Goal: Task Accomplishment & Management: Complete application form

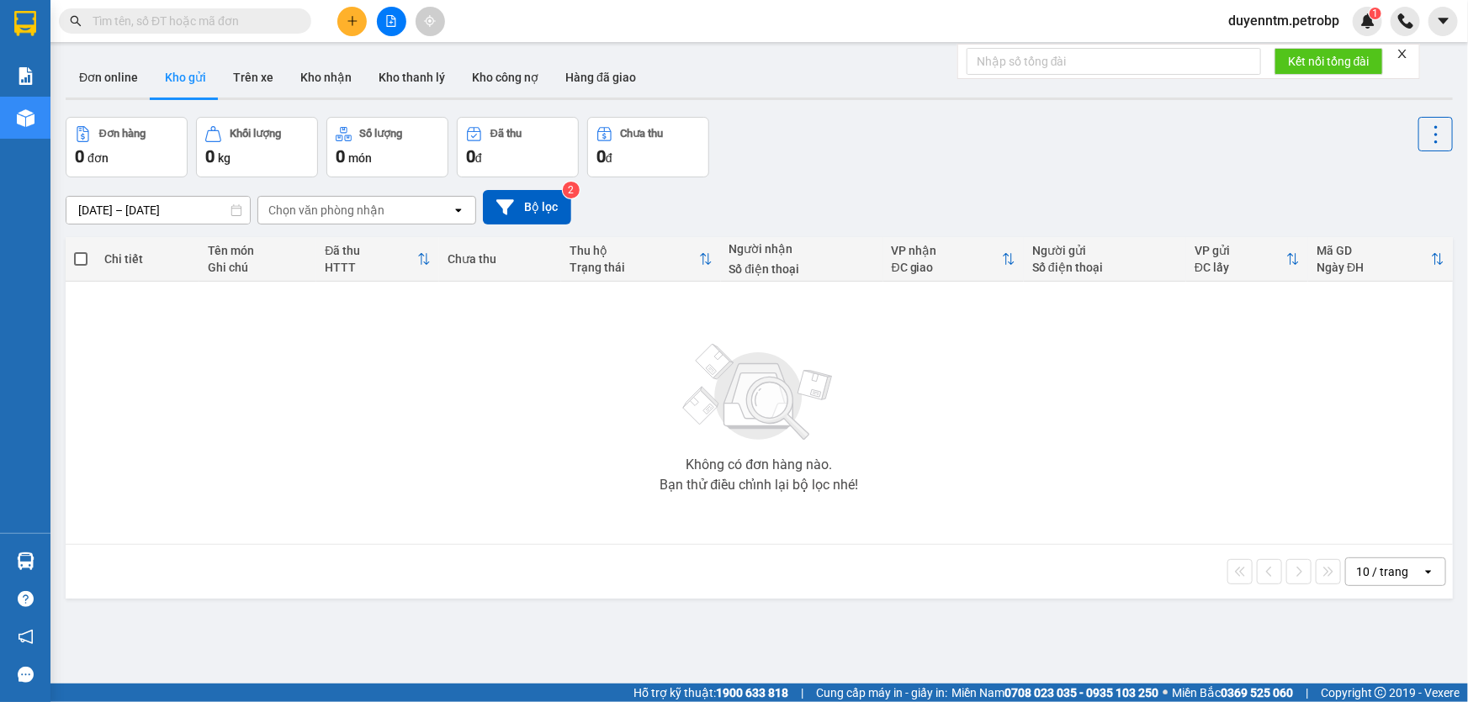
click at [244, 14] on input "text" at bounding box center [192, 21] width 198 height 19
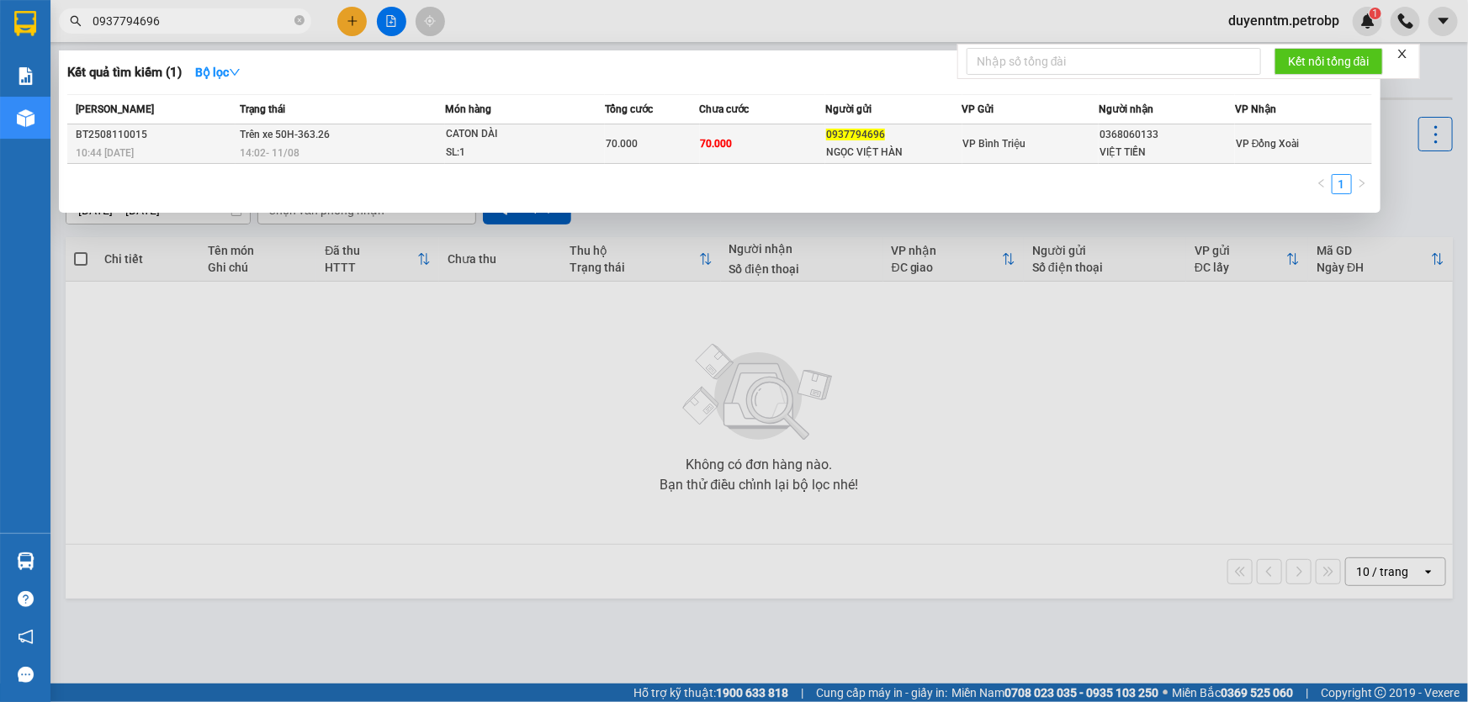
type input "0937794696"
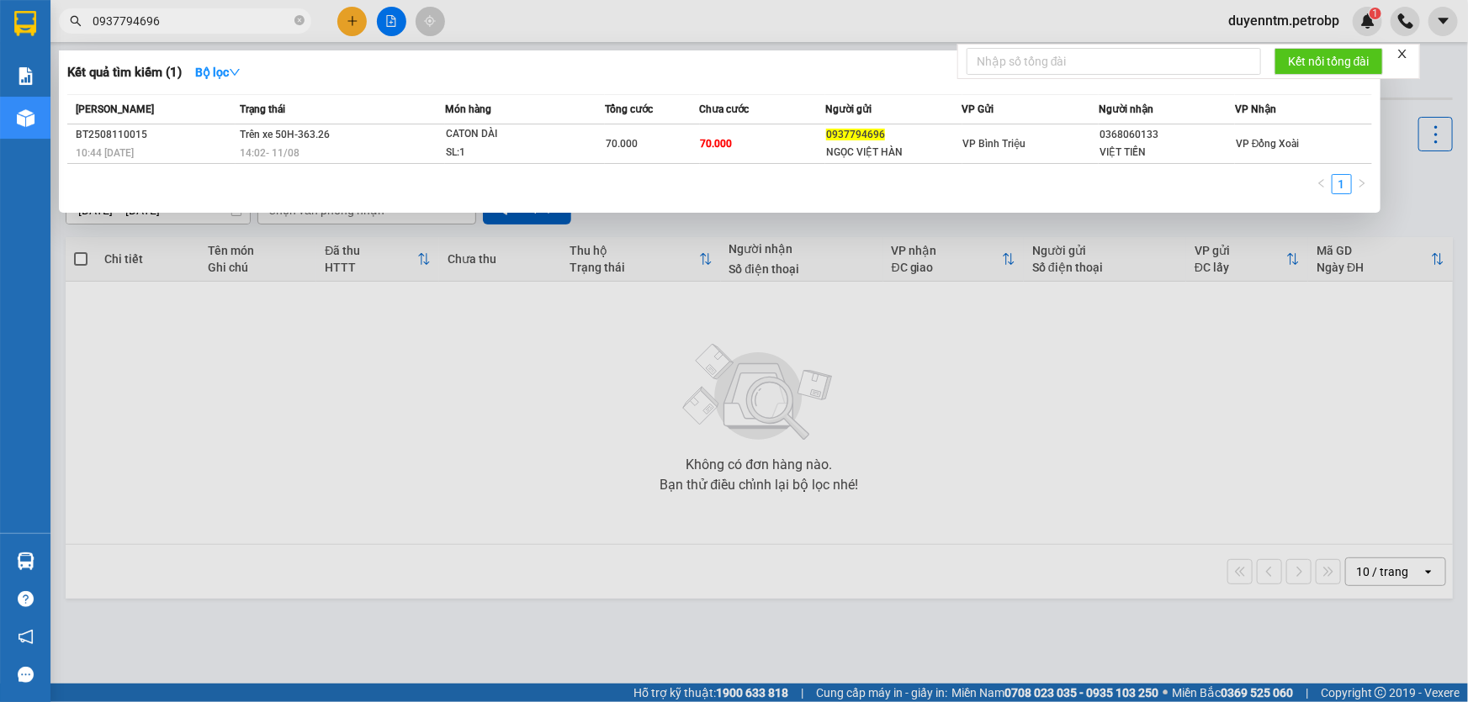
click at [1145, 147] on div "VIỆT TIẾN" at bounding box center [1166, 153] width 135 height 18
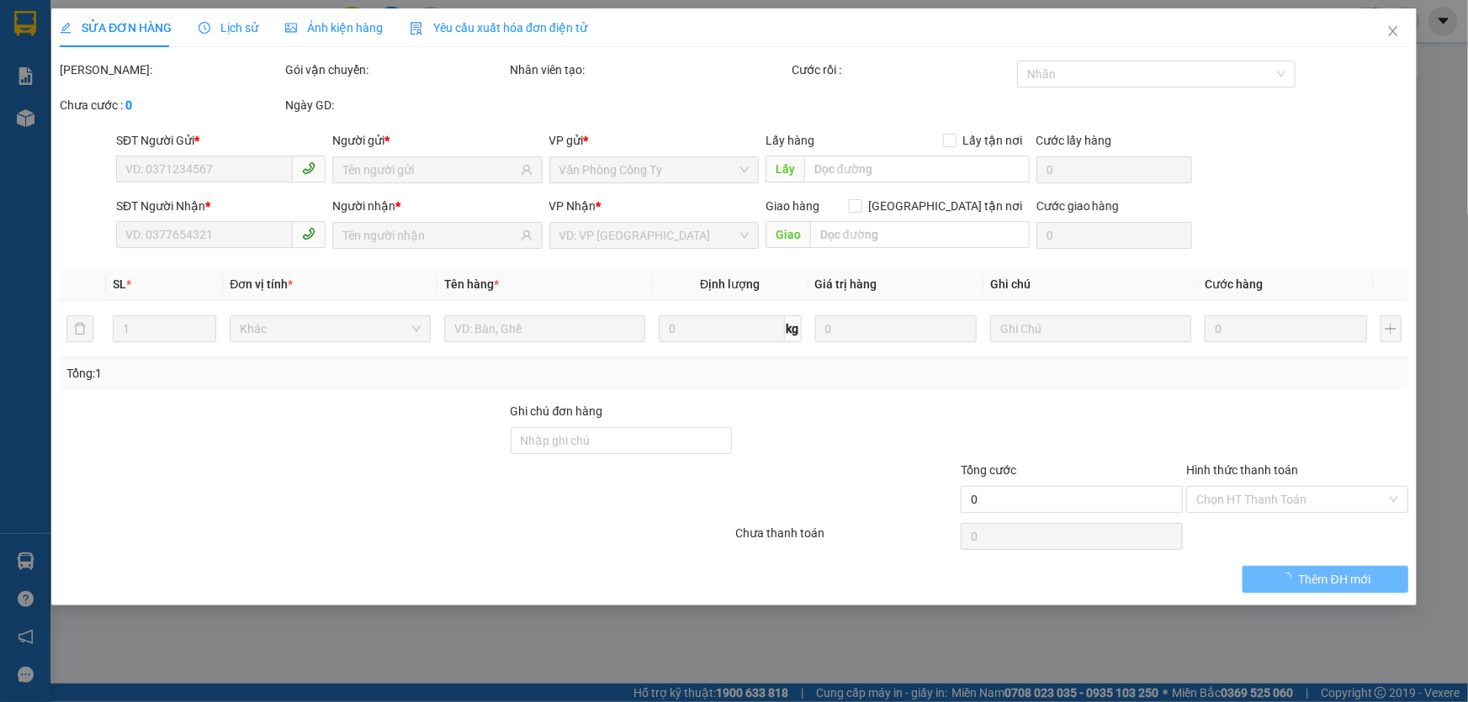
type input "0937794696"
type input "NGỌC VIỆT HÀN"
type input "0368060133"
type input "VIỆT TIẾN"
type input "70.000"
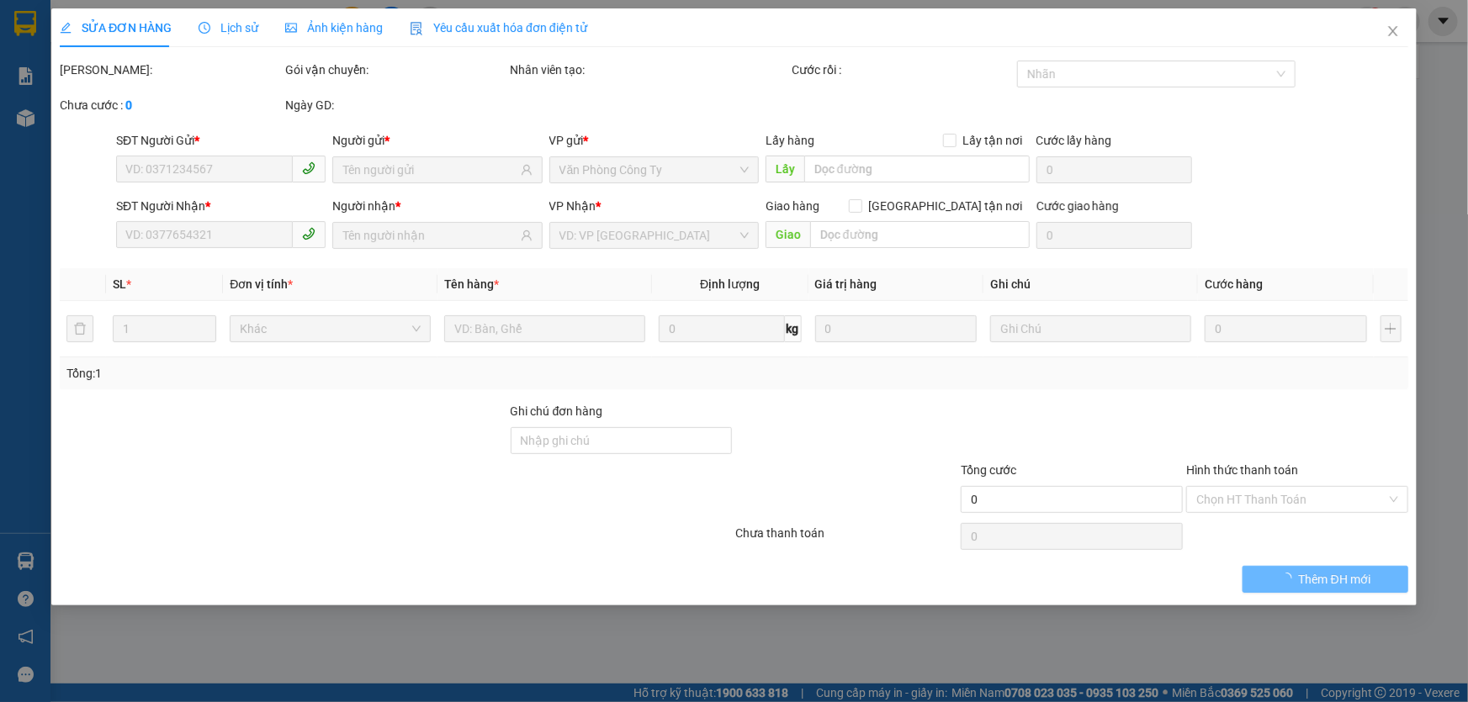
type input "70.000"
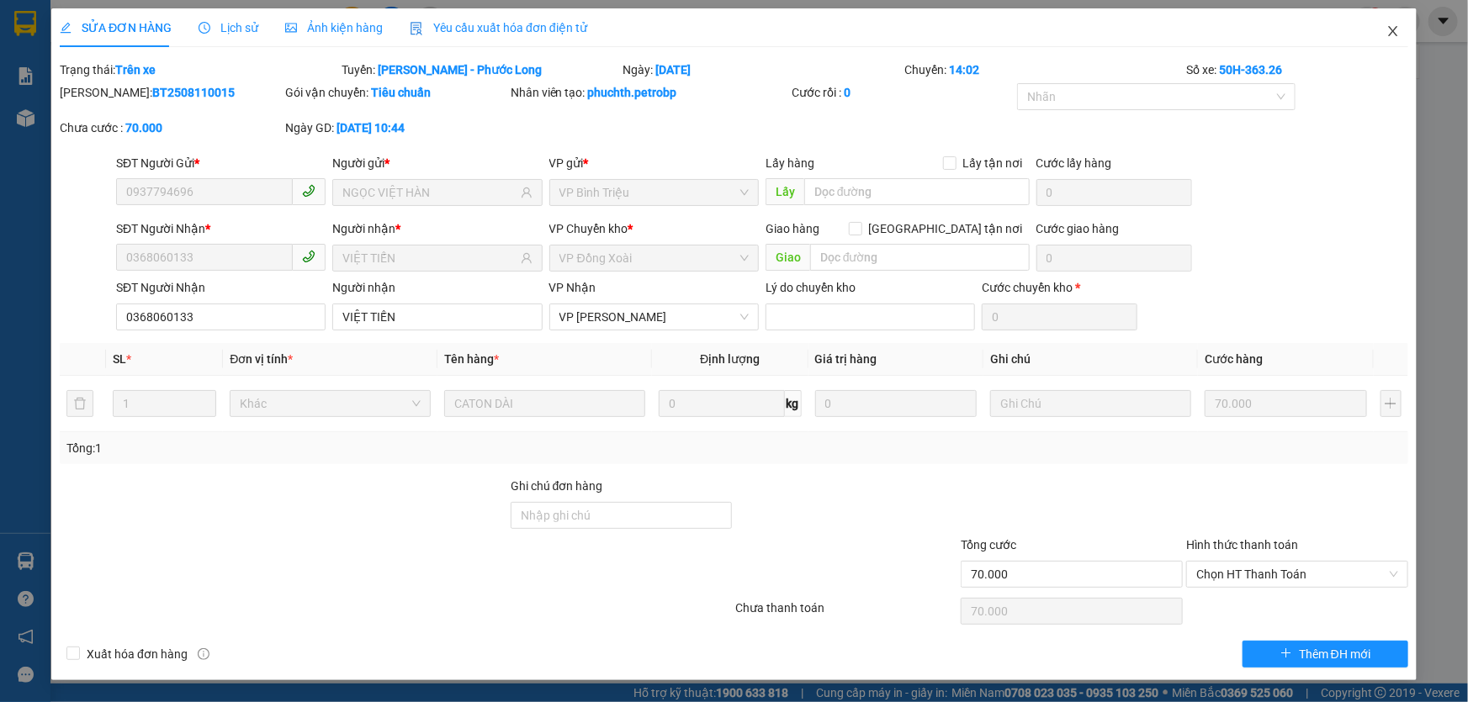
click at [1392, 24] on span "Close" at bounding box center [1392, 31] width 47 height 47
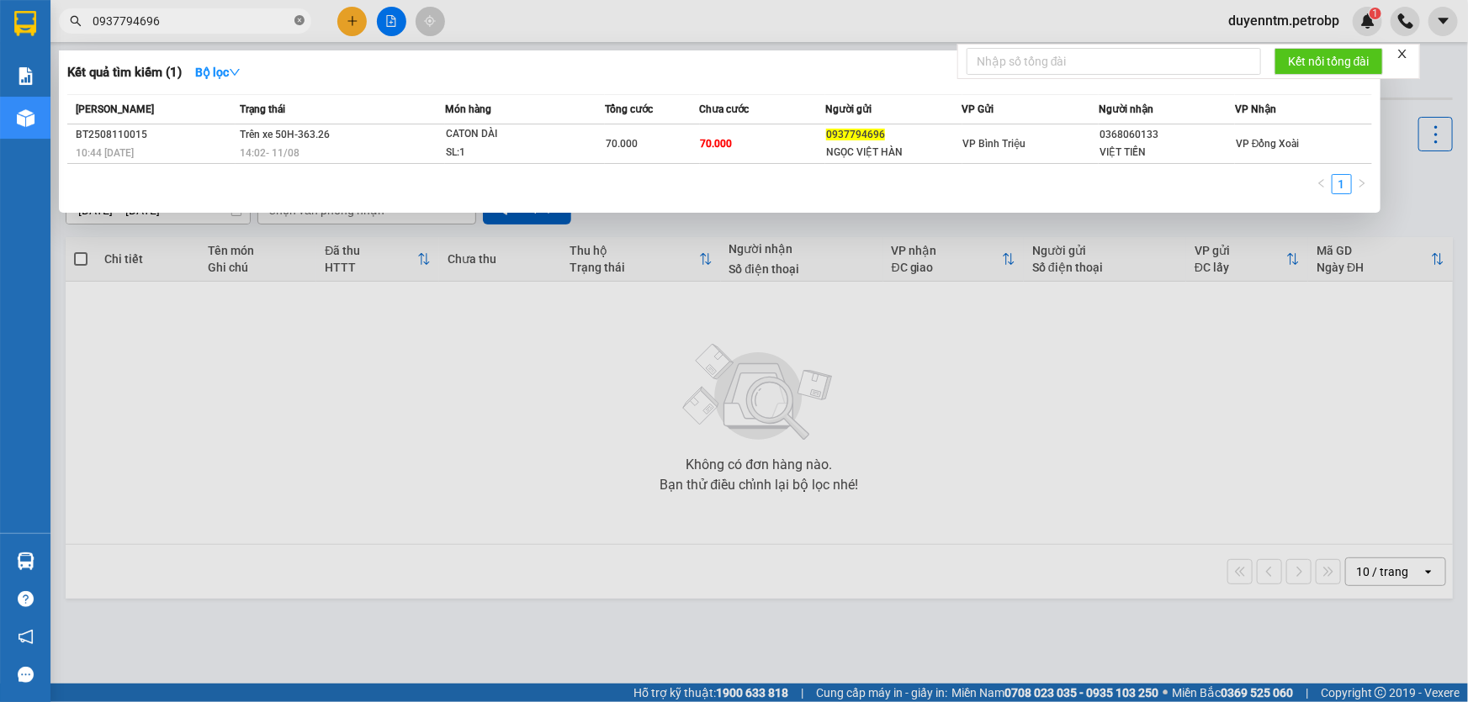
click at [294, 17] on icon "close-circle" at bounding box center [299, 20] width 10 height 10
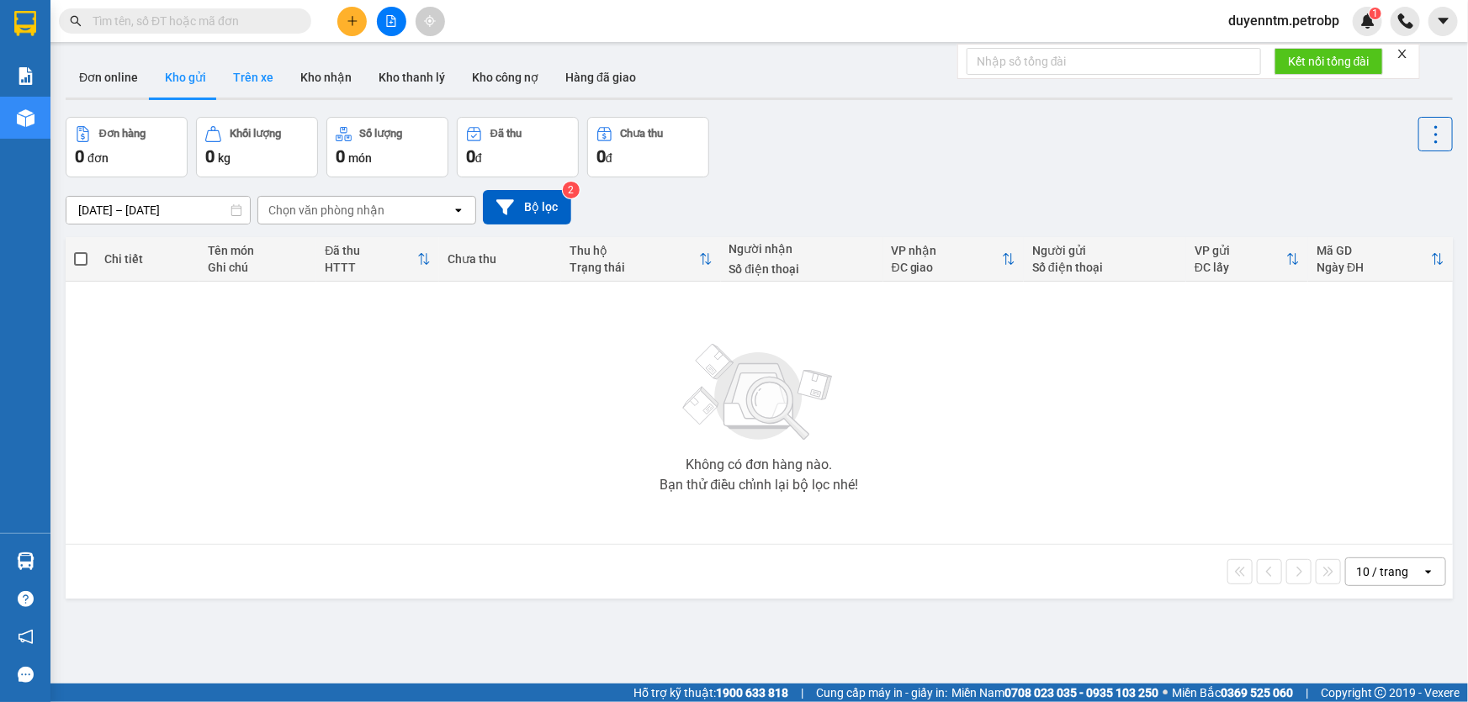
click at [254, 78] on button "Trên xe" at bounding box center [253, 77] width 67 height 40
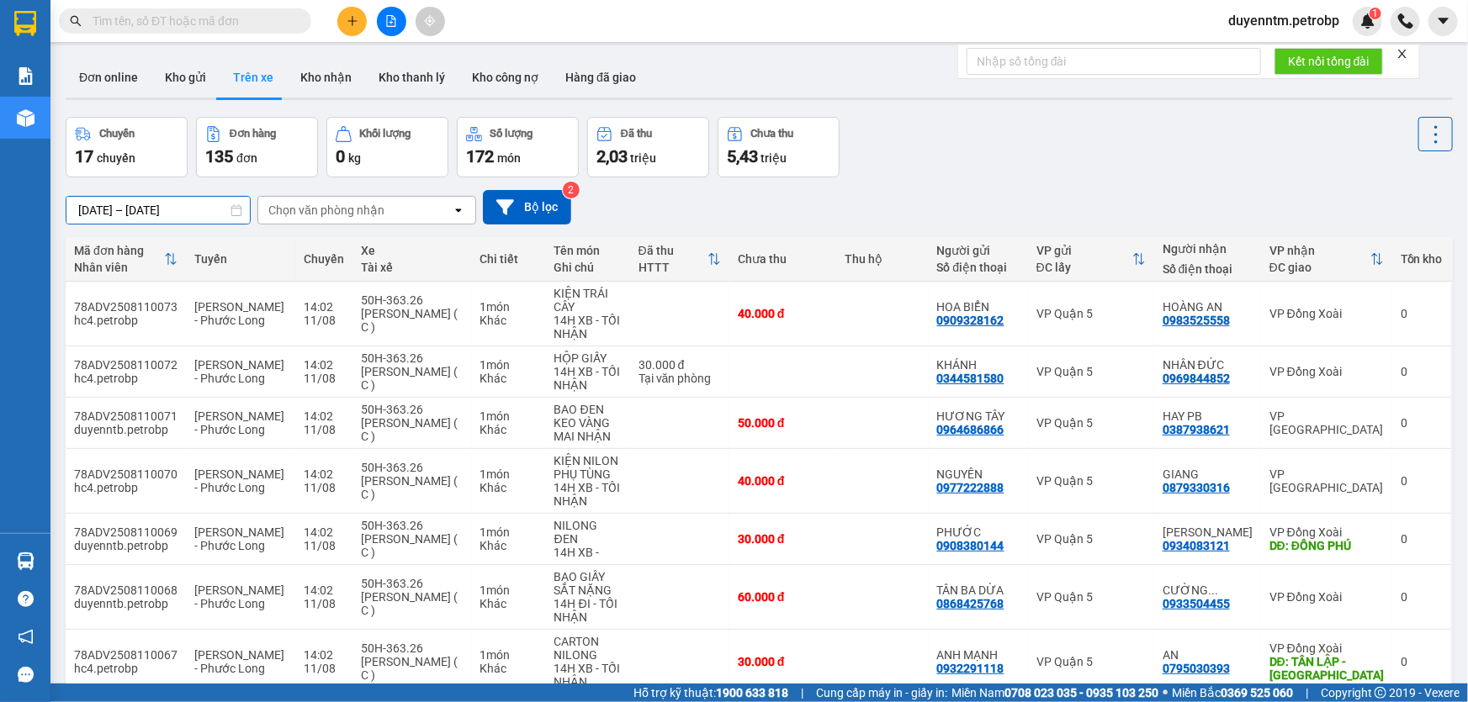
click at [84, 209] on input "[DATE] – [DATE]" at bounding box center [157, 210] width 183 height 27
click at [427, 187] on div "[DATE] – [DATE] Press the down arrow key to interact with the calendar and sele…" at bounding box center [759, 207] width 1387 height 60
click at [461, 213] on icon "open" at bounding box center [458, 210] width 13 height 13
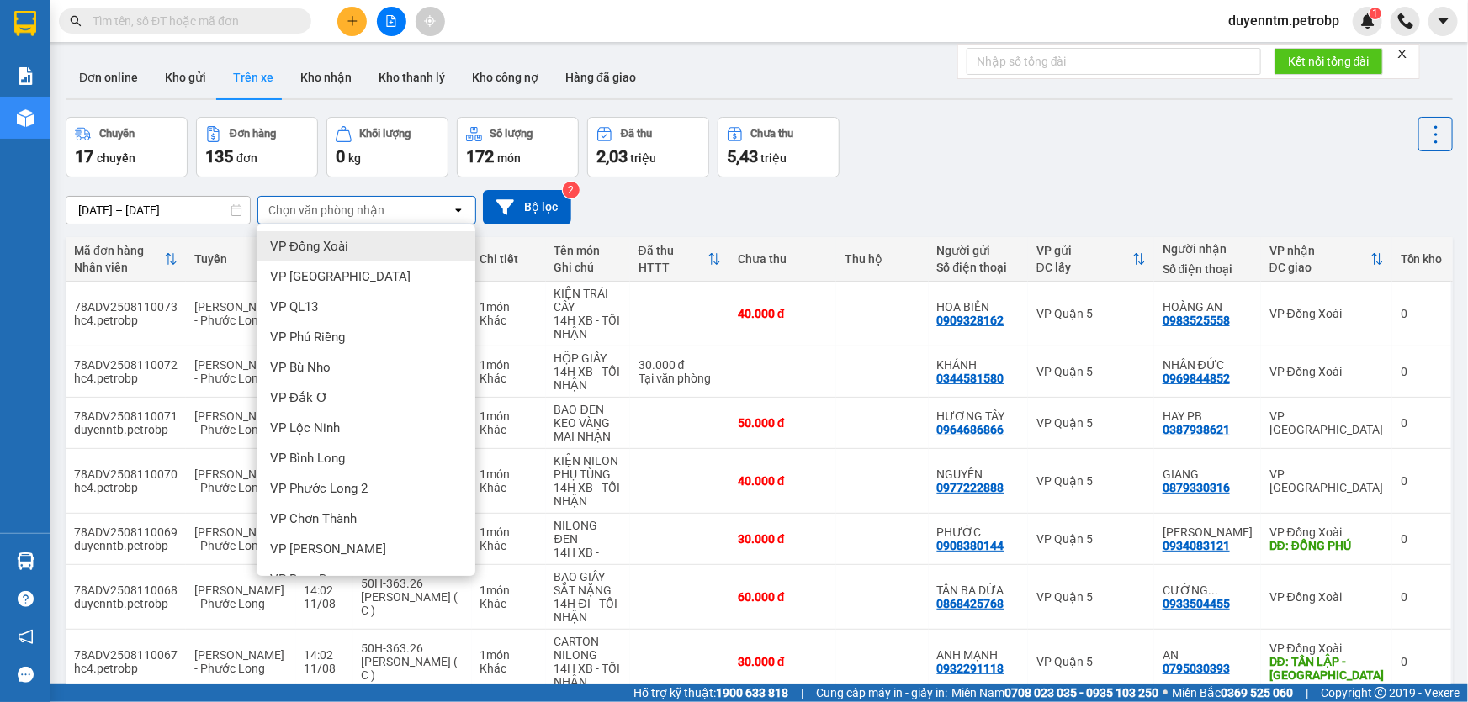
click at [334, 252] on span "VP Đồng Xoài" at bounding box center [309, 246] width 78 height 17
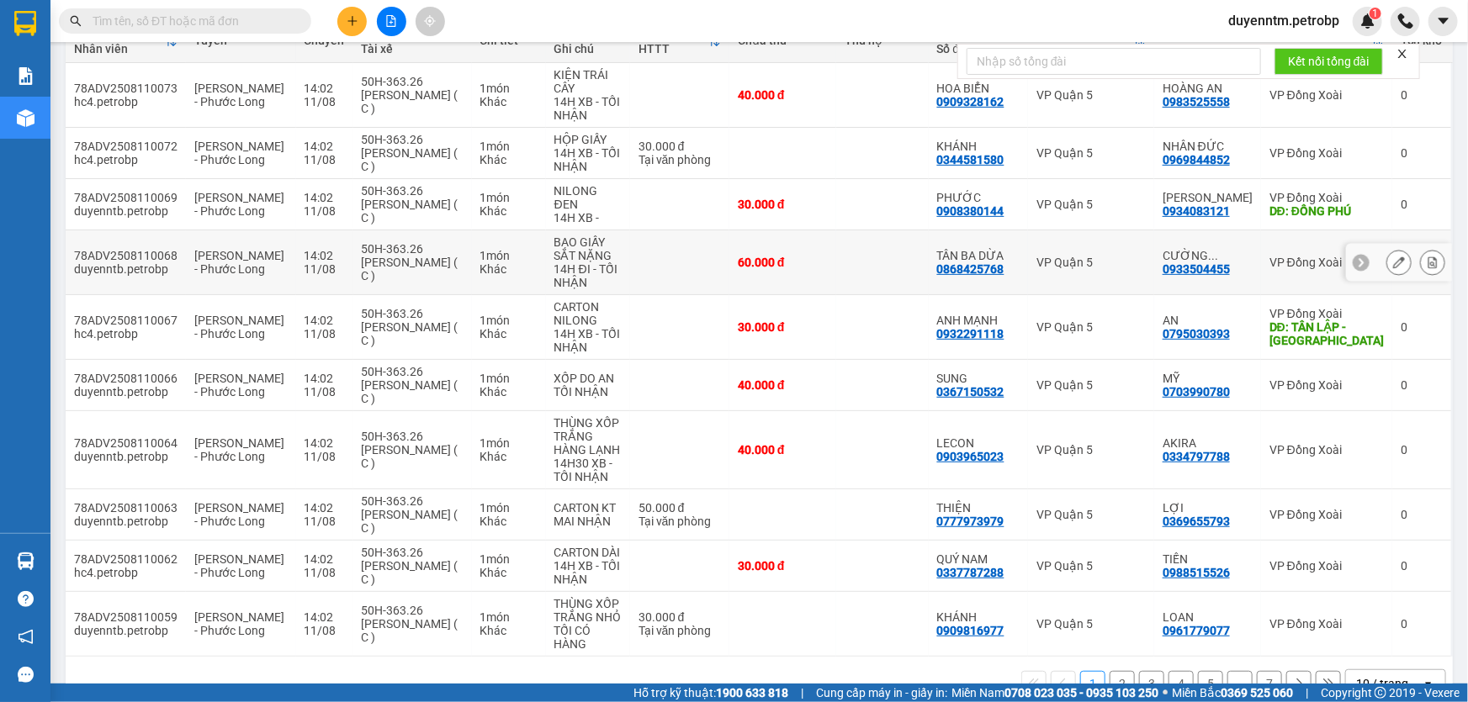
scroll to position [66, 0]
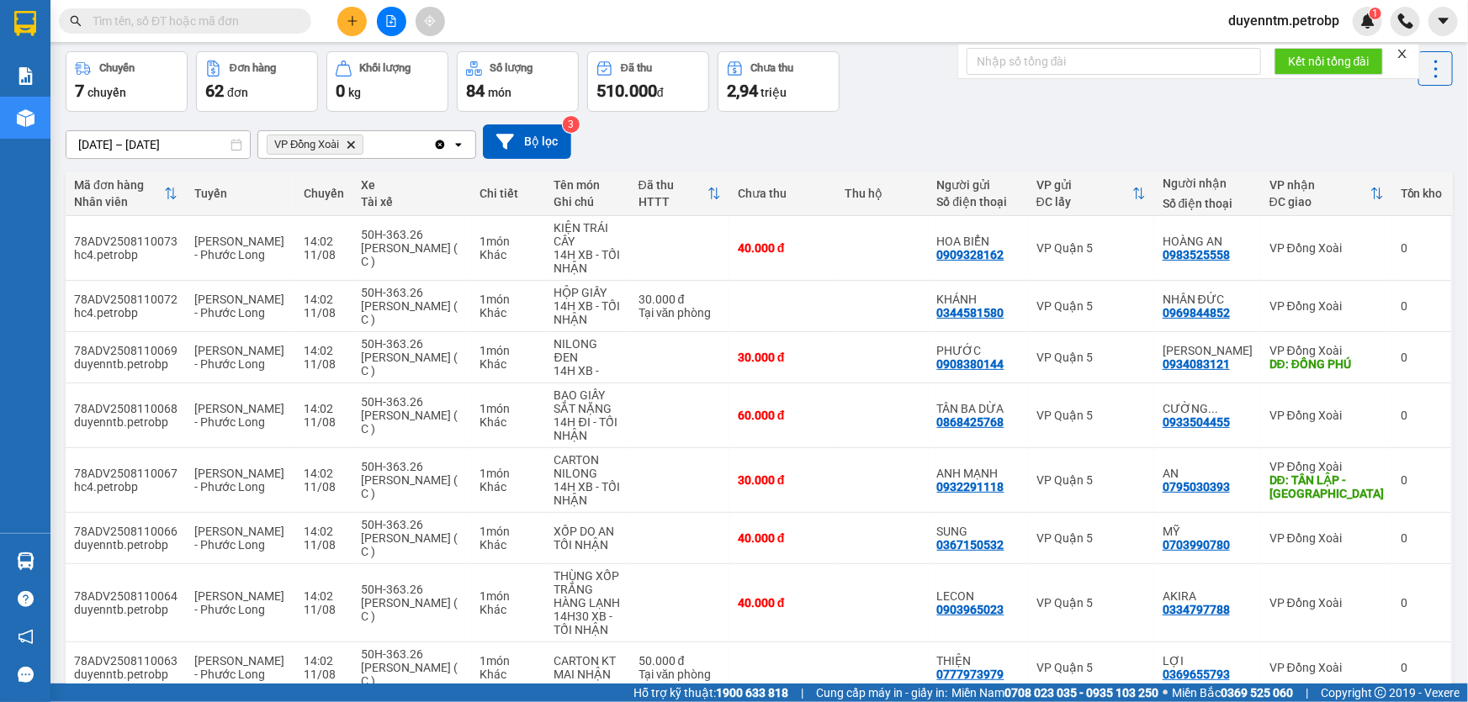
click at [439, 144] on icon "Clear all" at bounding box center [439, 144] width 13 height 13
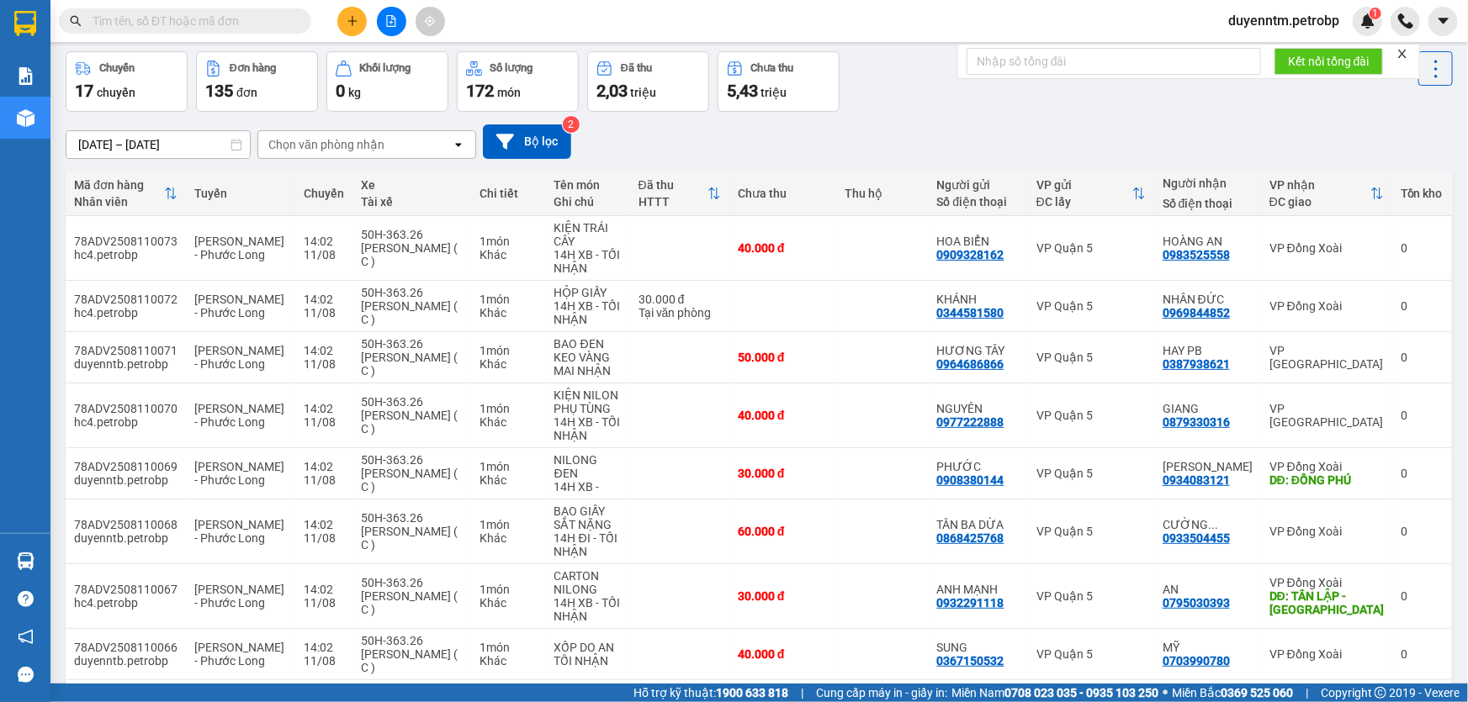
click at [394, 146] on div "Chọn văn phòng nhận" at bounding box center [354, 144] width 193 height 27
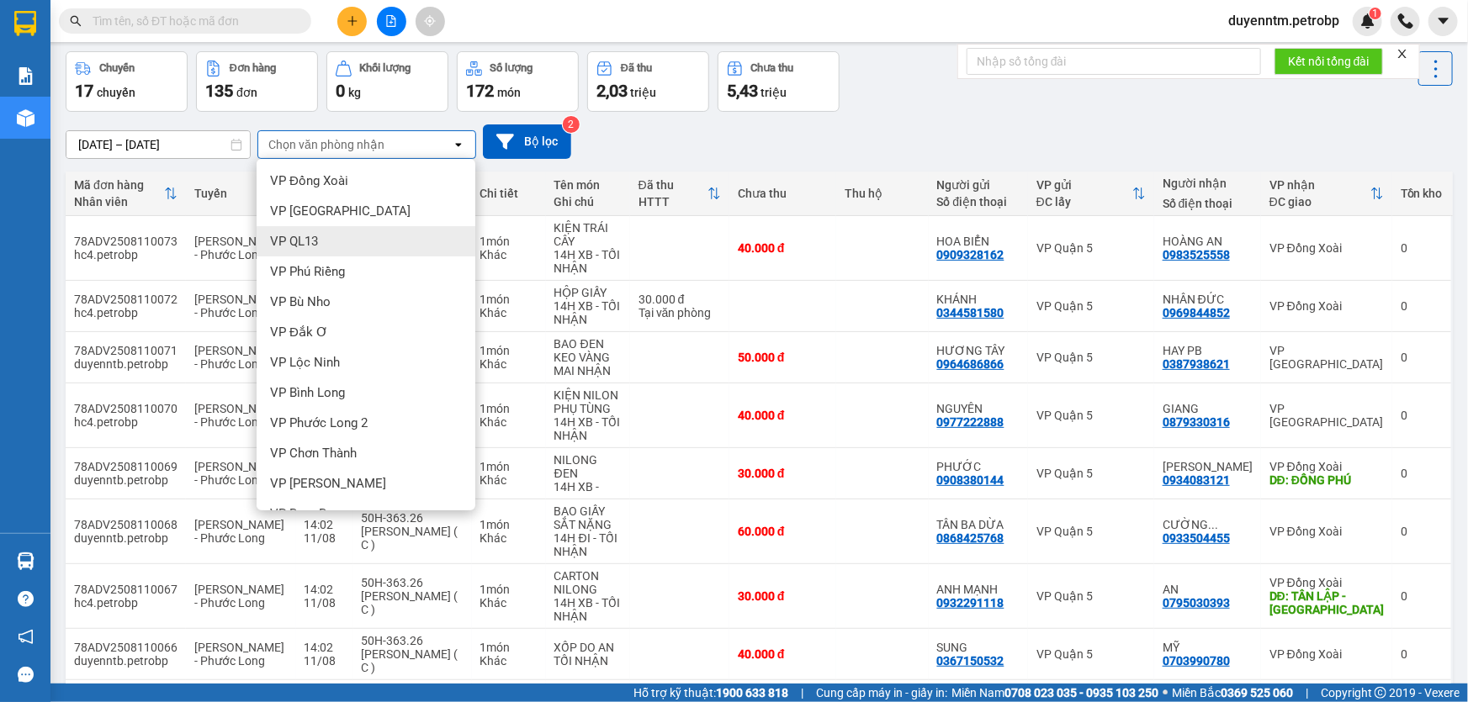
click at [341, 251] on div "VP QL13" at bounding box center [366, 241] width 219 height 30
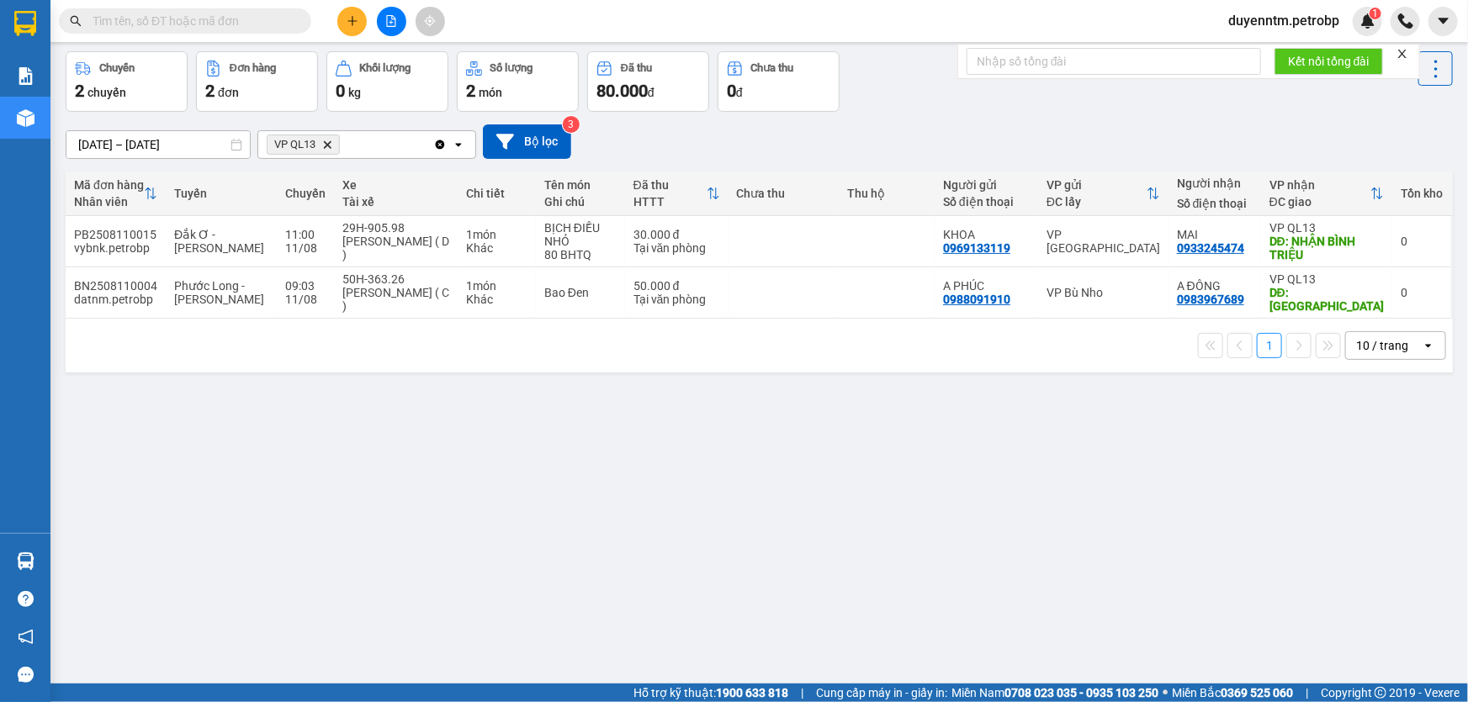
click at [440, 145] on icon "Clear all" at bounding box center [439, 144] width 13 height 13
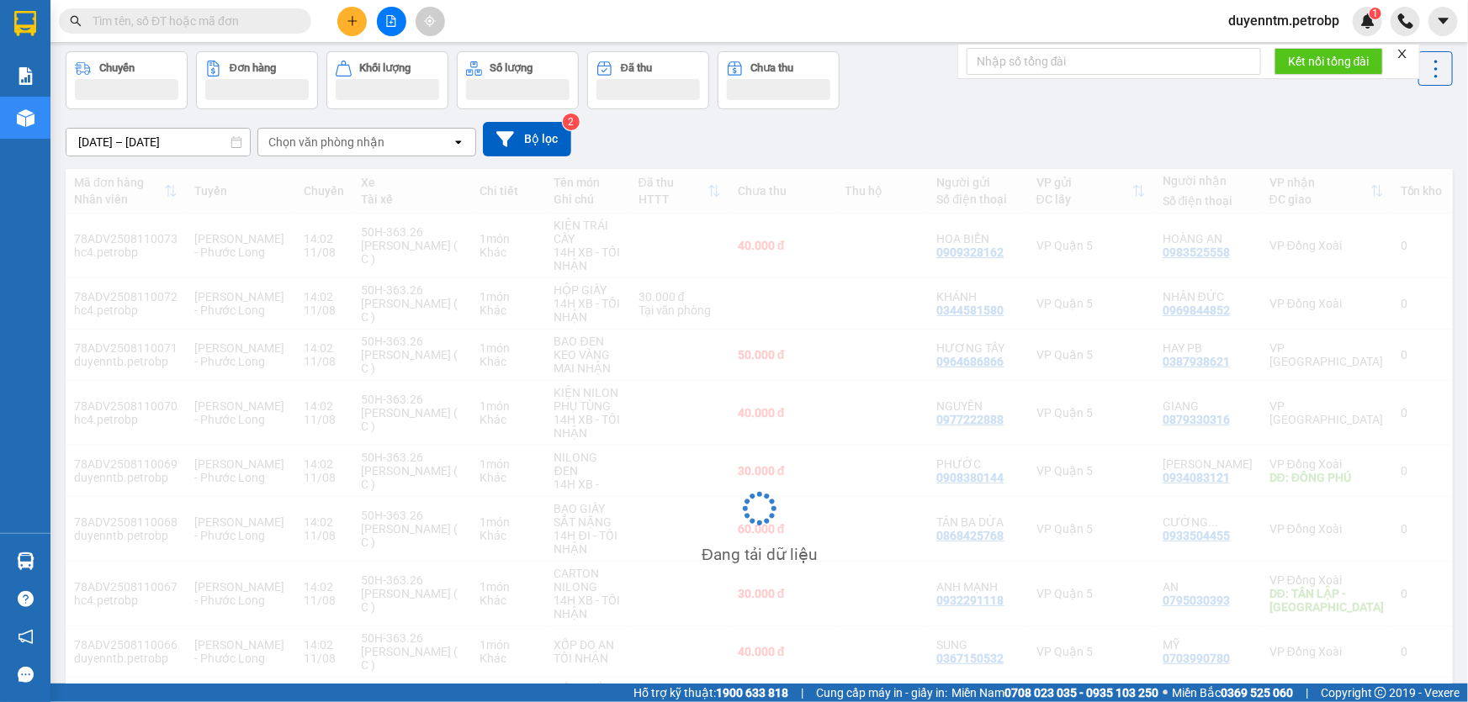
click at [440, 145] on div "Chọn văn phòng nhận" at bounding box center [354, 142] width 193 height 27
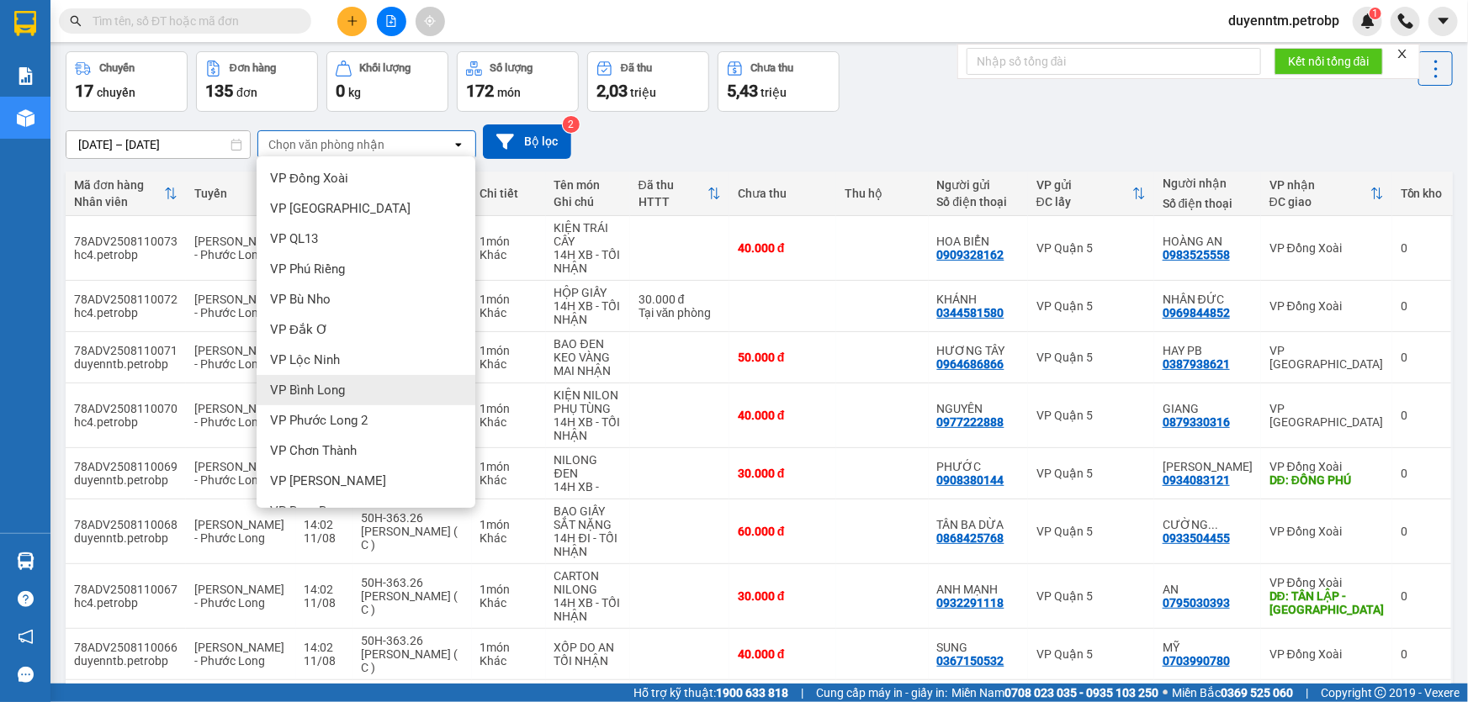
scroll to position [76, 0]
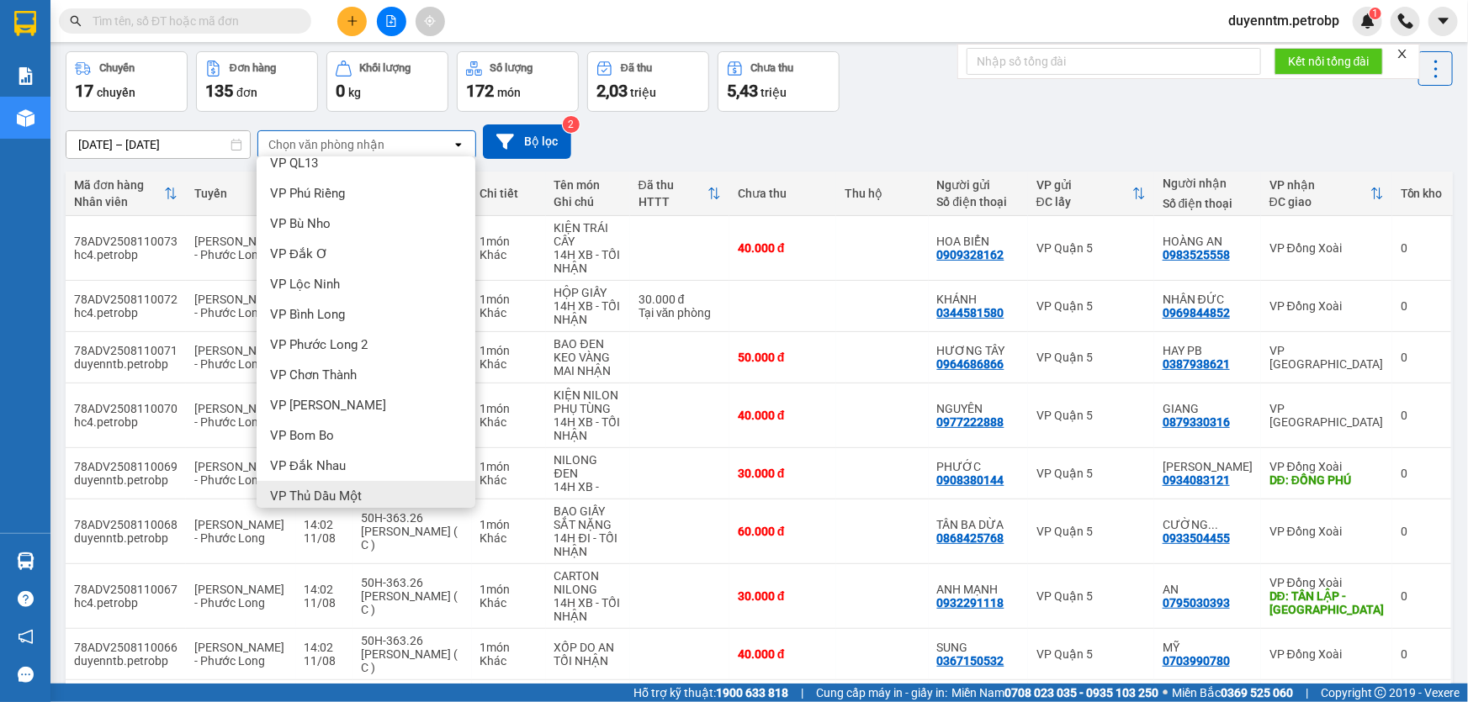
click at [329, 489] on span "VP Thủ Dầu Một" at bounding box center [316, 496] width 92 height 17
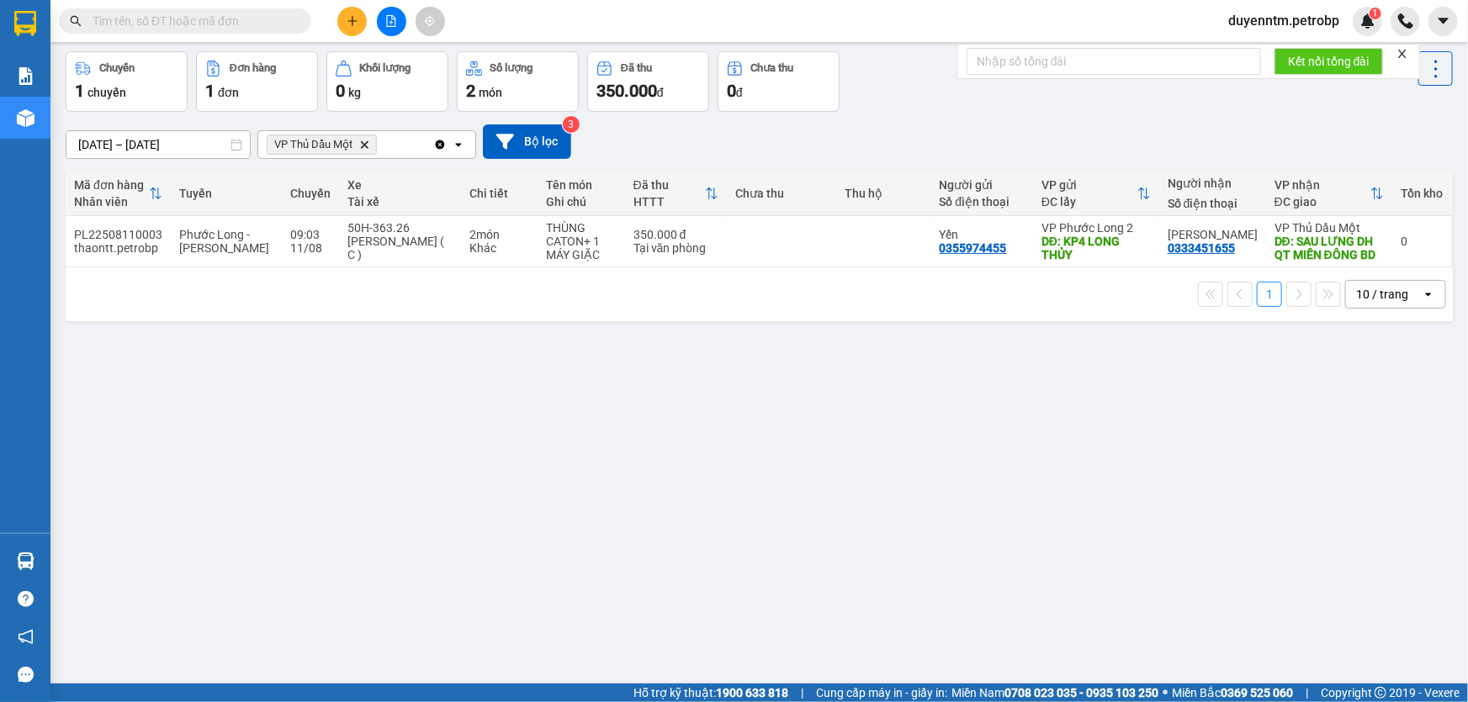
click at [368, 144] on icon "Delete" at bounding box center [364, 145] width 10 height 10
click at [368, 144] on div "Chọn văn phòng nhận" at bounding box center [326, 144] width 116 height 17
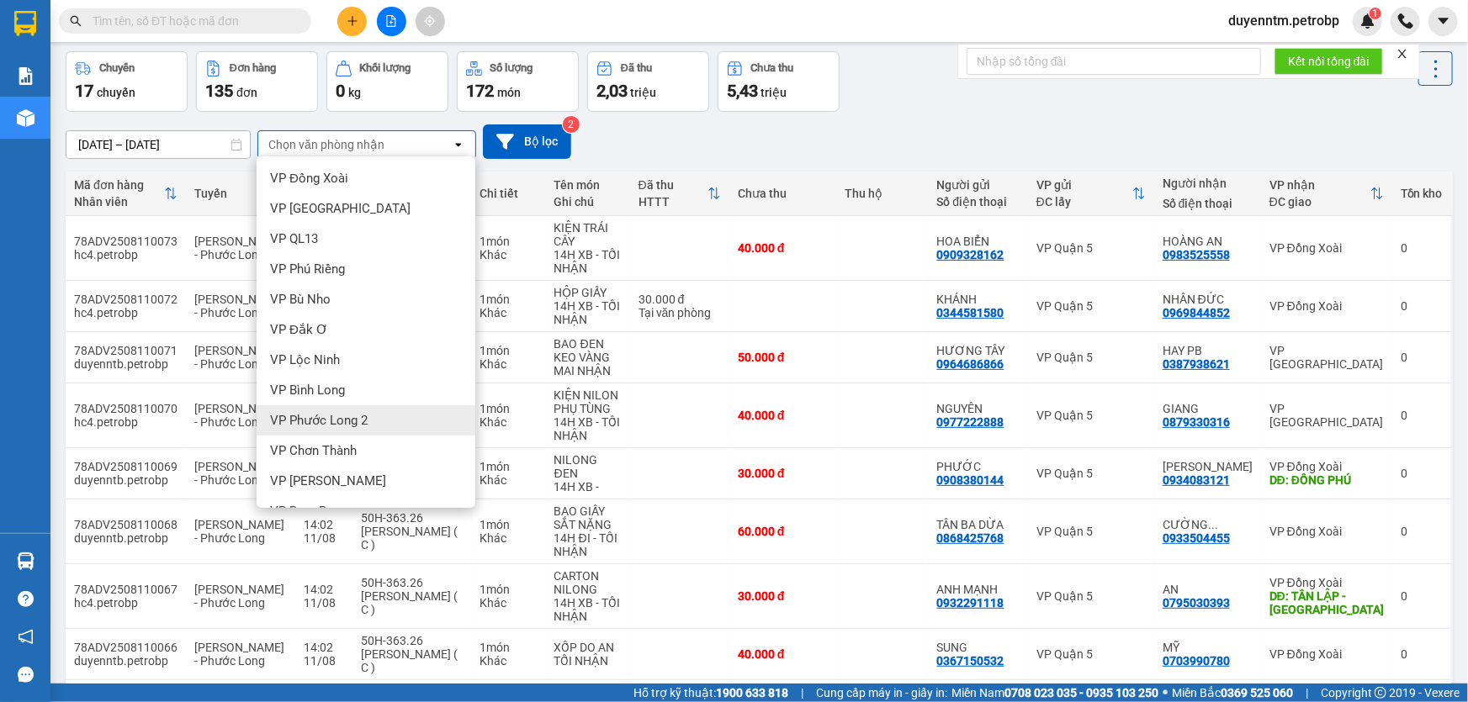
scroll to position [152, 0]
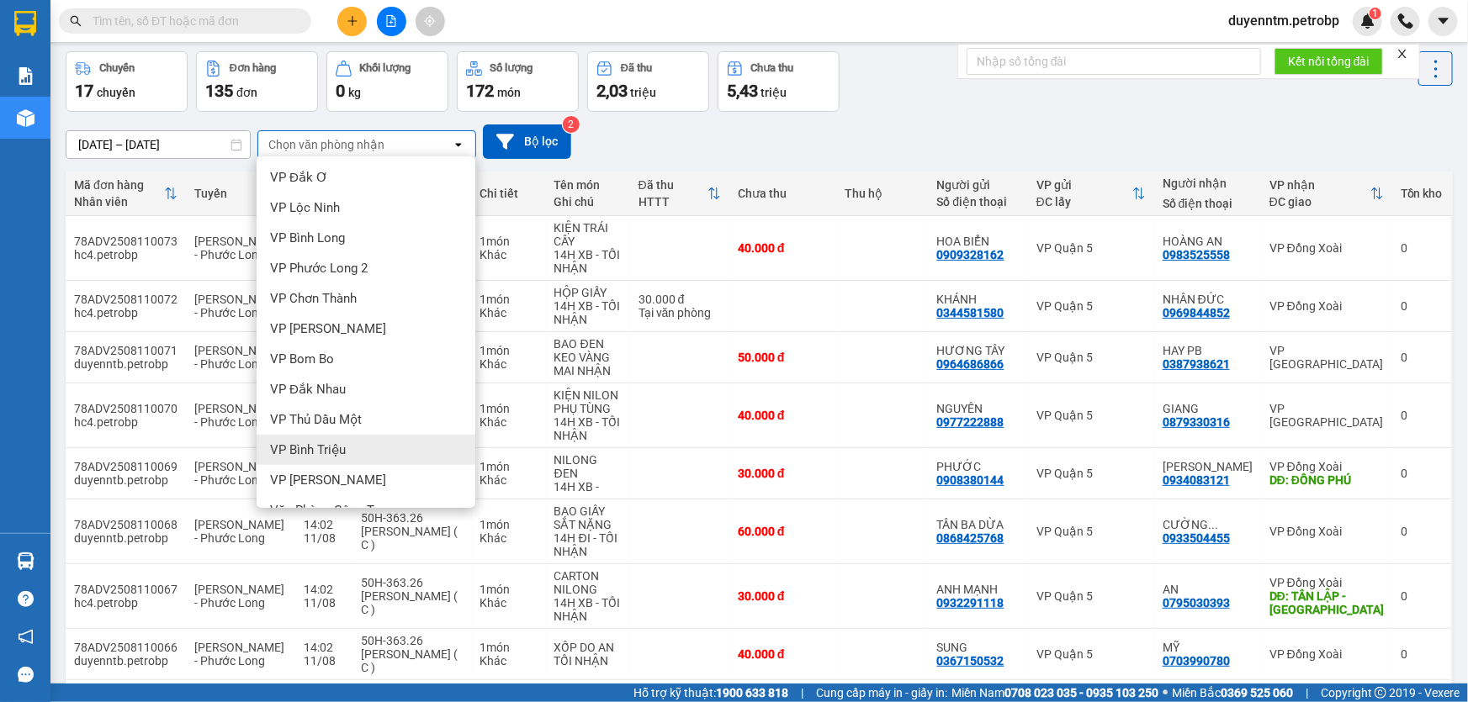
click at [342, 450] on span "VP Bình Triệu" at bounding box center [308, 450] width 76 height 17
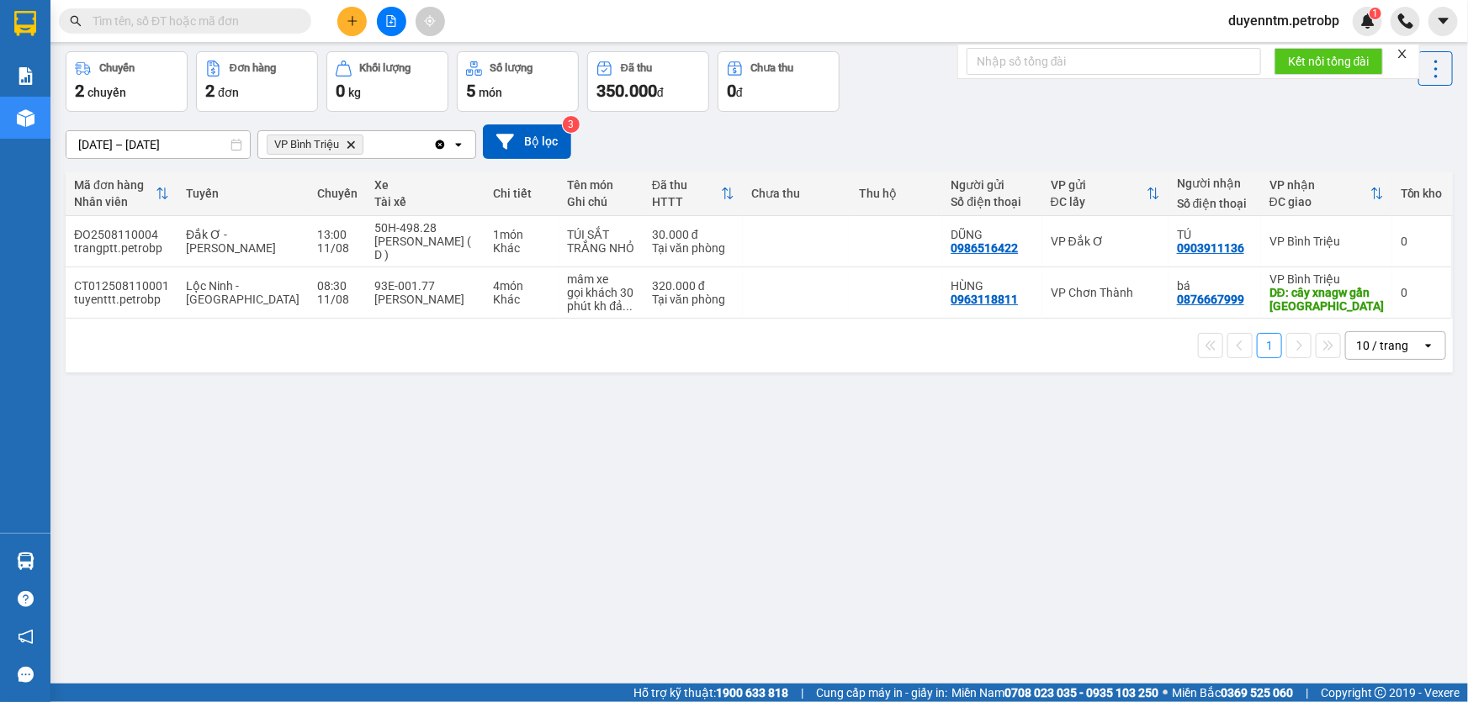
click at [352, 145] on icon "Delete" at bounding box center [351, 145] width 10 height 10
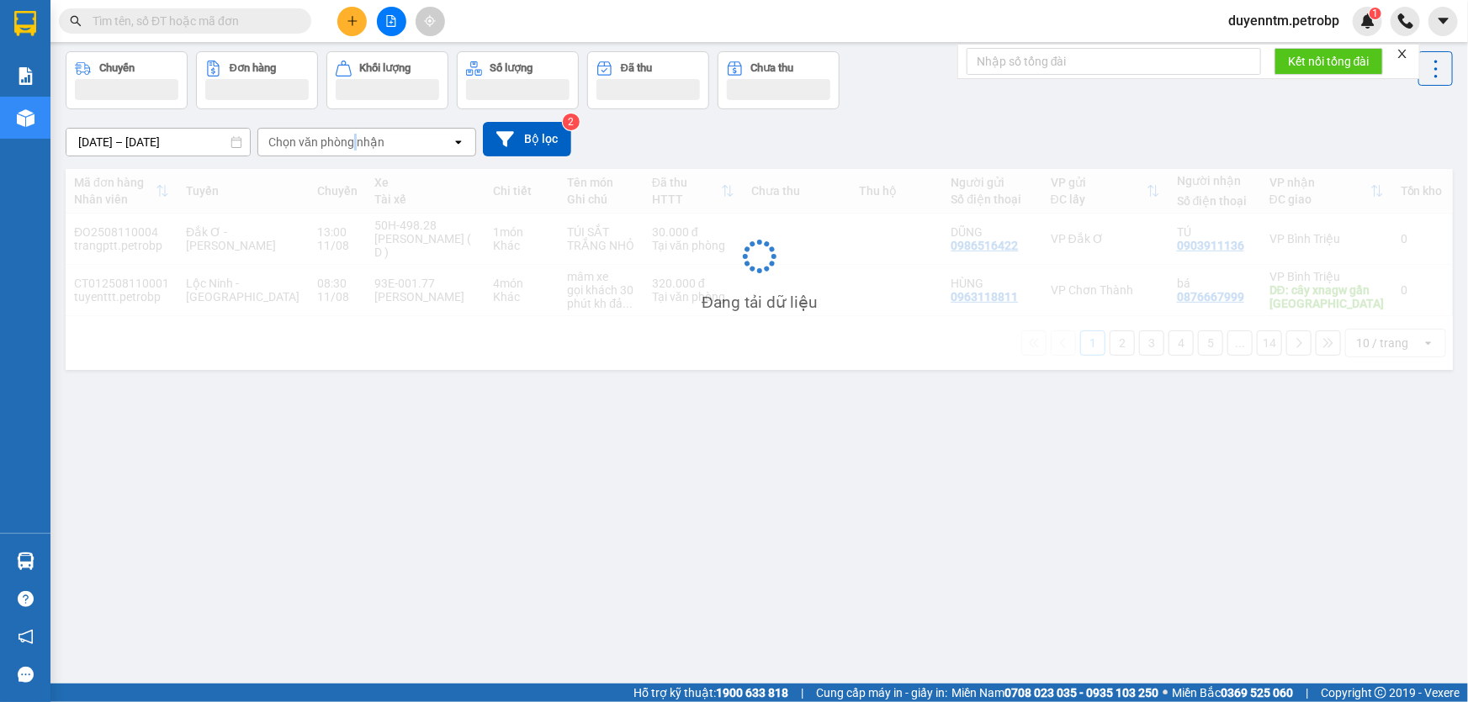
click at [352, 145] on div "Chọn văn phòng nhận" at bounding box center [326, 142] width 116 height 17
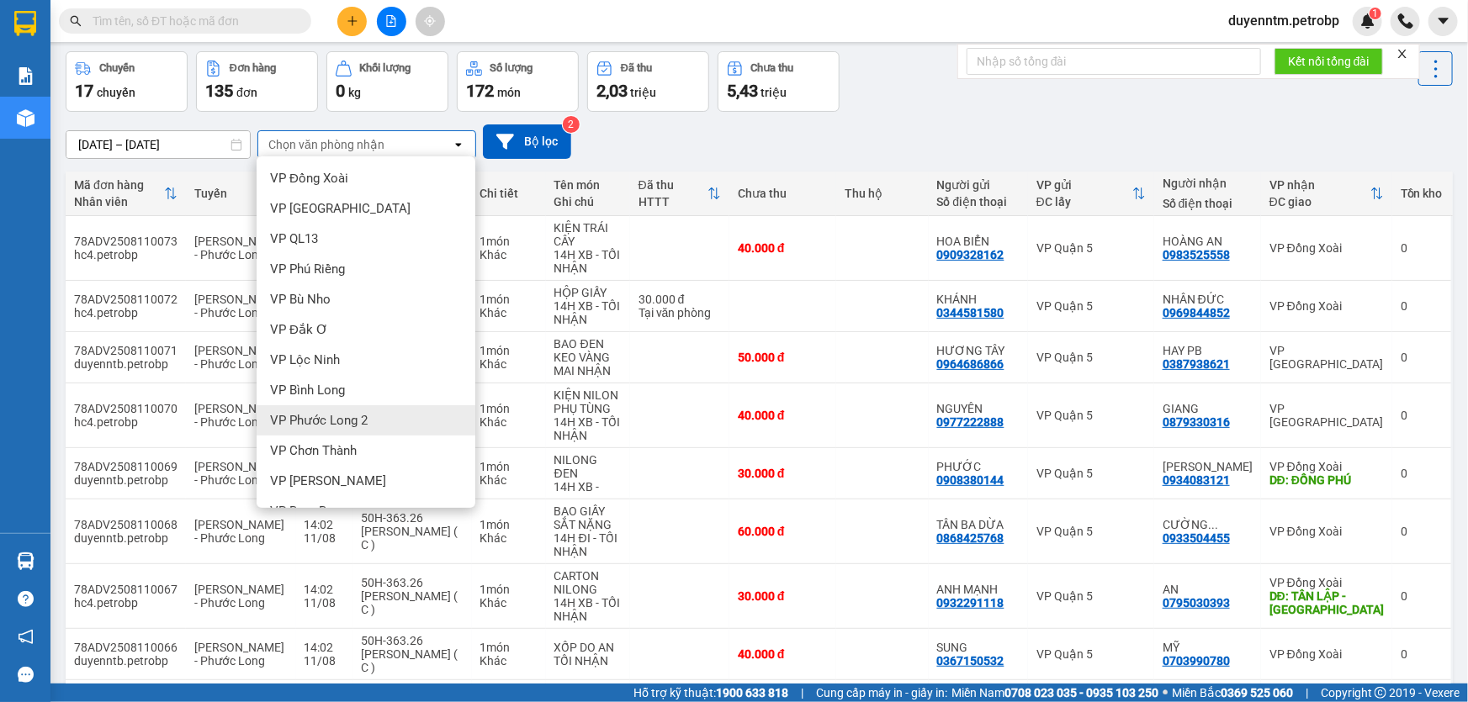
scroll to position [305, 0]
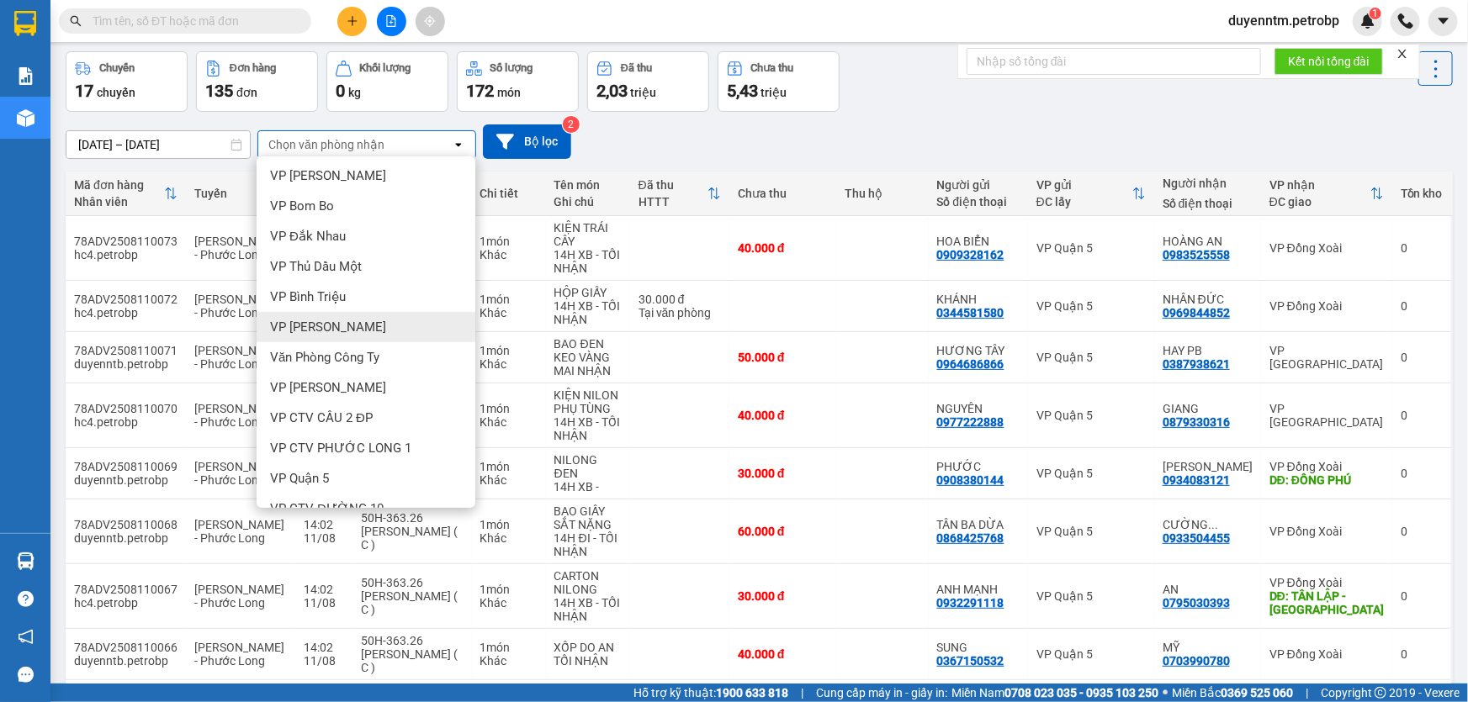
click at [337, 334] on span "VP [PERSON_NAME]" at bounding box center [328, 327] width 116 height 17
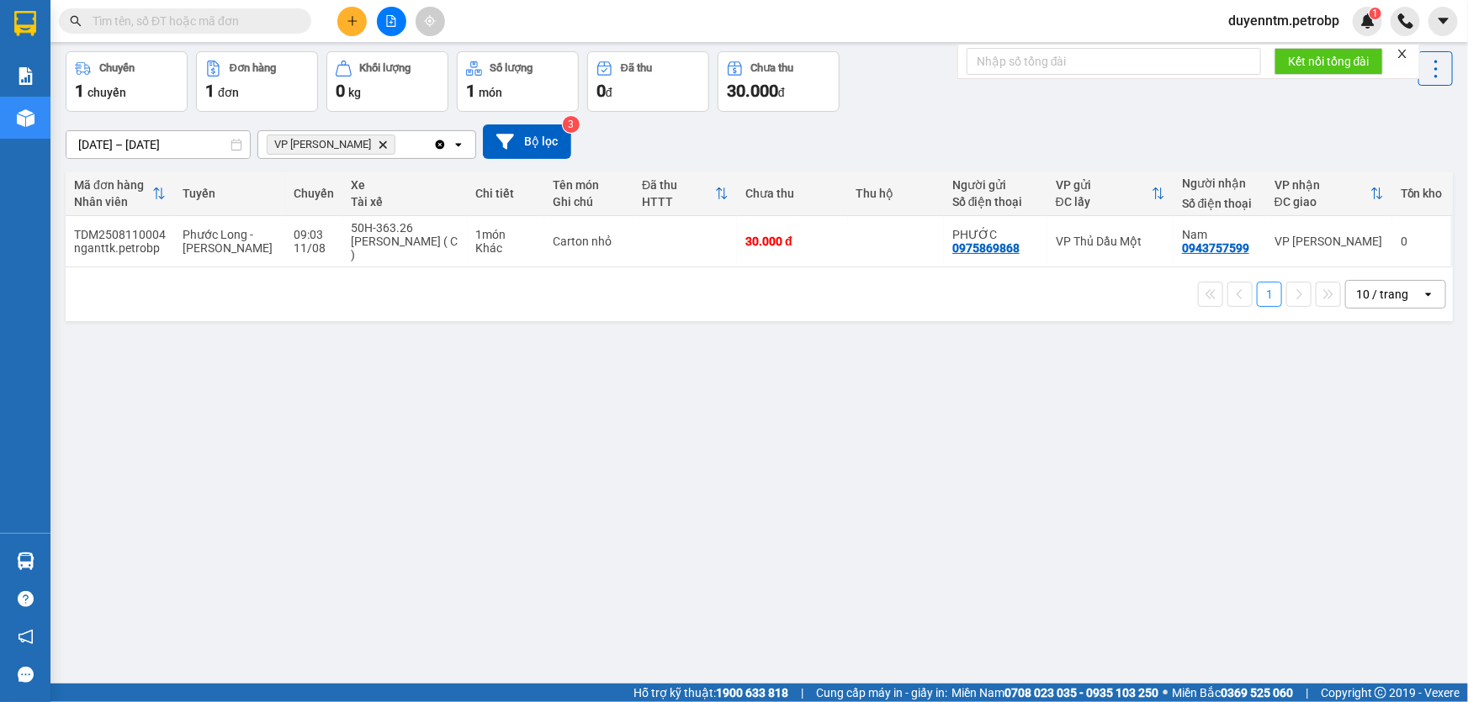
click at [435, 146] on icon "Clear all" at bounding box center [439, 144] width 13 height 13
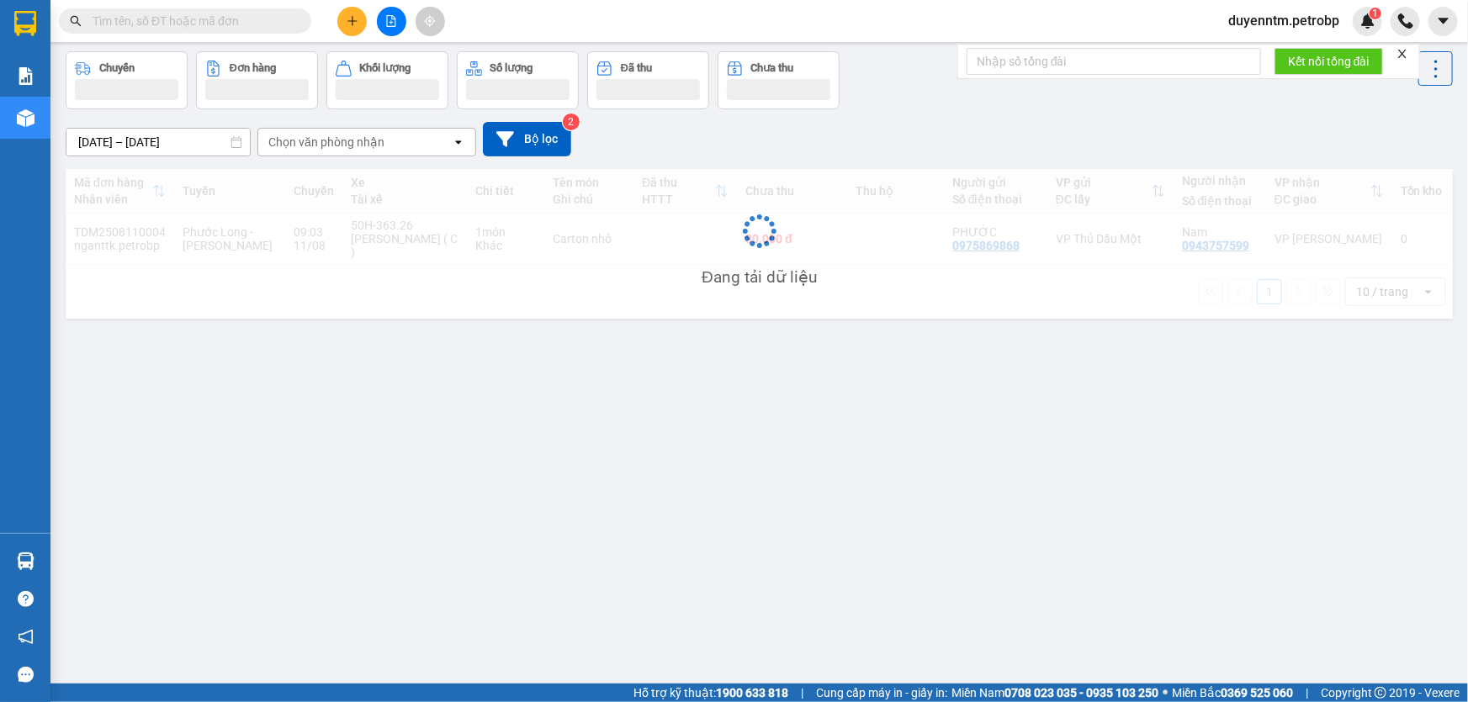
click at [435, 146] on div "Chọn văn phòng nhận" at bounding box center [354, 142] width 193 height 27
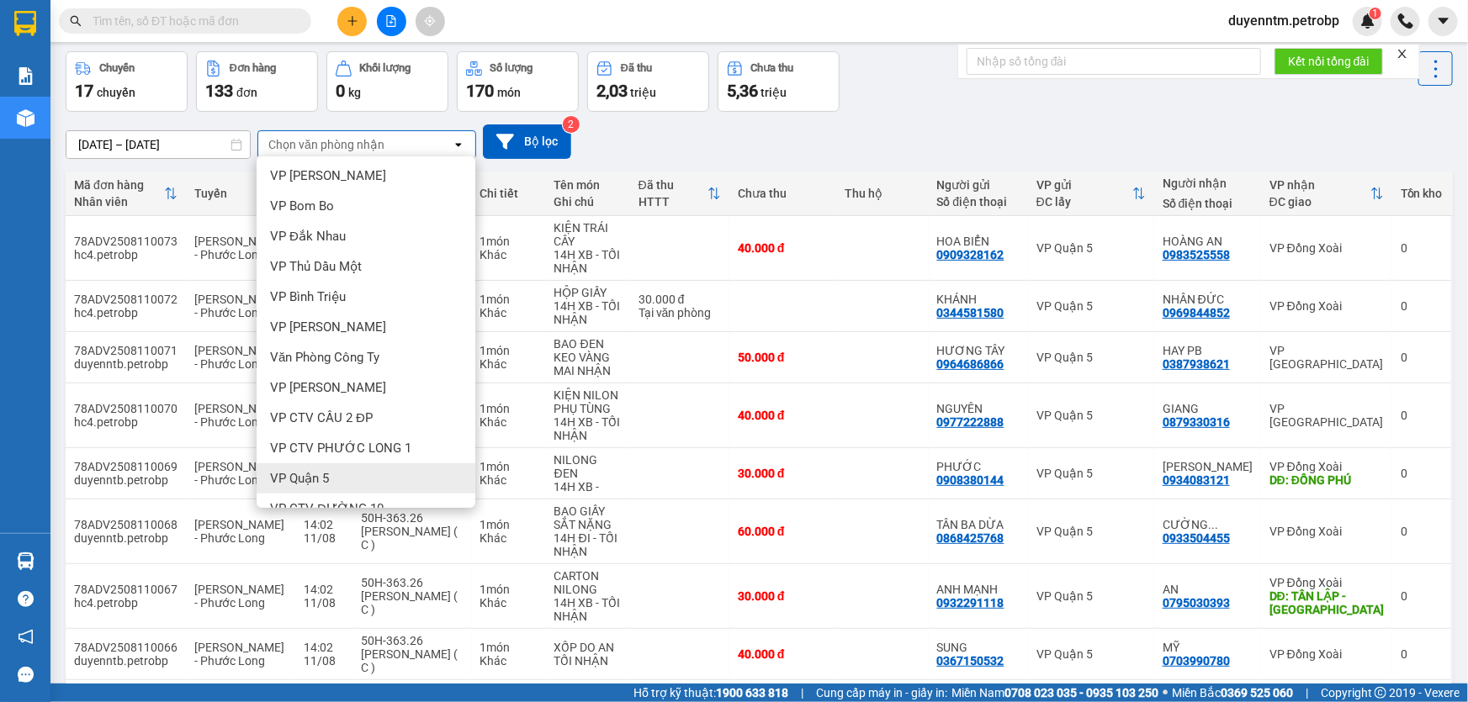
click at [338, 482] on div "VP Quận 5" at bounding box center [366, 478] width 219 height 30
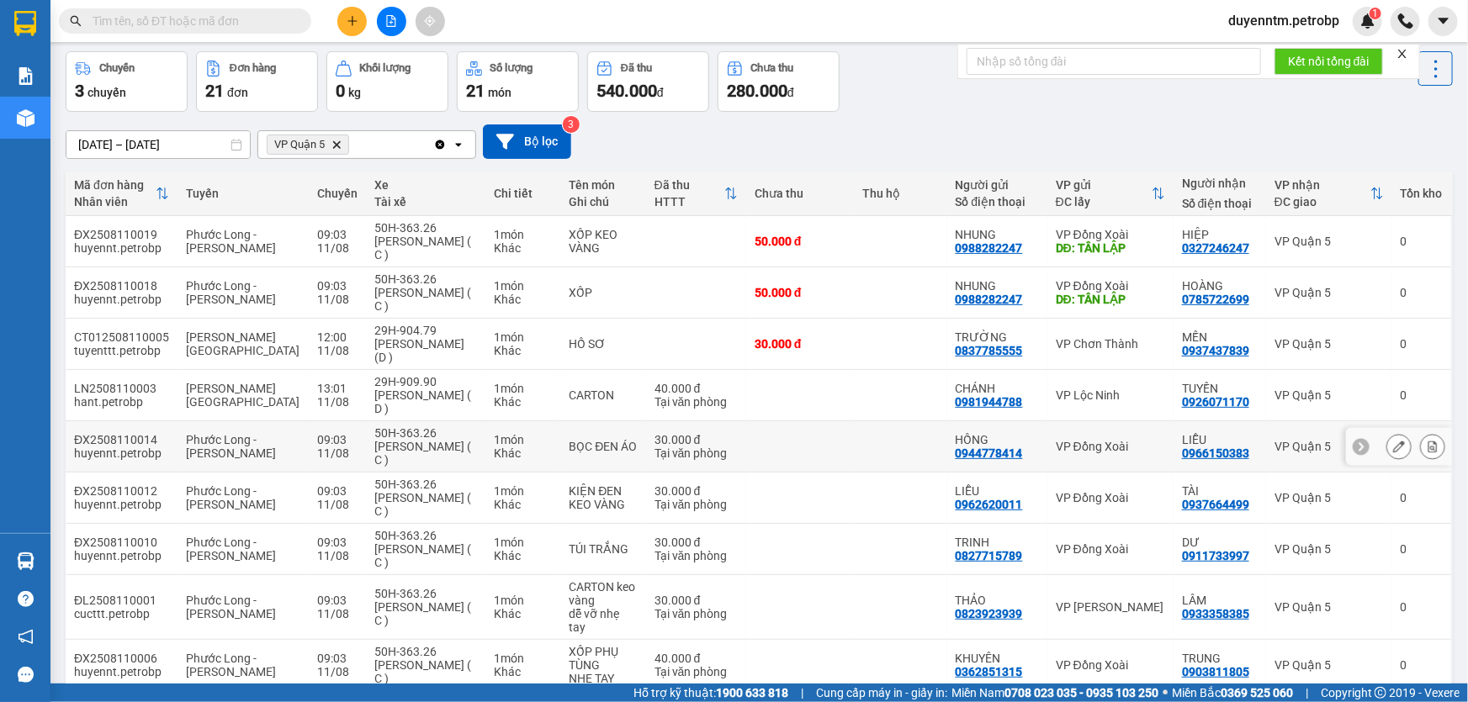
scroll to position [84, 0]
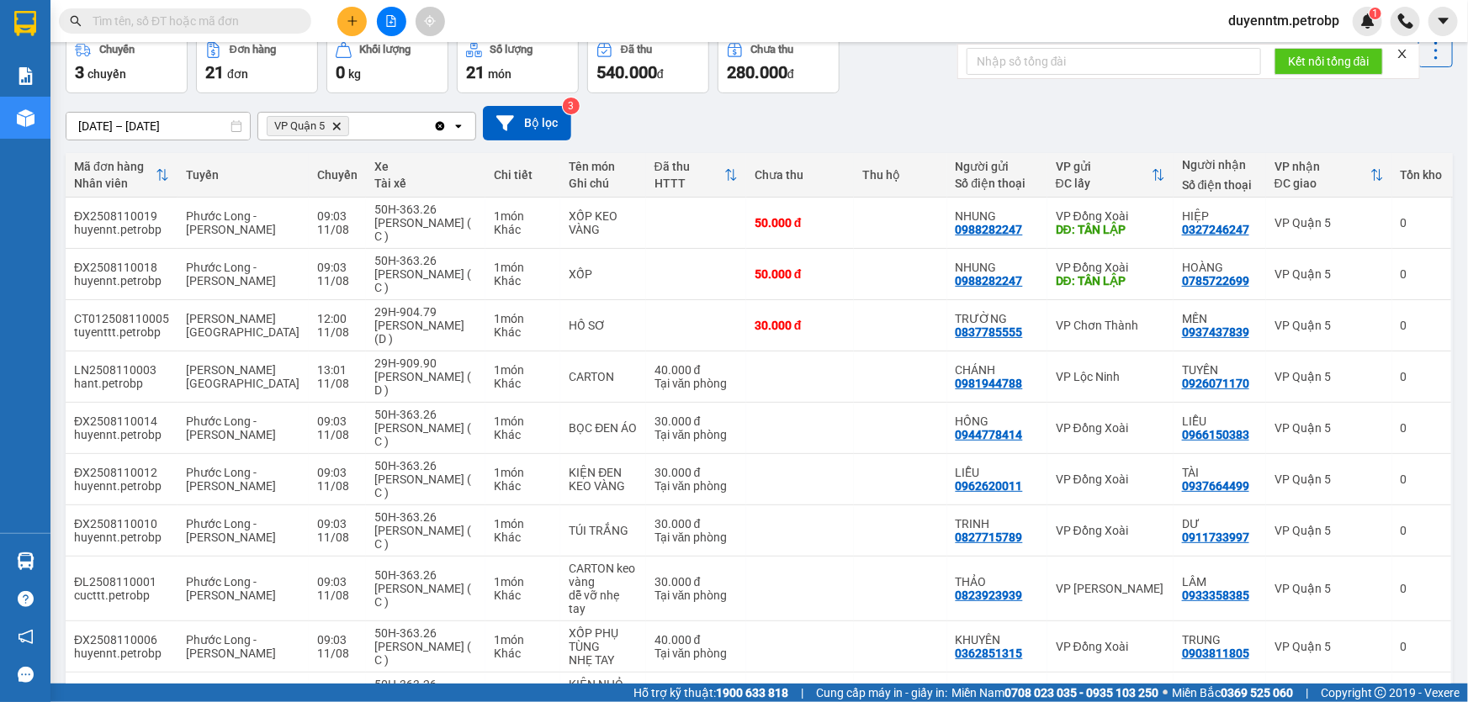
click at [437, 122] on icon "Clear all" at bounding box center [439, 125] width 13 height 13
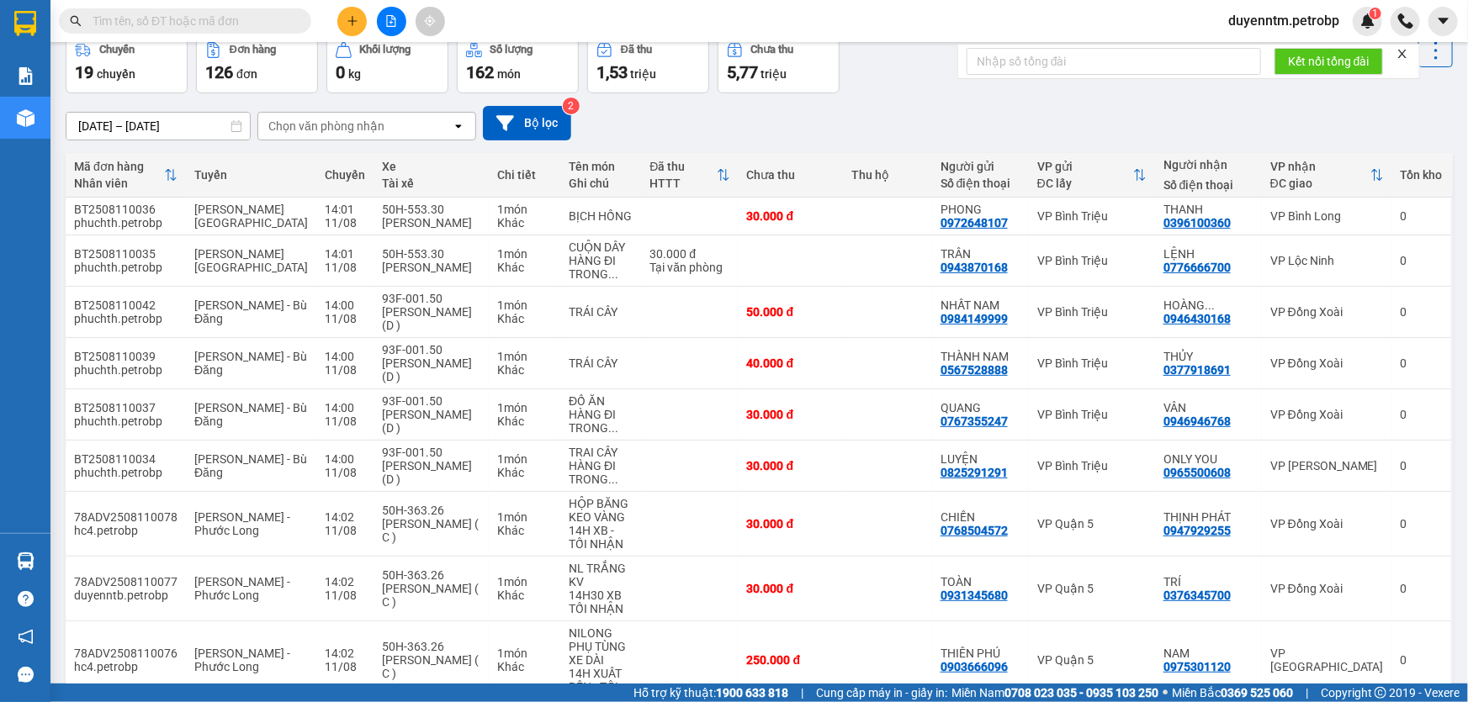
click at [437, 122] on div "Chọn văn phòng nhận" at bounding box center [354, 126] width 193 height 27
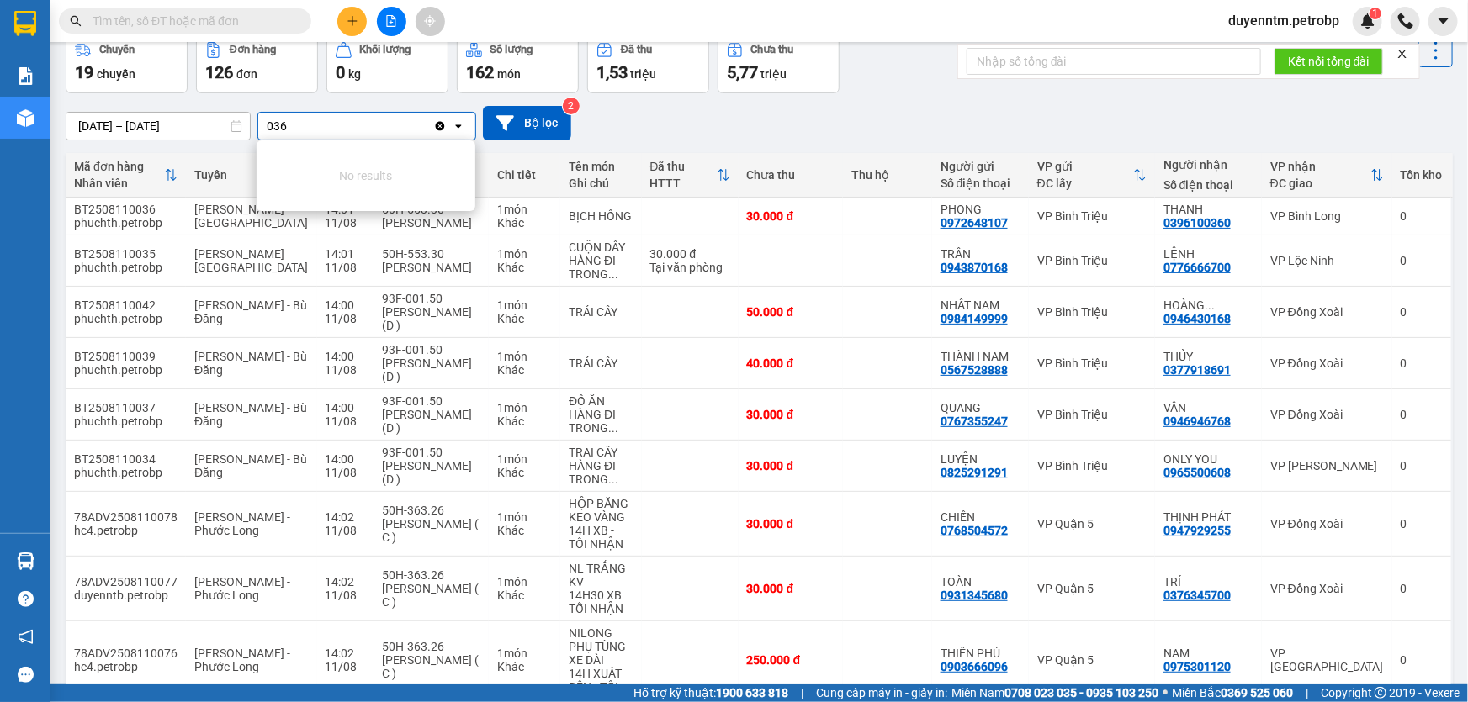
type input "036"
click at [167, 17] on input "text" at bounding box center [192, 21] width 198 height 19
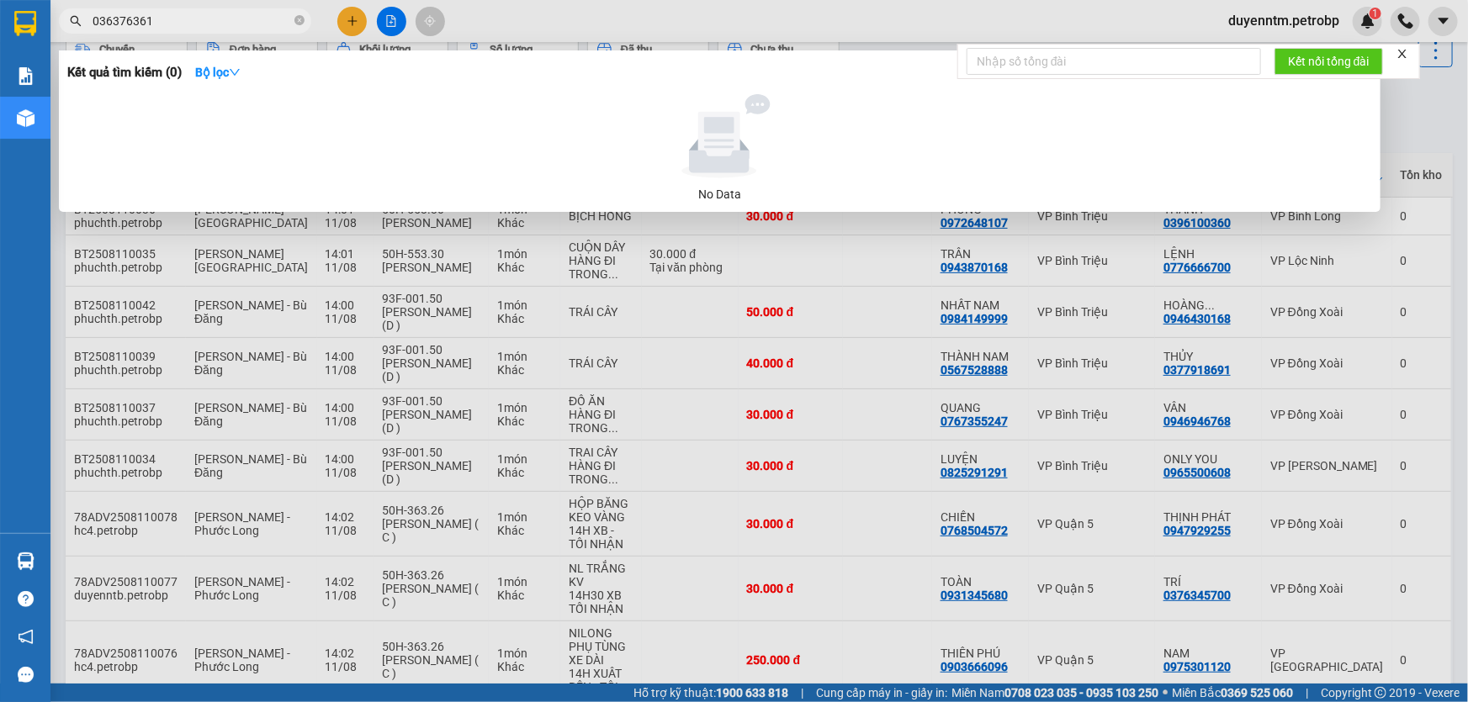
click at [128, 19] on input "036376361" at bounding box center [192, 21] width 198 height 19
click at [193, 12] on input "0363763361" at bounding box center [192, 21] width 198 height 19
click at [106, 24] on input "0363763361" at bounding box center [192, 21] width 198 height 19
click at [119, 20] on input "0363763361" at bounding box center [192, 21] width 198 height 19
click at [135, 20] on input "0366763361" at bounding box center [192, 21] width 198 height 19
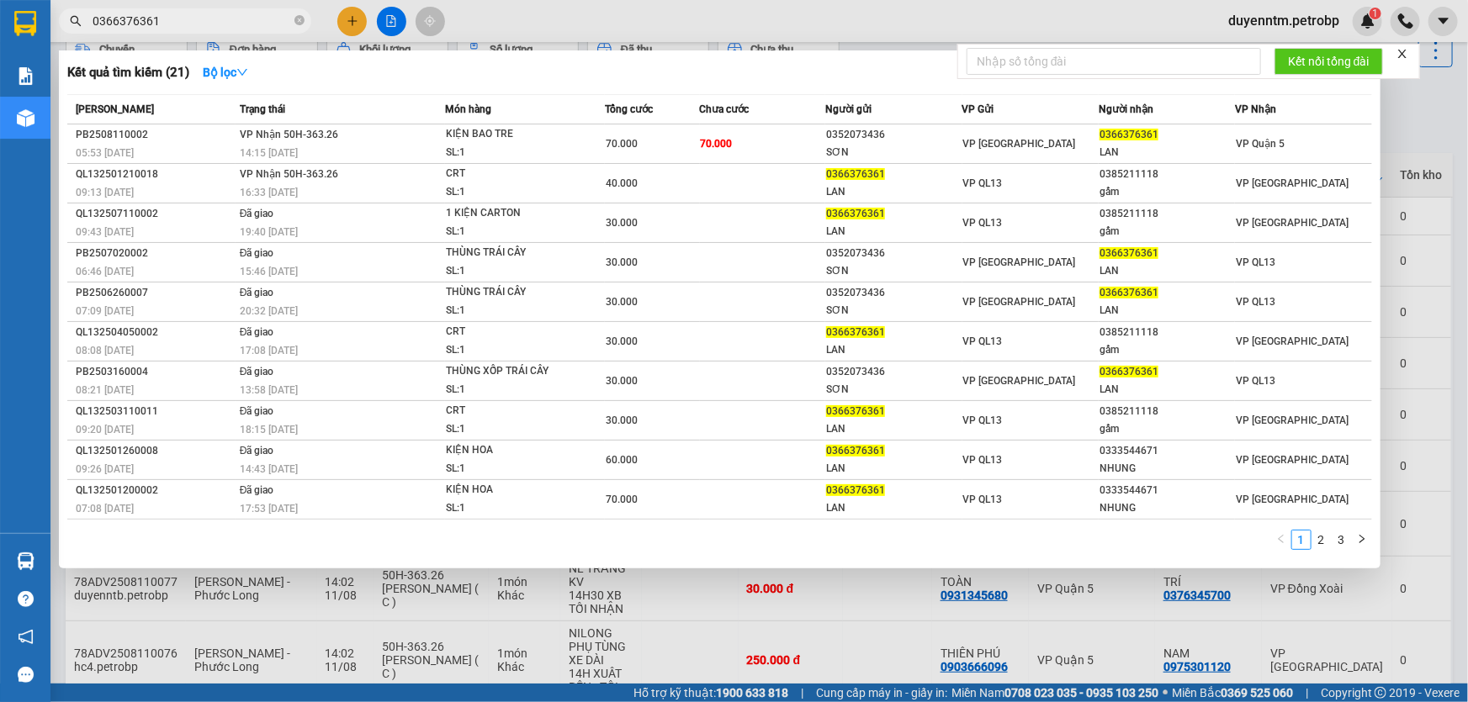
type input "0366376361"
click at [194, 24] on input "0366376361" at bounding box center [192, 21] width 198 height 19
click at [303, 19] on icon "close-circle" at bounding box center [299, 20] width 10 height 10
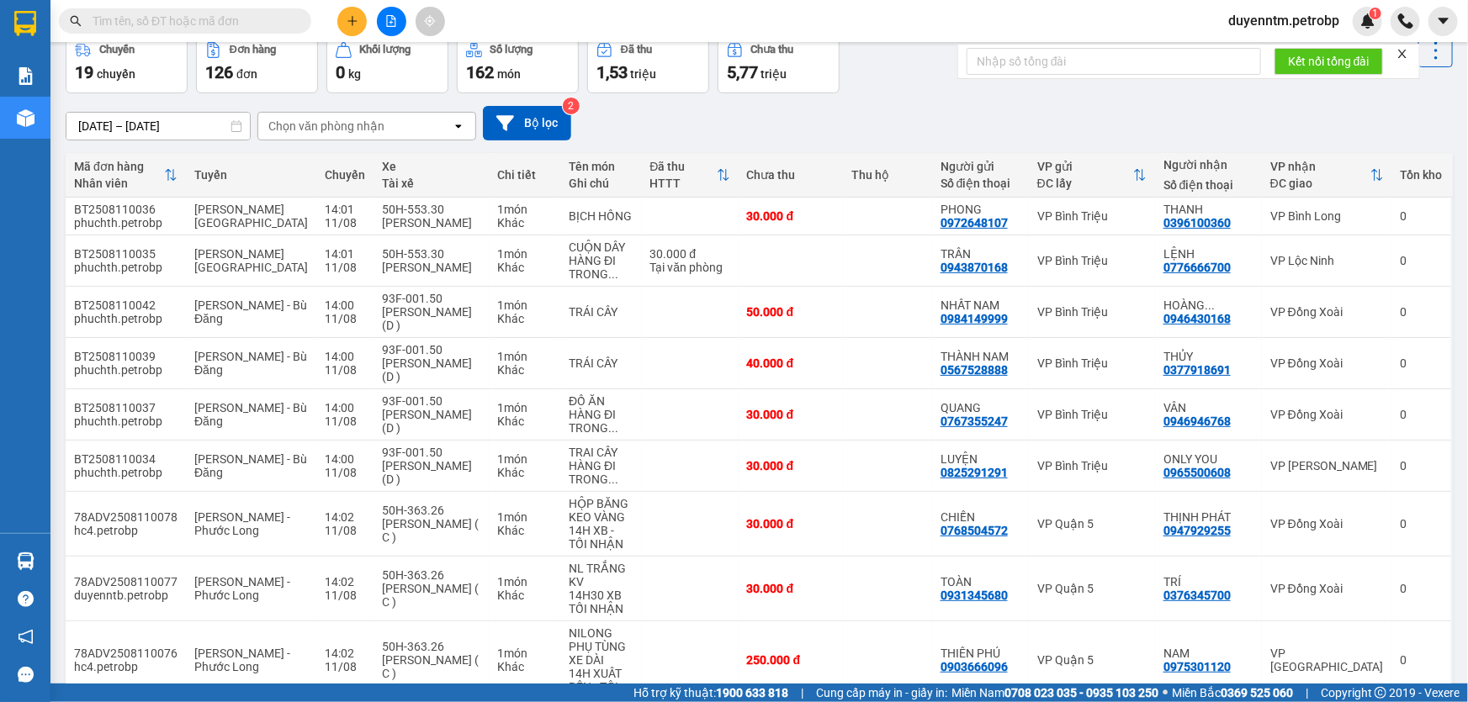
scroll to position [0, 0]
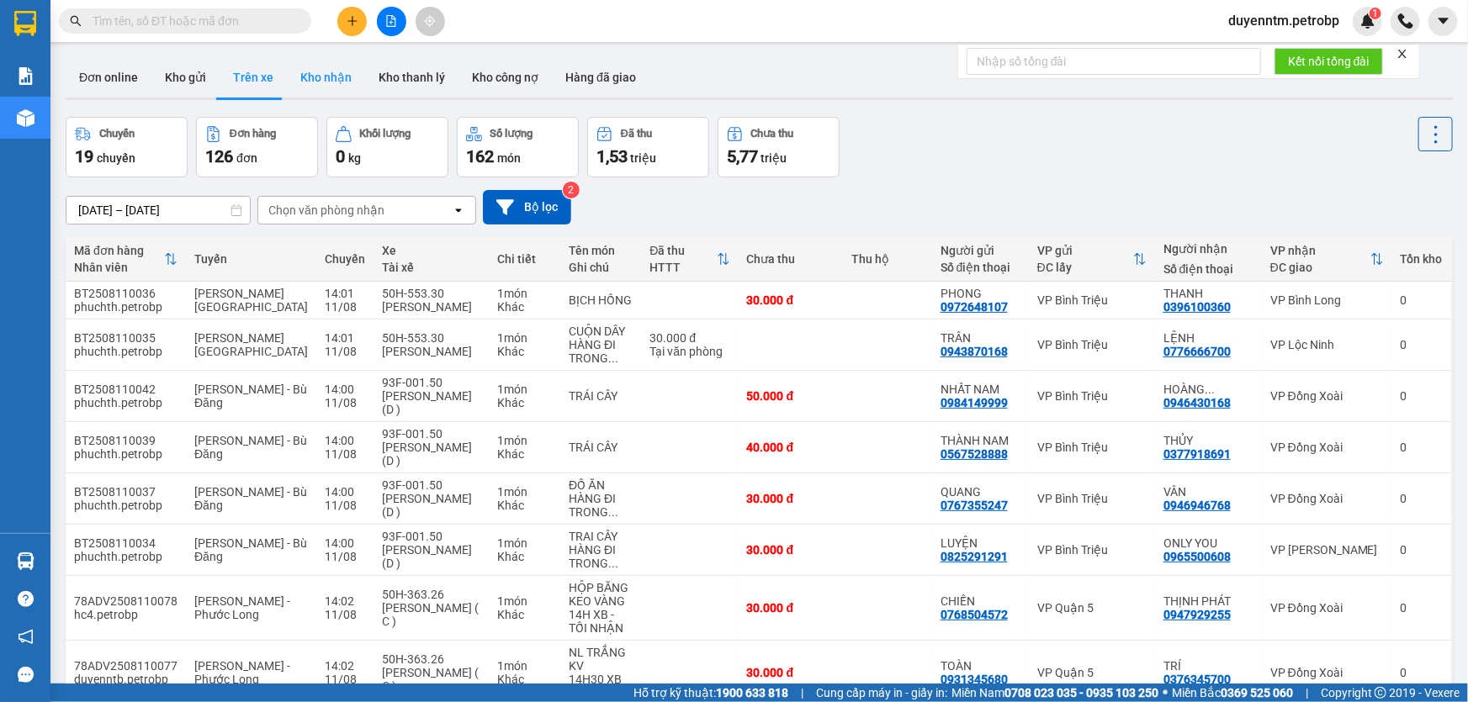
click at [343, 71] on button "Kho nhận" at bounding box center [326, 77] width 78 height 40
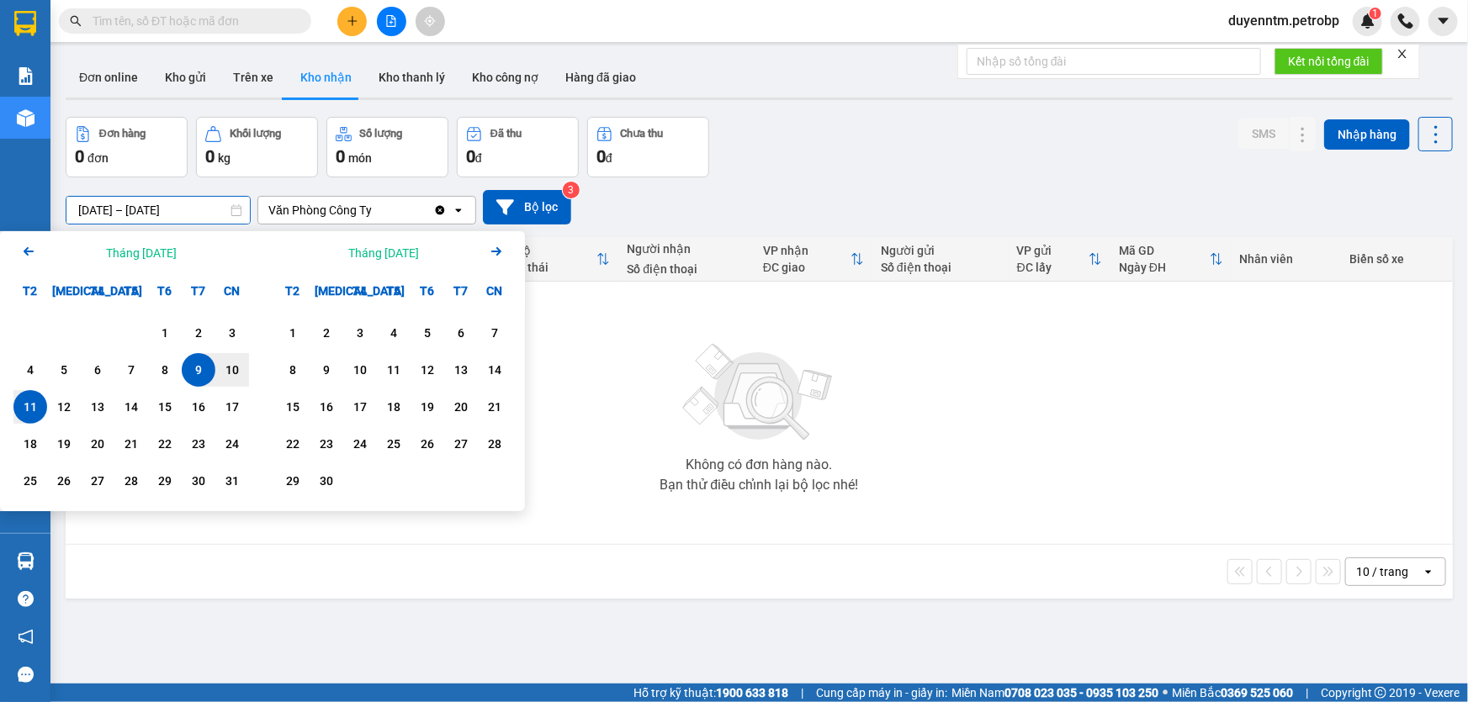
click at [84, 216] on input "[DATE] – [DATE]" at bounding box center [157, 210] width 183 height 27
click at [34, 410] on div "11" at bounding box center [31, 407] width 24 height 20
click at [194, 203] on input "[DATE] – / /" at bounding box center [157, 210] width 183 height 27
click at [28, 400] on div "11" at bounding box center [31, 407] width 24 height 20
type input "[DATE] – [DATE]"
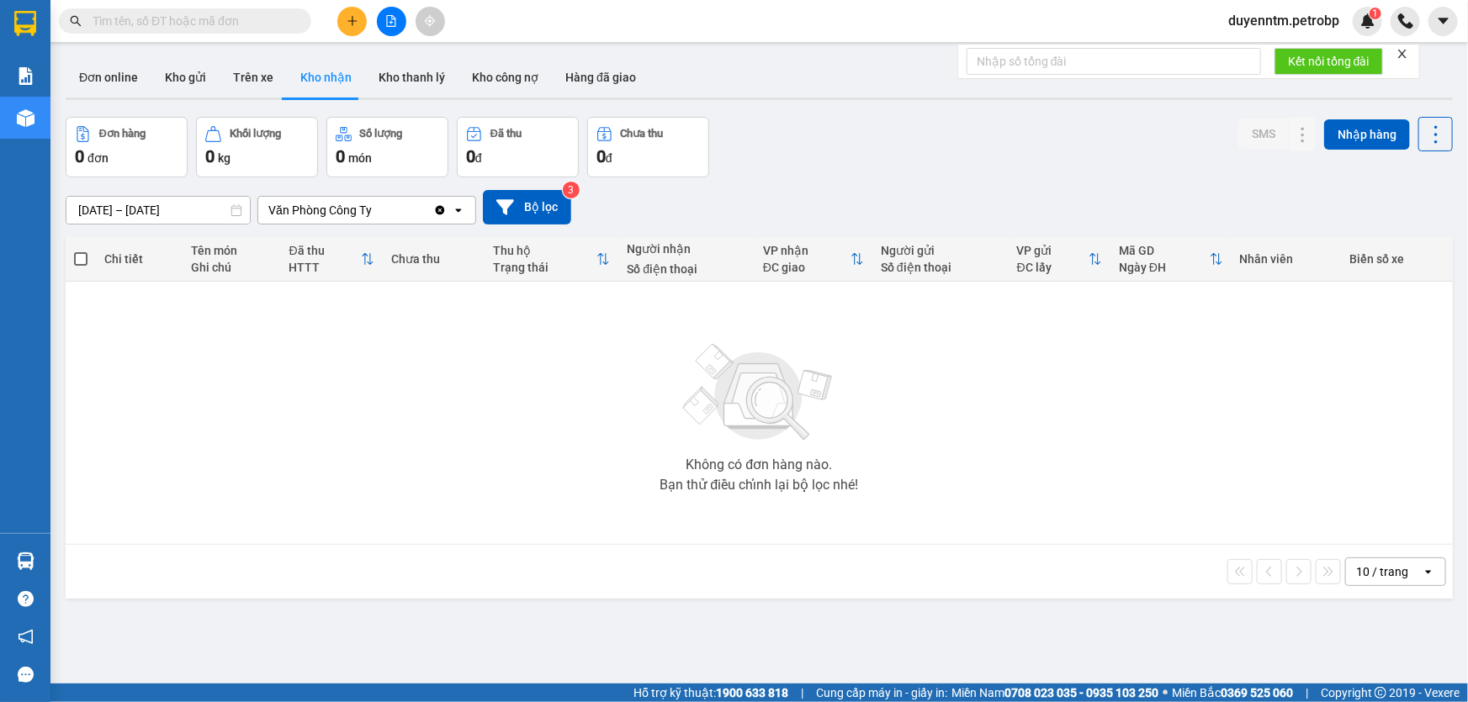
click at [439, 209] on icon "Clear value" at bounding box center [439, 210] width 13 height 13
click at [248, 84] on button "Trên xe" at bounding box center [253, 77] width 67 height 40
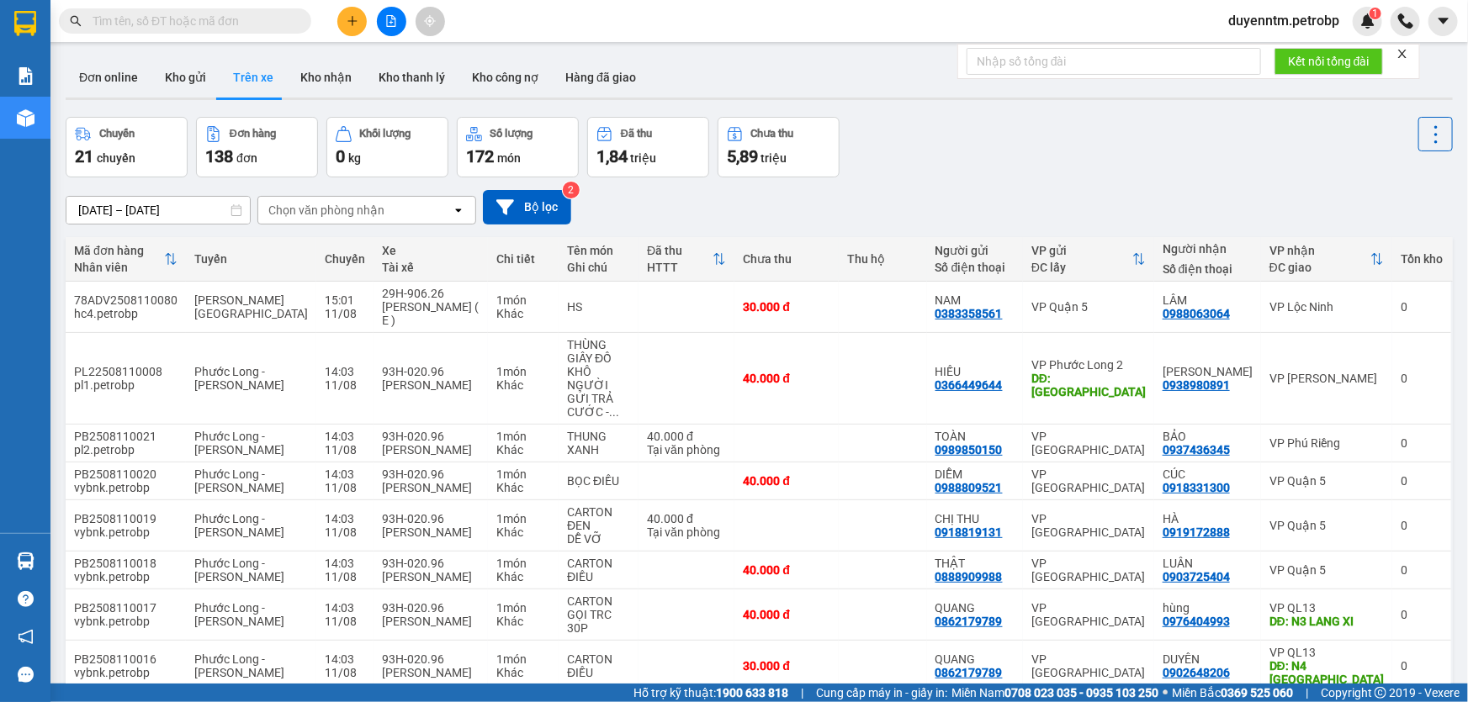
click at [459, 209] on icon at bounding box center [458, 210] width 6 height 3
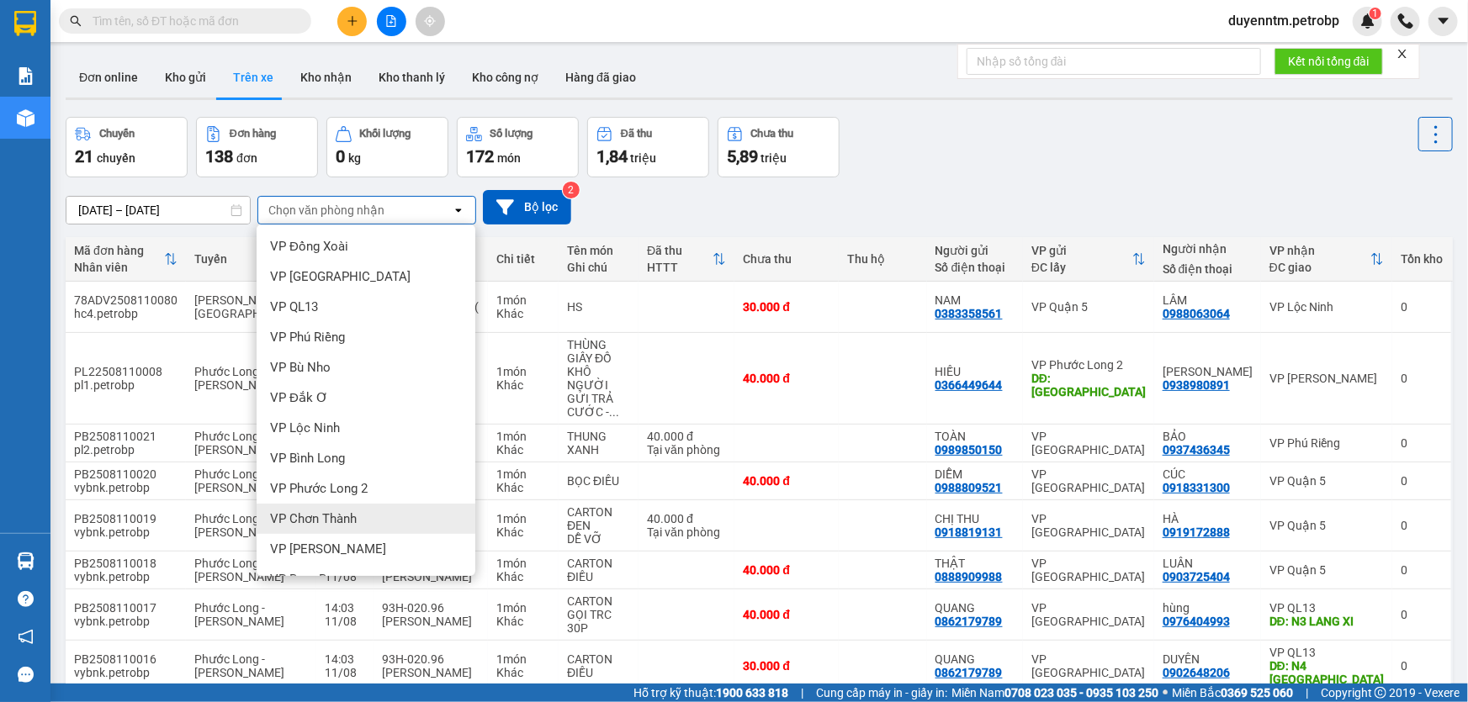
scroll to position [152, 0]
click at [320, 514] on span "VP Bình Triệu" at bounding box center [308, 518] width 76 height 17
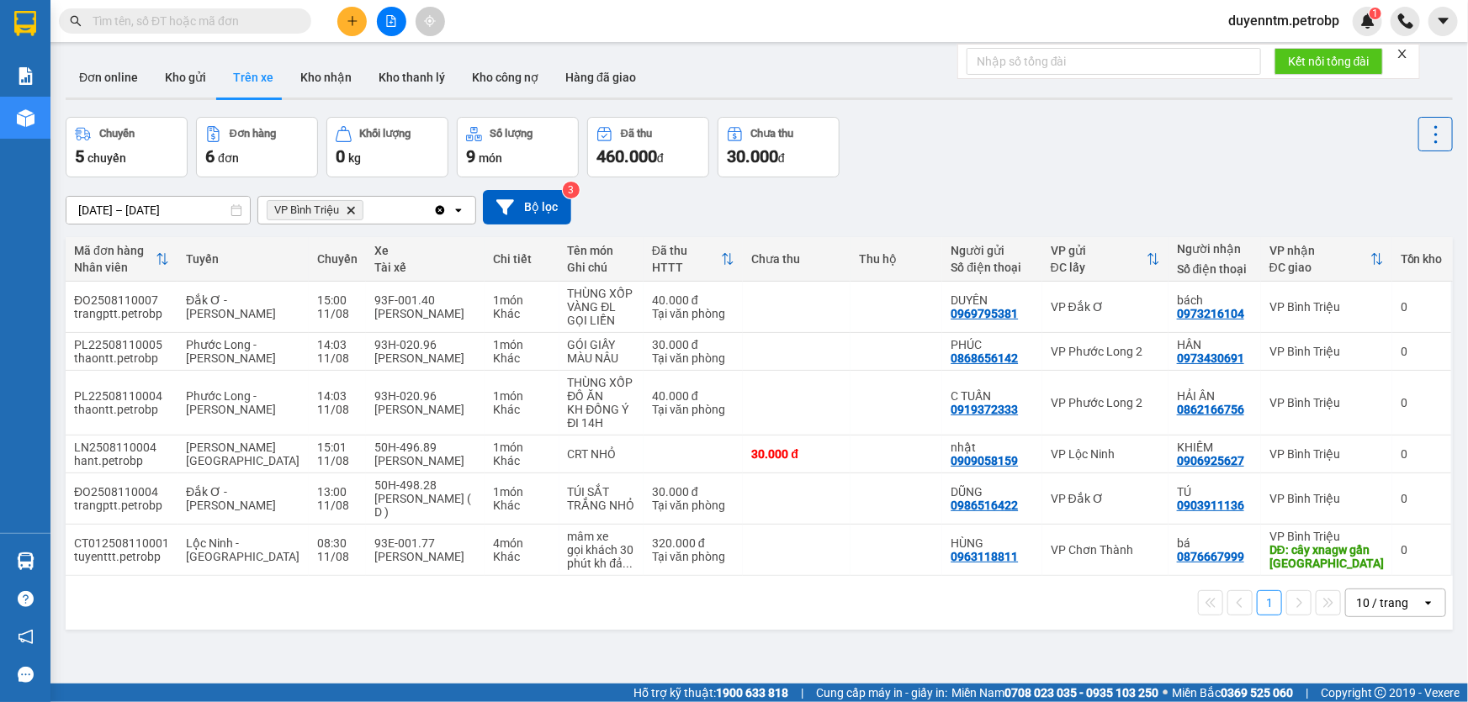
click at [444, 209] on icon "Clear all" at bounding box center [440, 209] width 9 height 9
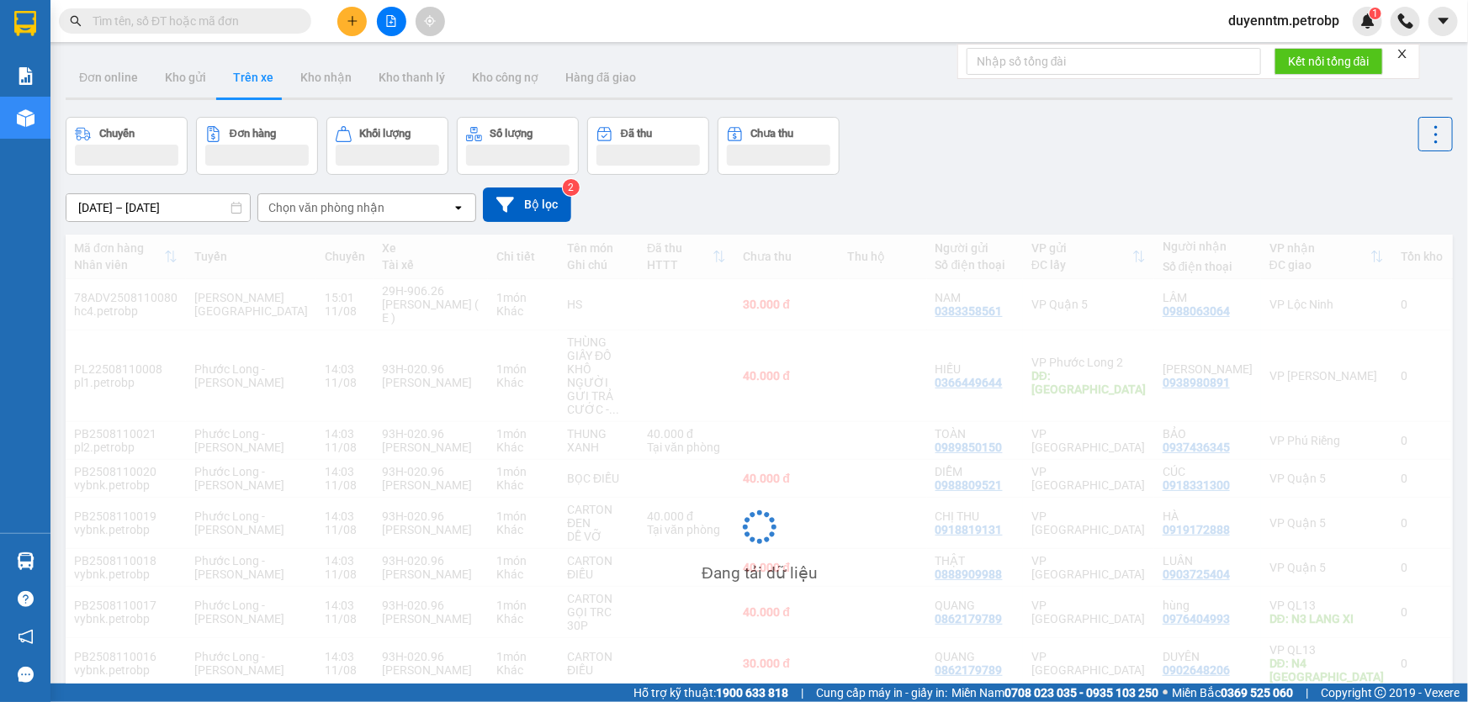
click at [437, 210] on div "Chọn văn phòng nhận" at bounding box center [354, 207] width 193 height 27
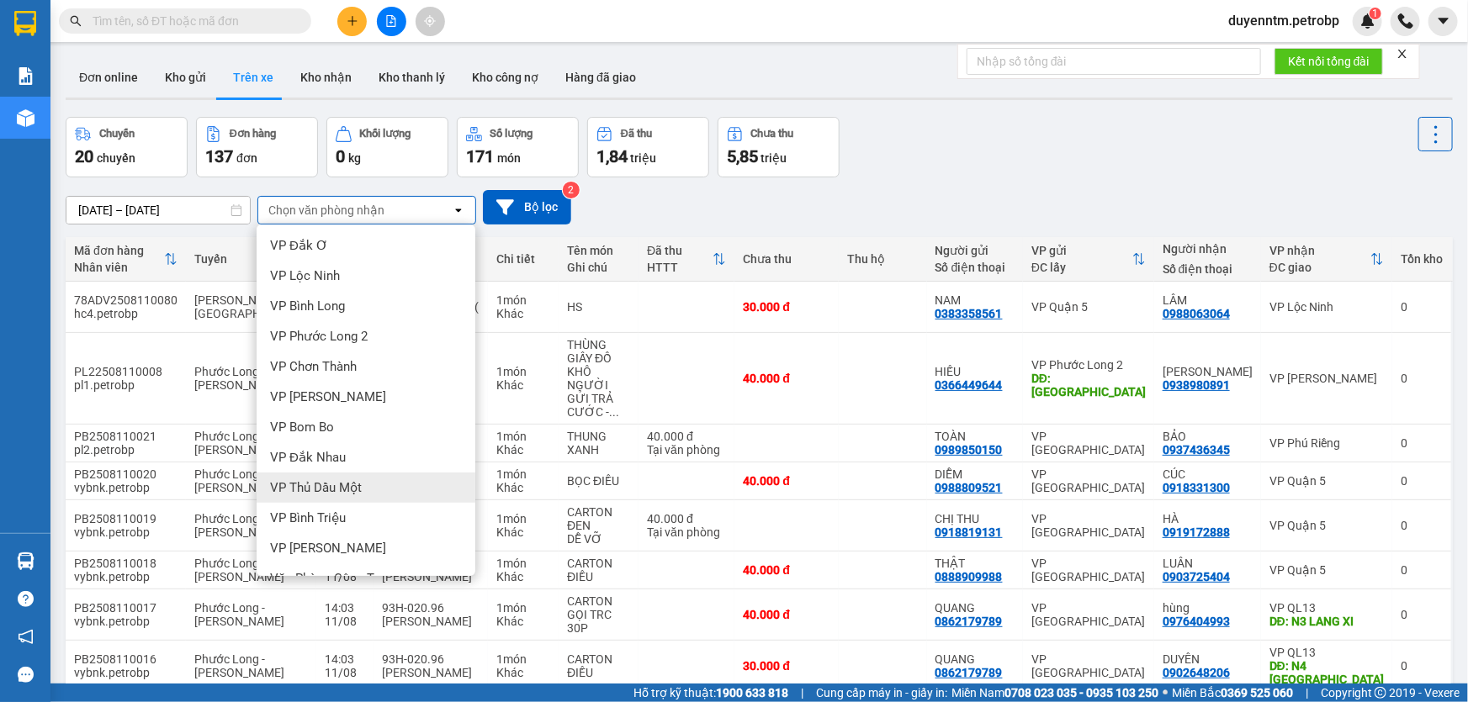
click at [320, 487] on span "VP Thủ Dầu Một" at bounding box center [316, 487] width 92 height 17
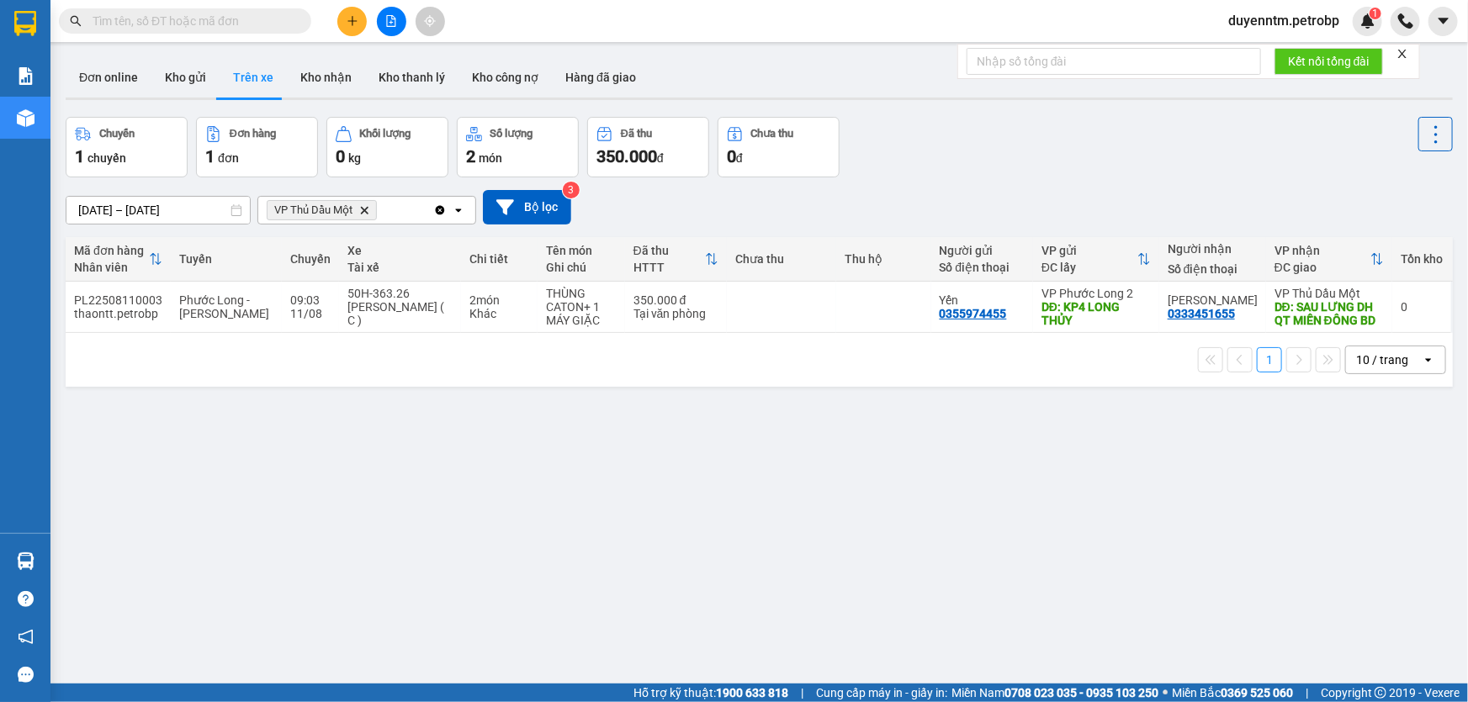
click at [361, 216] on span "VP Thủ Dầu Một Delete" at bounding box center [322, 210] width 110 height 20
click at [362, 209] on icon "VP Thủ Dầu Một, close by backspace" at bounding box center [365, 210] width 8 height 8
click at [362, 209] on div "Chọn văn phòng nhận" at bounding box center [326, 210] width 116 height 17
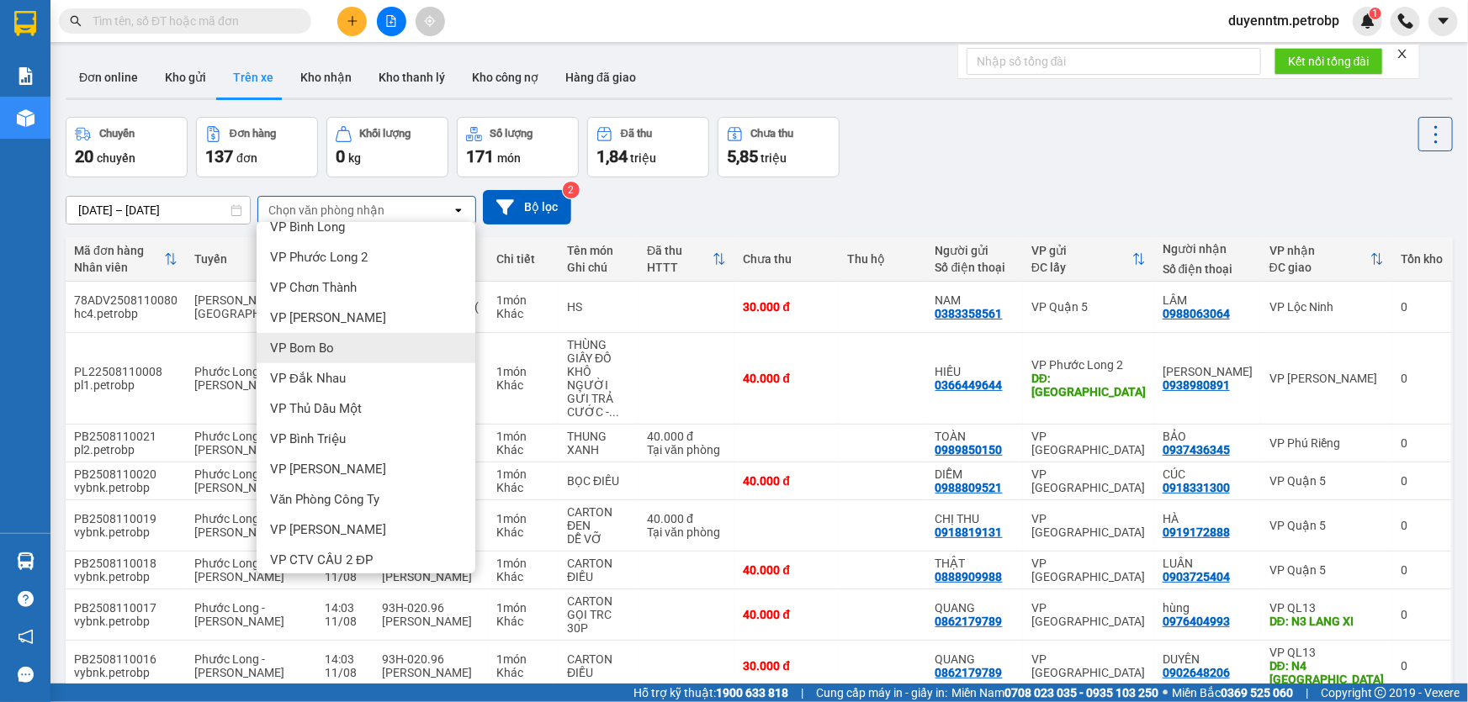
scroll to position [305, 0]
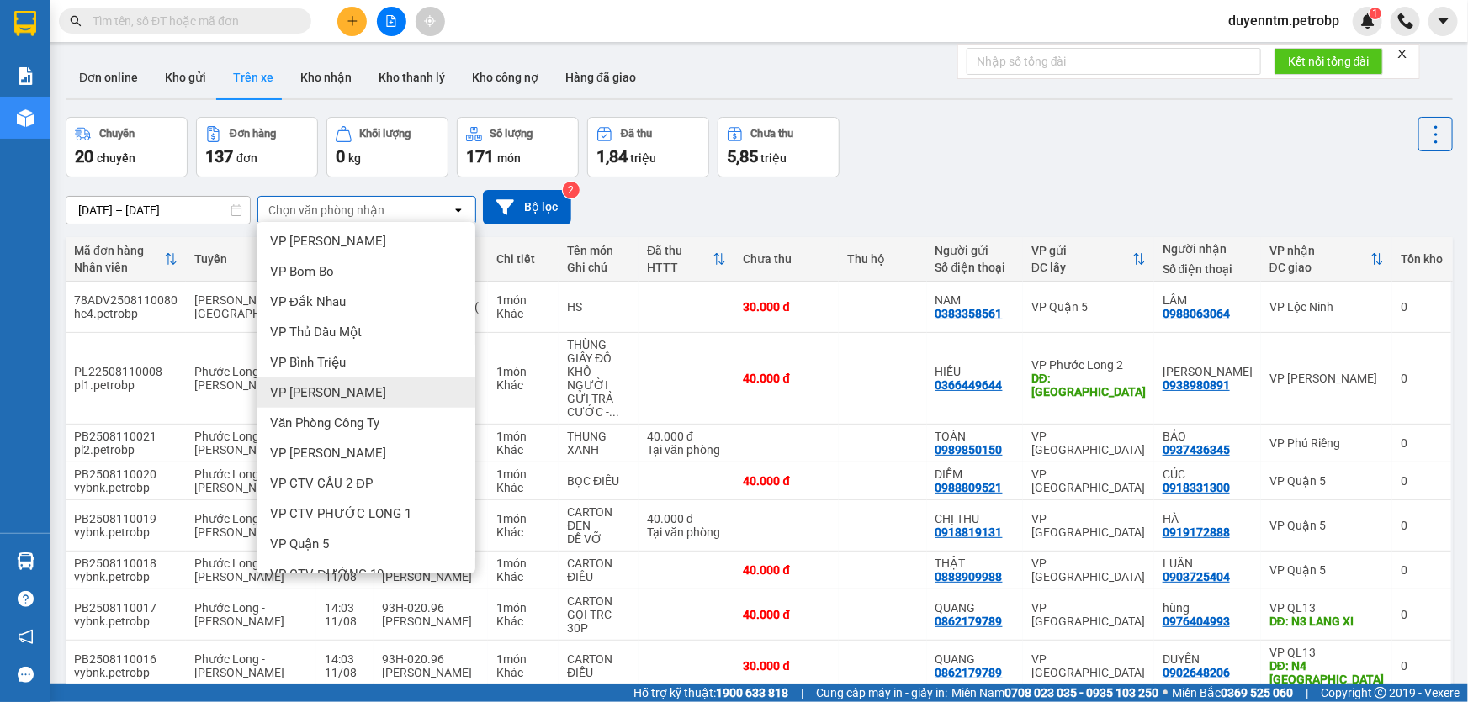
click at [361, 394] on span "VP [PERSON_NAME]" at bounding box center [328, 392] width 116 height 17
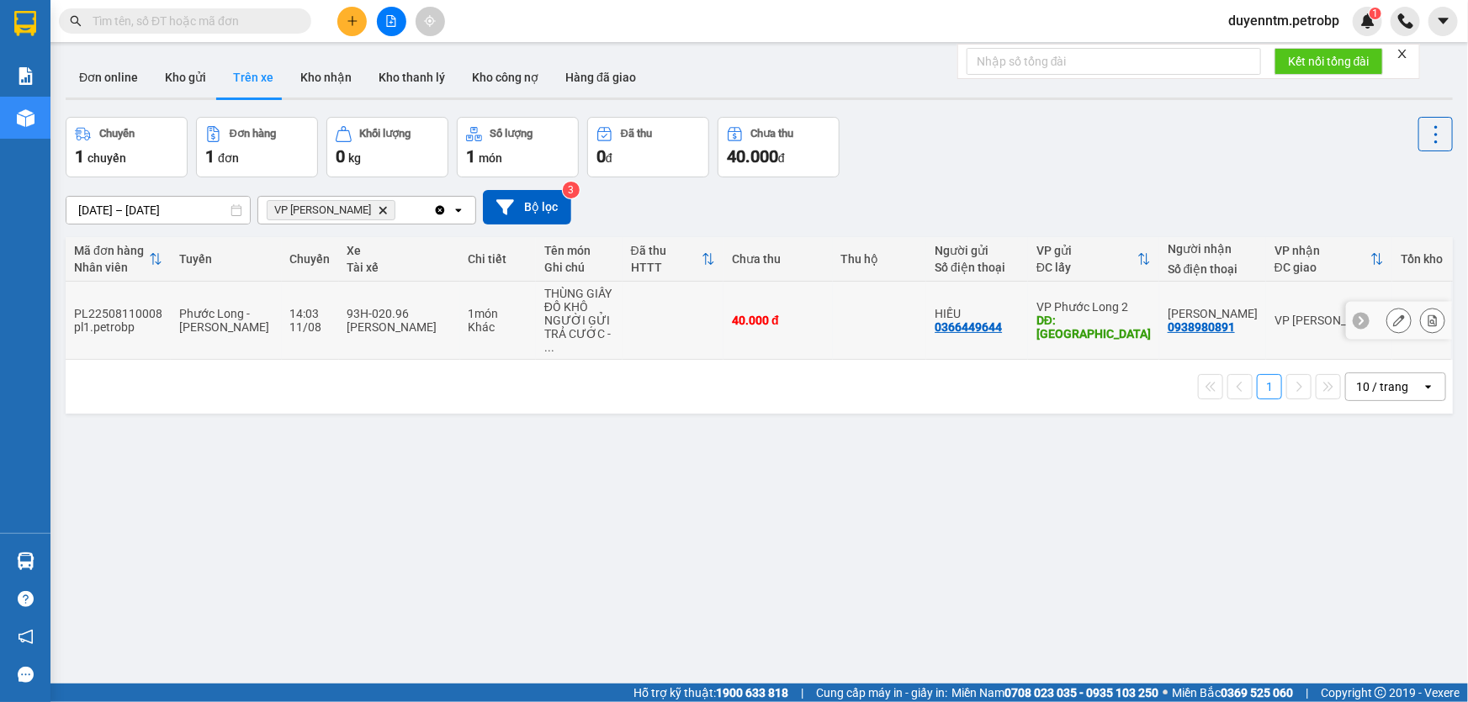
click at [590, 331] on div "NGƯỜI GỬI TRẢ CƯỚC - ..." at bounding box center [579, 334] width 70 height 40
click at [436, 209] on icon "Clear all" at bounding box center [440, 209] width 9 height 9
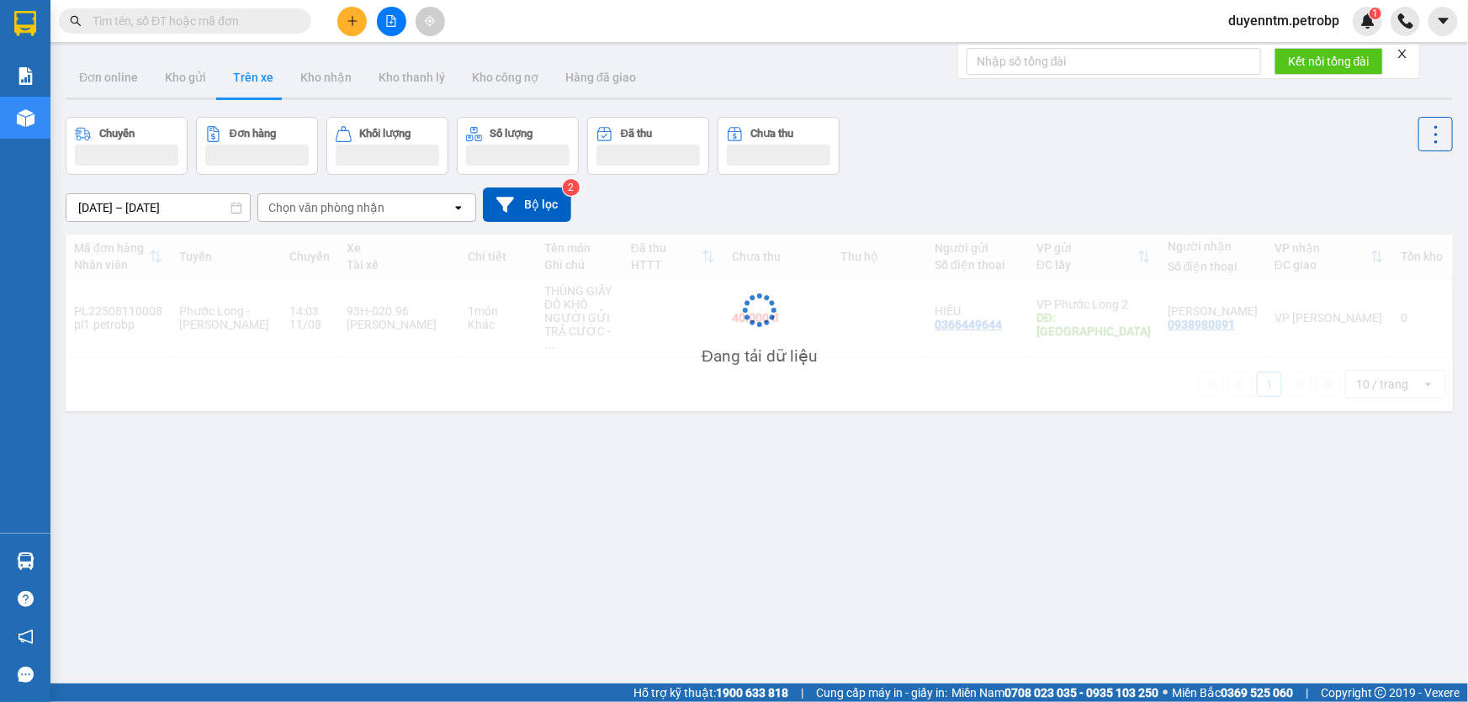
click at [436, 208] on div "Chọn văn phòng nhận" at bounding box center [354, 207] width 193 height 27
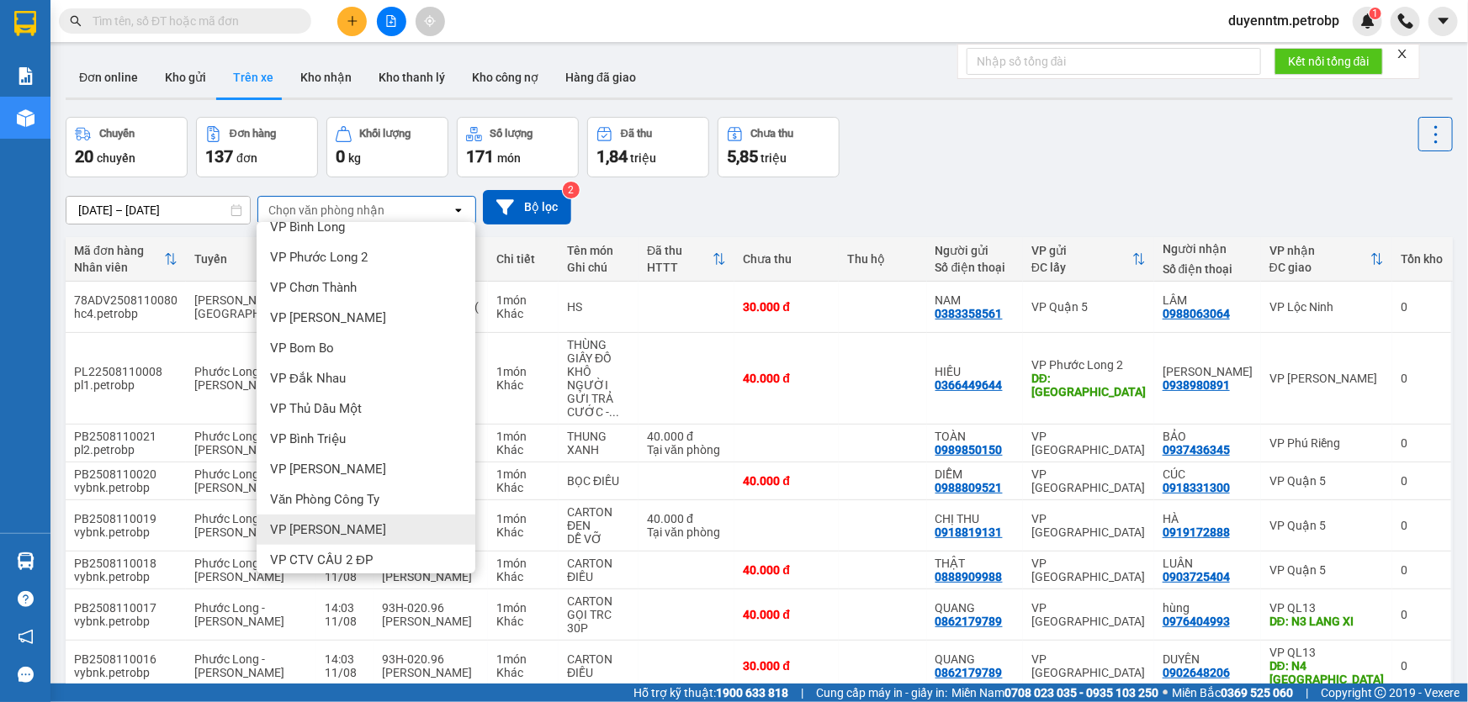
scroll to position [357, 0]
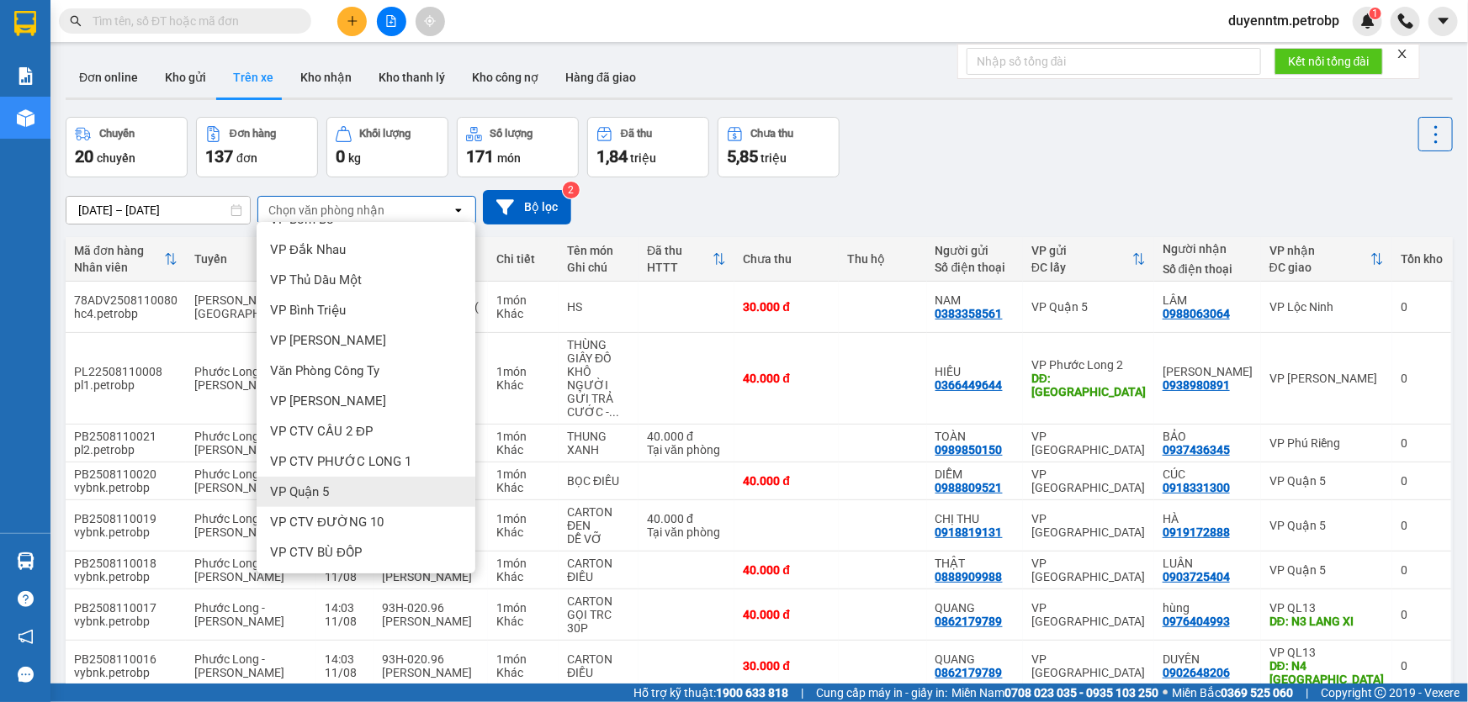
click at [354, 488] on div "VP Quận 5" at bounding box center [366, 492] width 219 height 30
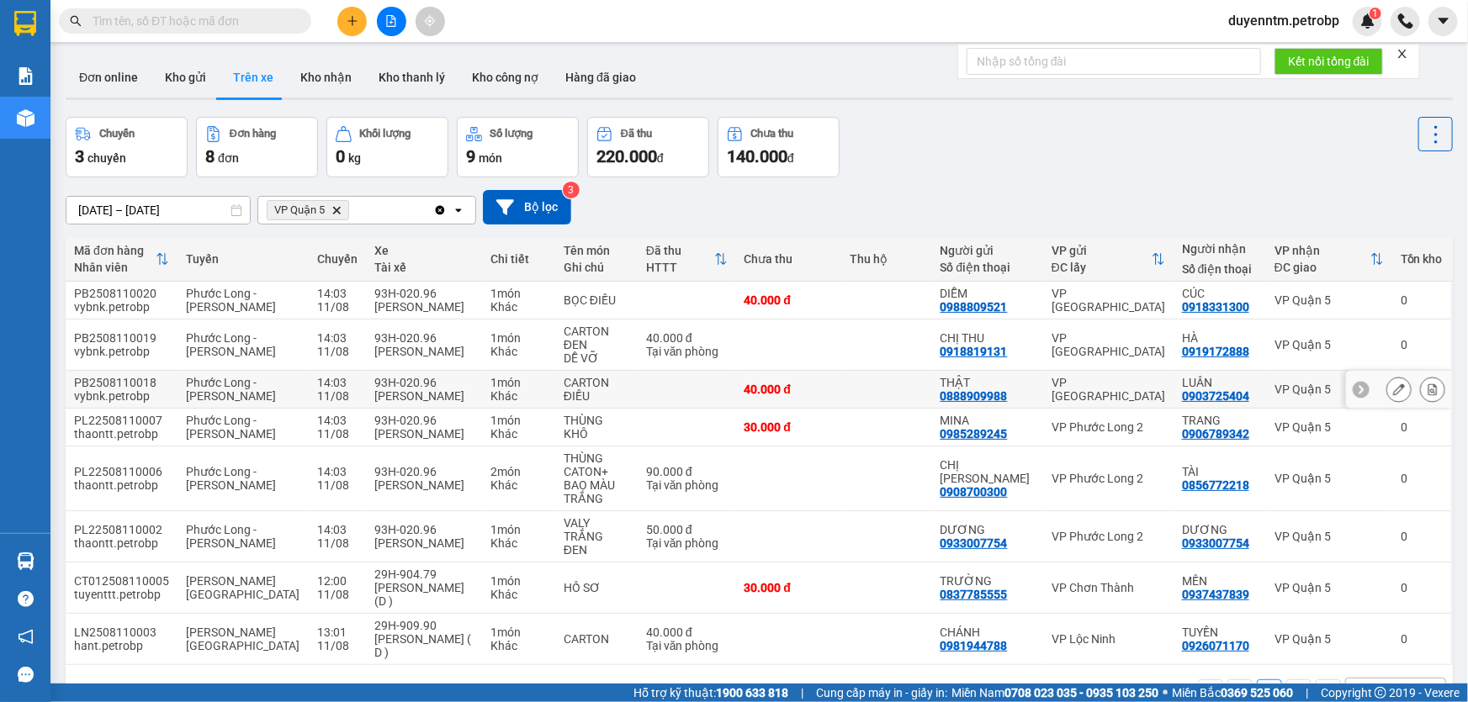
scroll to position [77, 0]
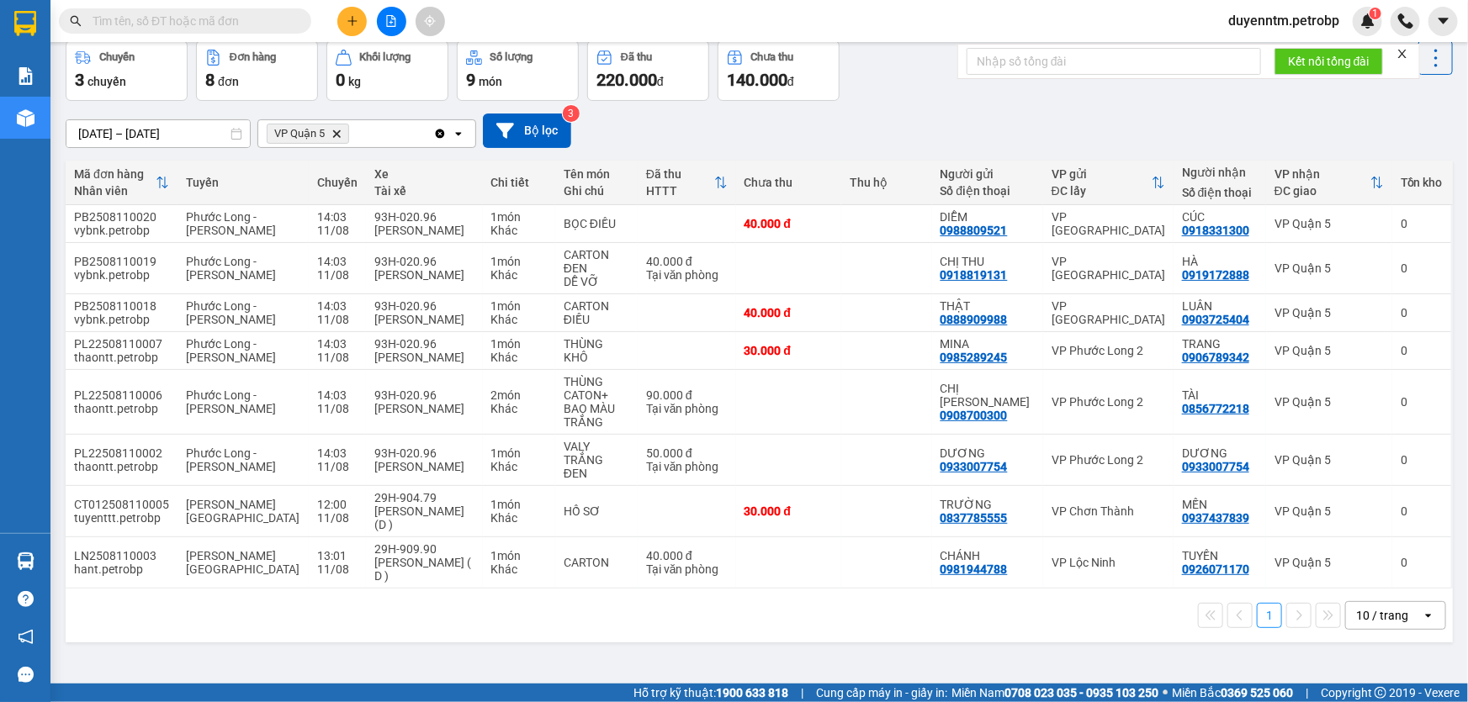
click at [443, 137] on icon "Clear all" at bounding box center [439, 133] width 13 height 13
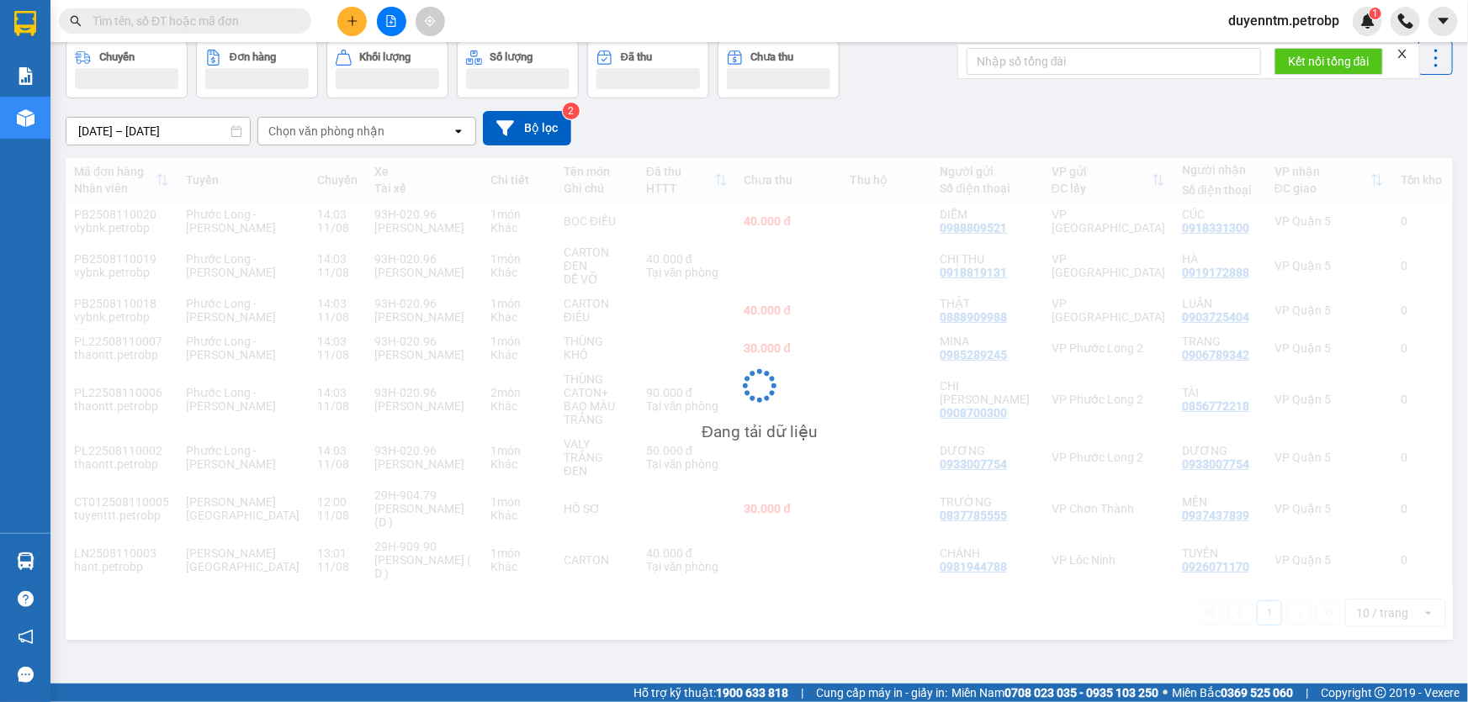
click at [444, 136] on div "Chọn văn phòng nhận" at bounding box center [354, 131] width 193 height 27
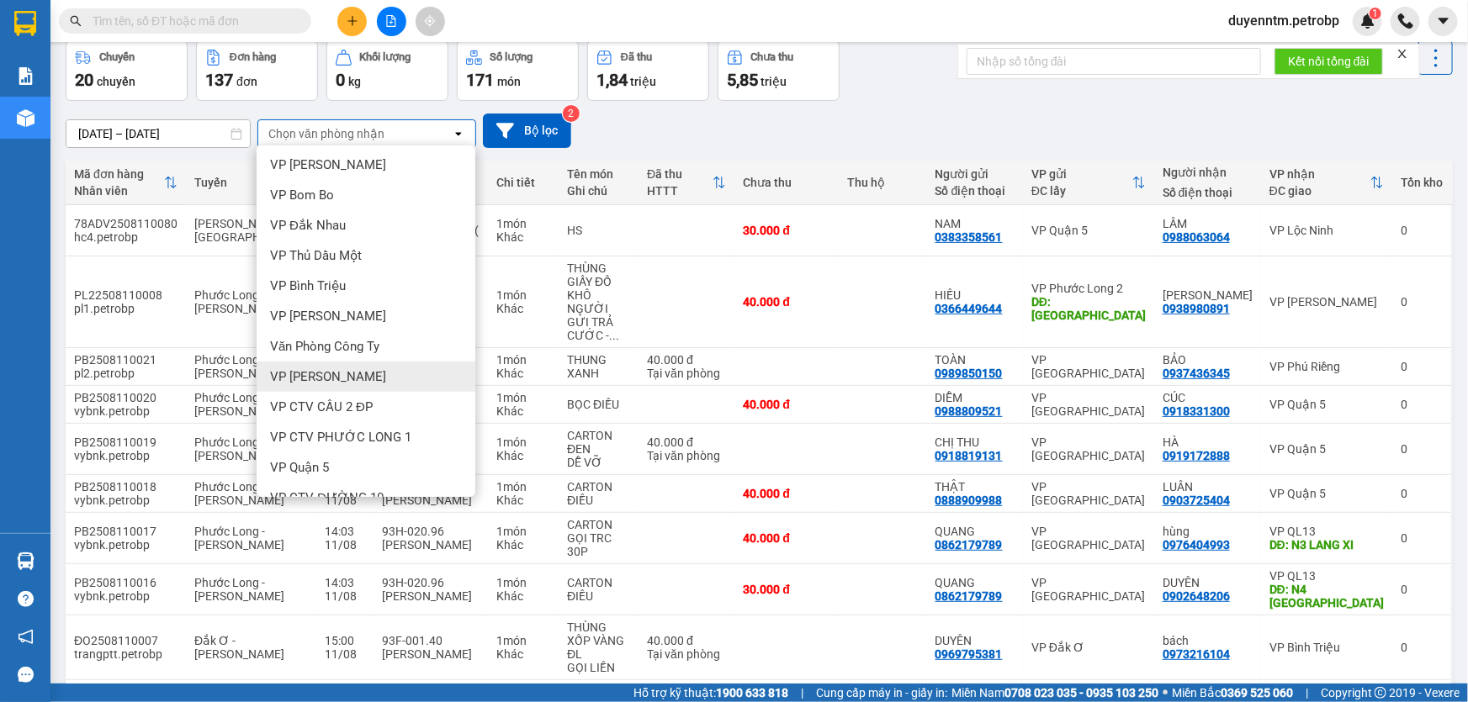
scroll to position [357, 0]
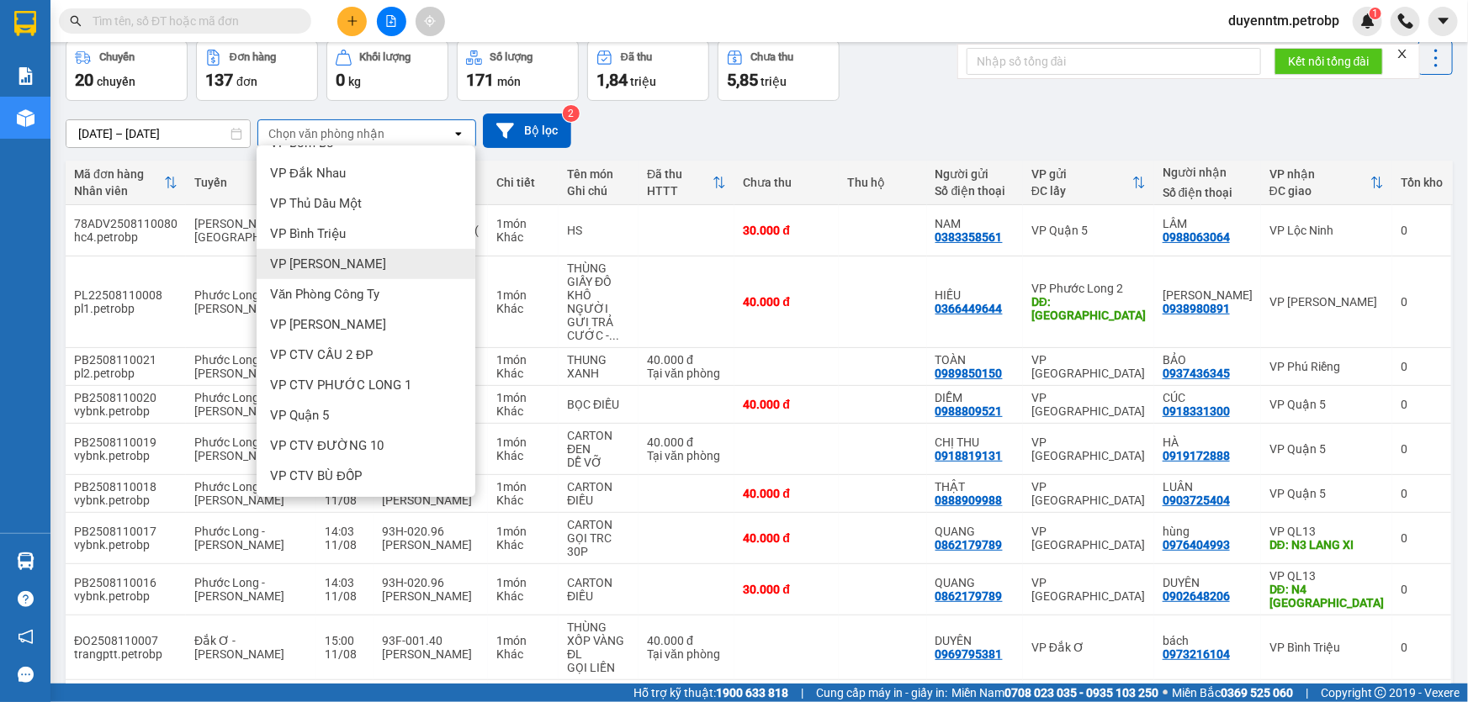
click at [373, 269] on span "VP [PERSON_NAME]" at bounding box center [328, 264] width 116 height 17
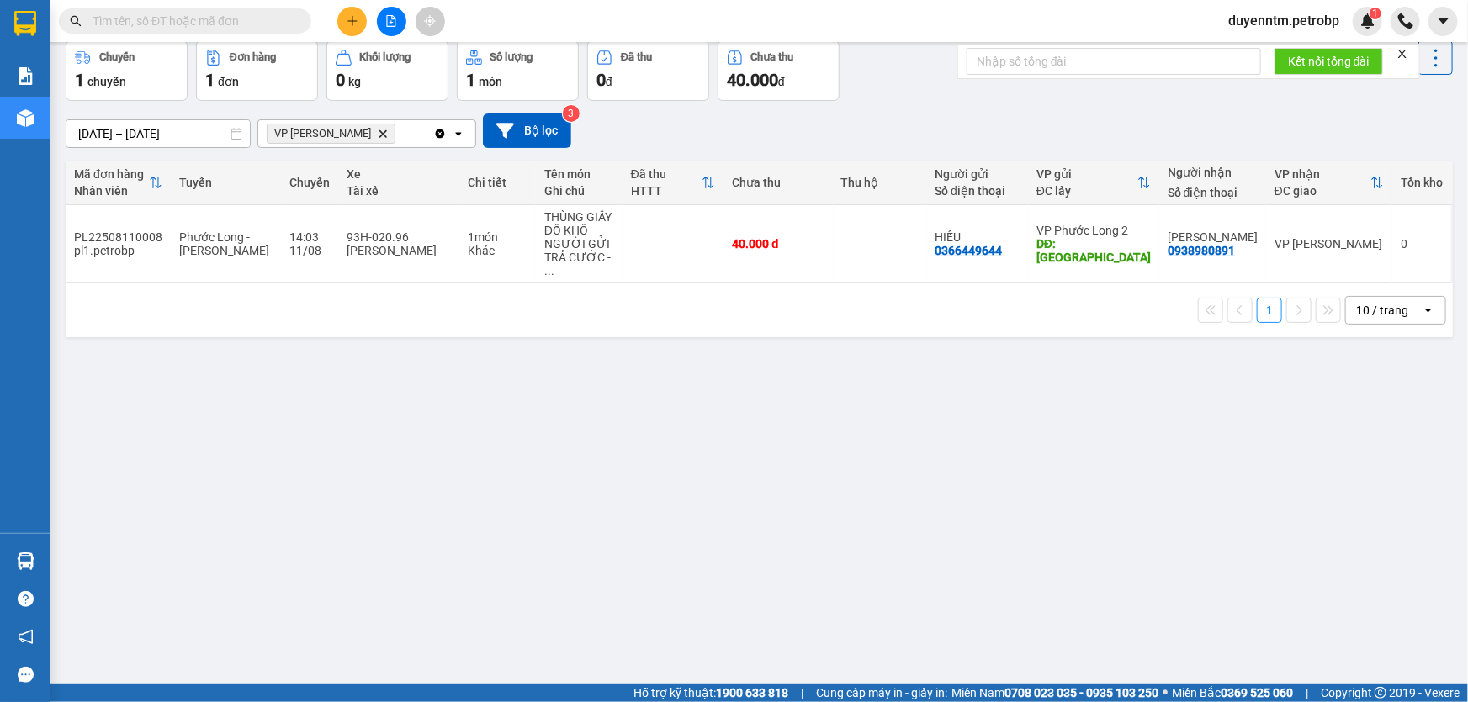
click at [437, 132] on icon "Clear all" at bounding box center [440, 133] width 9 height 9
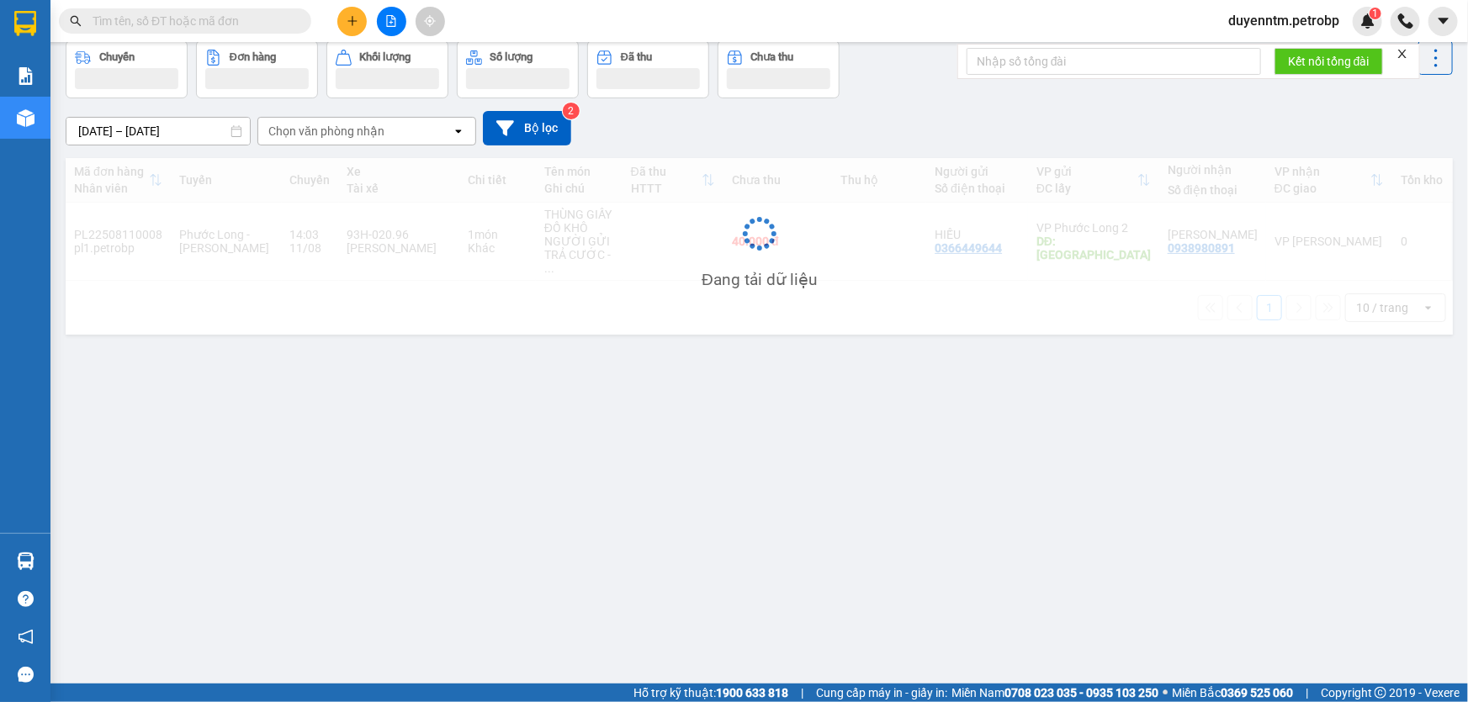
click at [437, 132] on div "Chọn văn phòng nhận" at bounding box center [354, 131] width 193 height 27
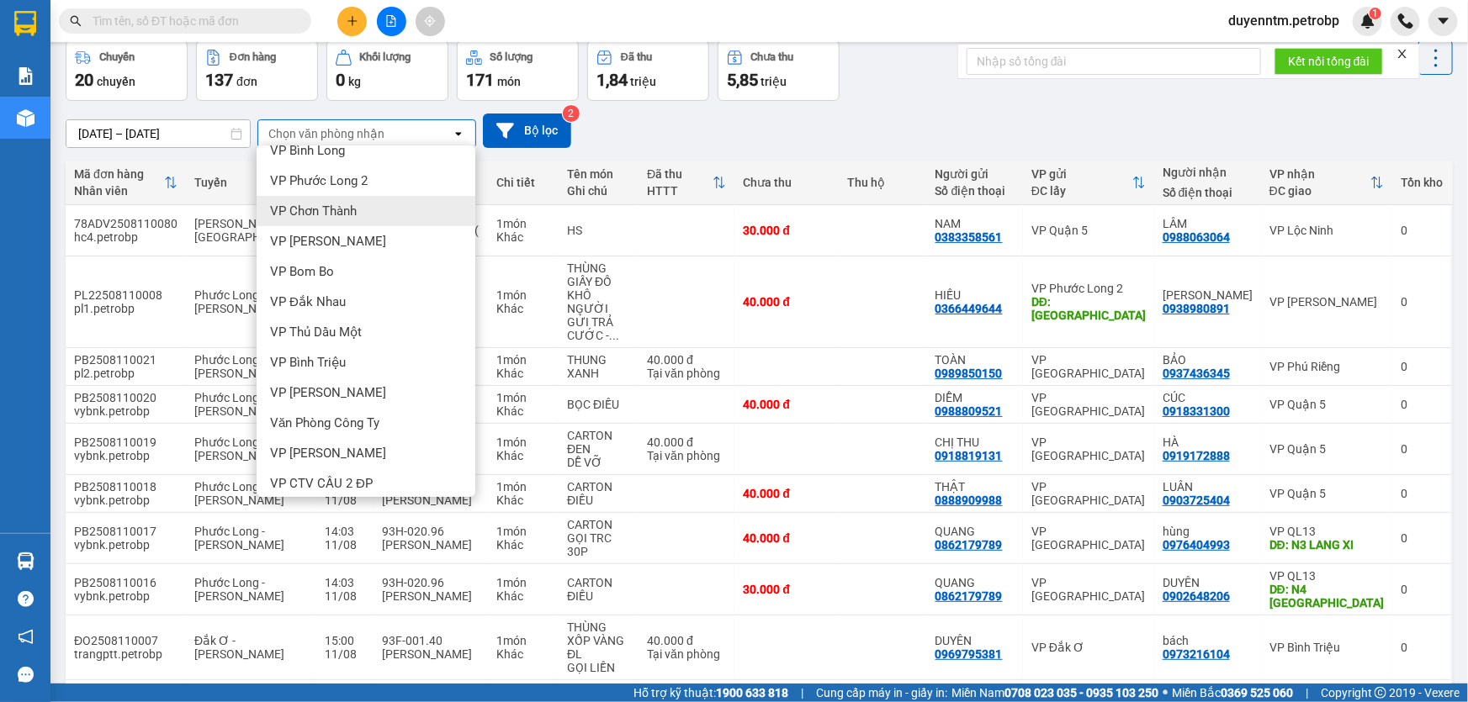
scroll to position [0, 0]
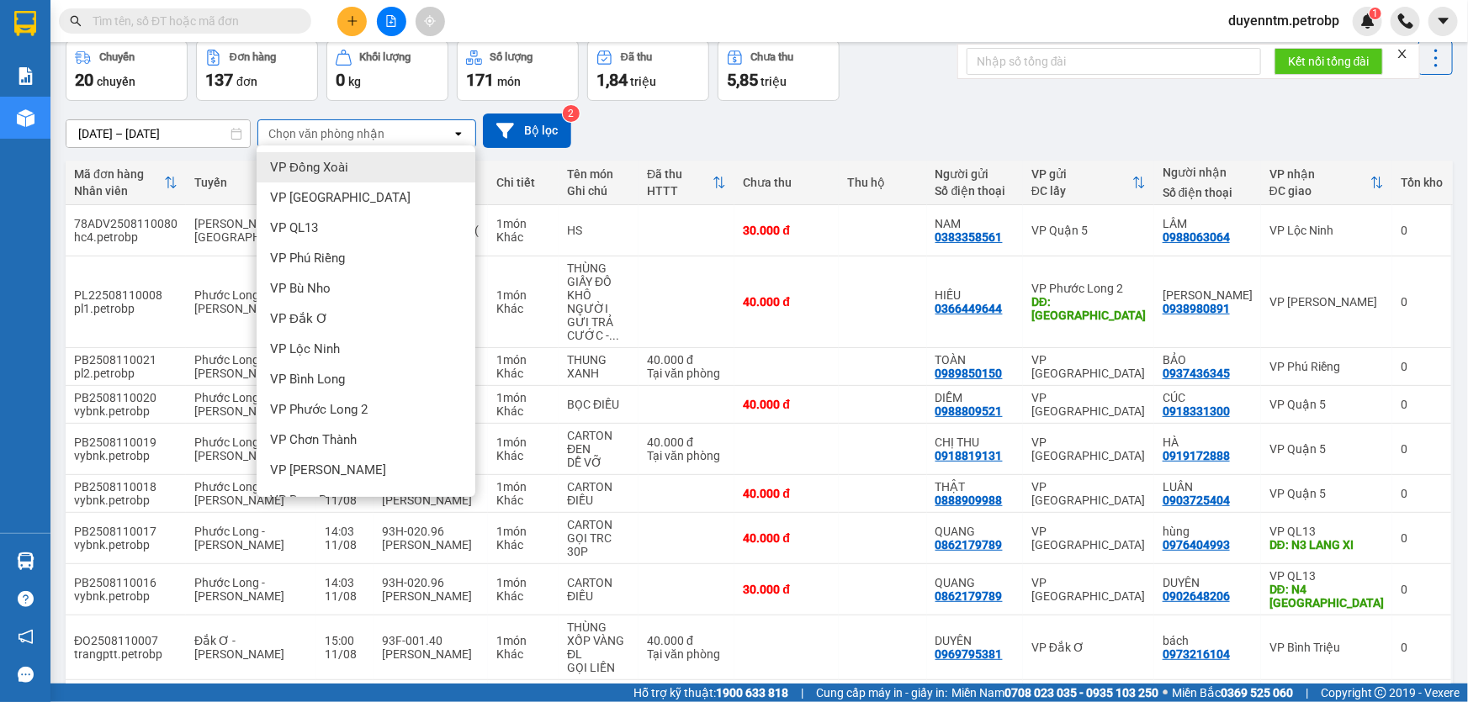
click at [369, 172] on div "VP Đồng Xoài" at bounding box center [366, 167] width 219 height 30
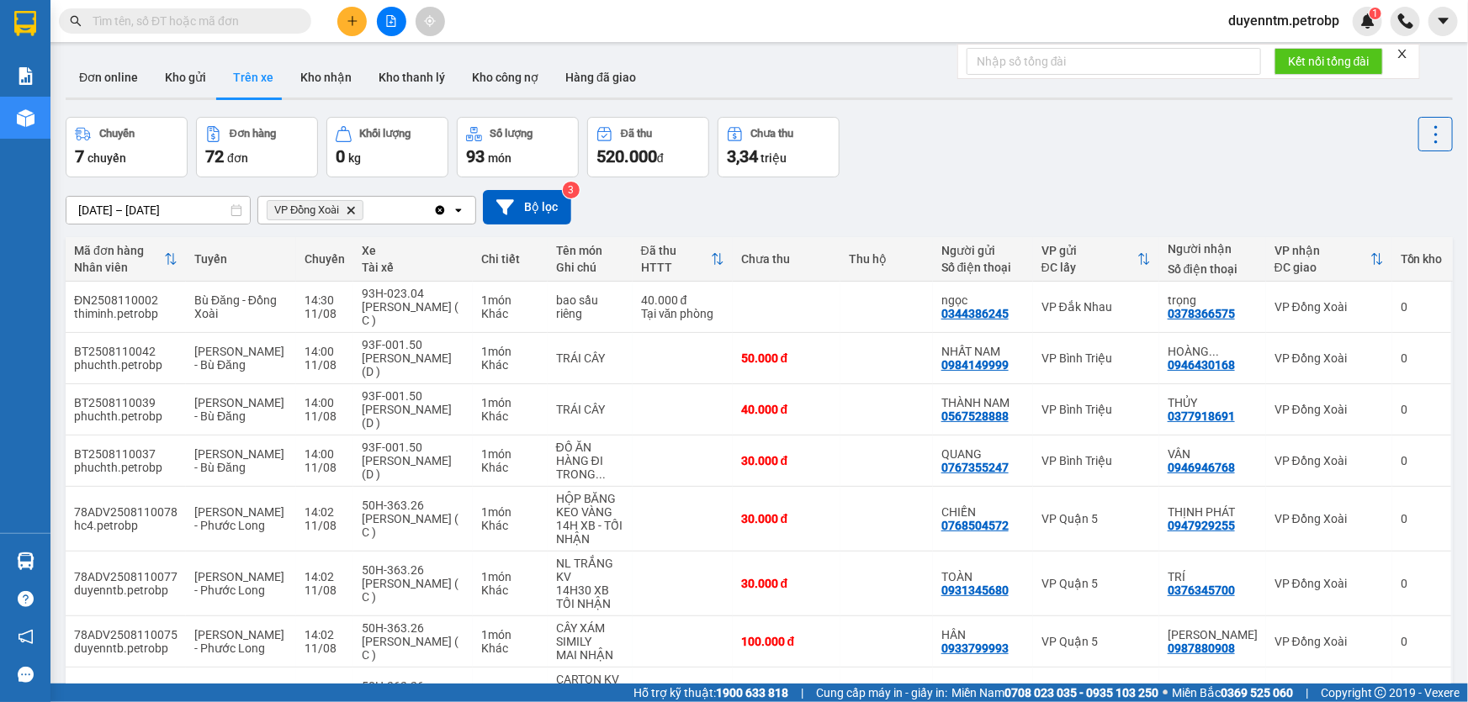
click at [175, 19] on input "text" at bounding box center [192, 21] width 198 height 19
paste input "0944697755"
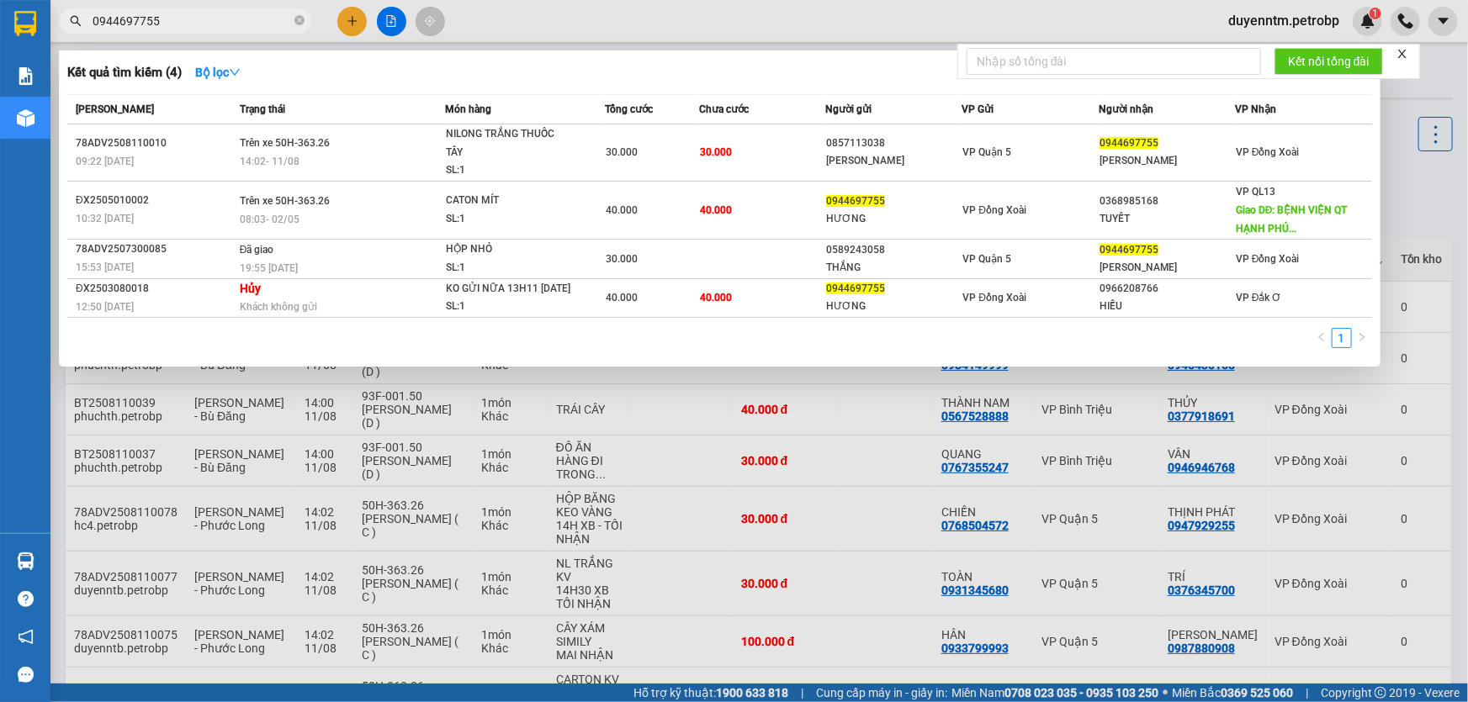
type input "0944697755"
click at [302, 19] on icon "close-circle" at bounding box center [299, 20] width 10 height 10
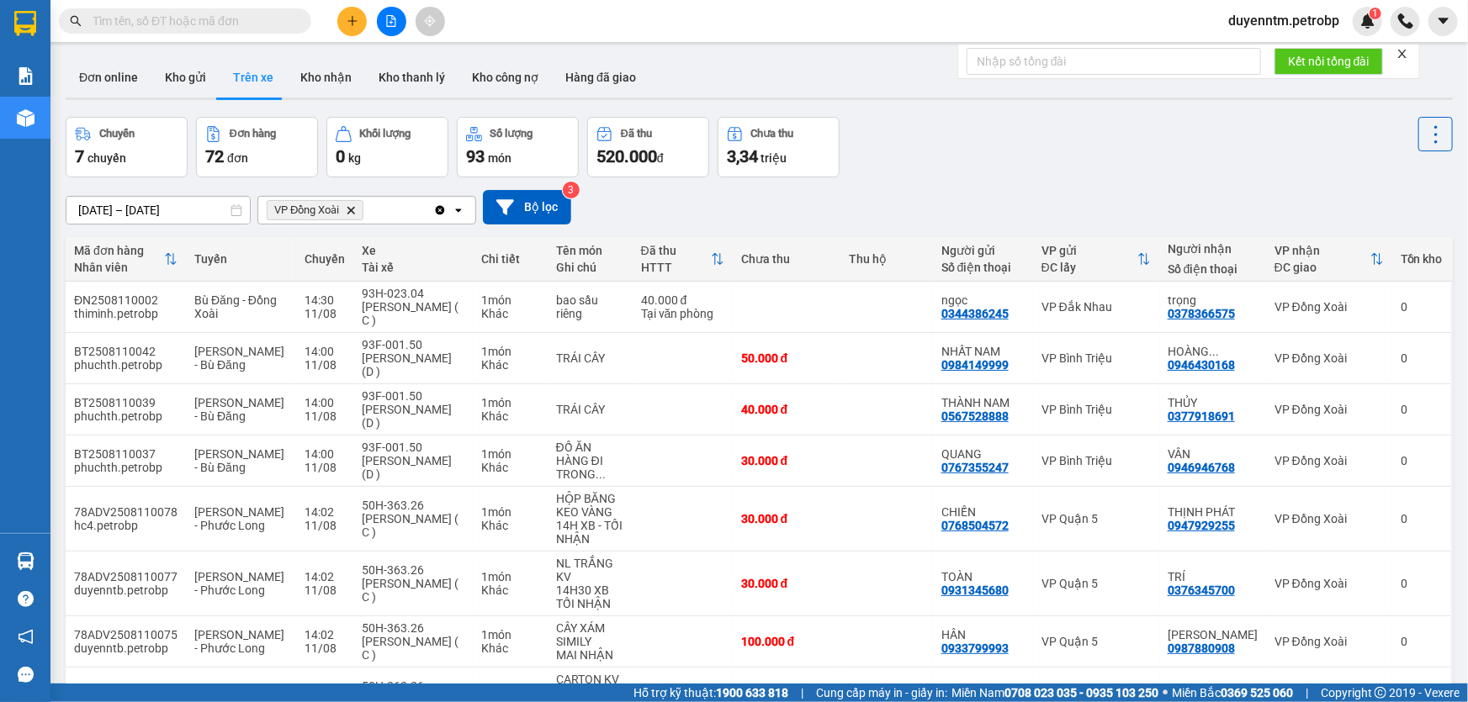
click at [161, 20] on input "text" at bounding box center [192, 21] width 198 height 19
paste input "0944697755"
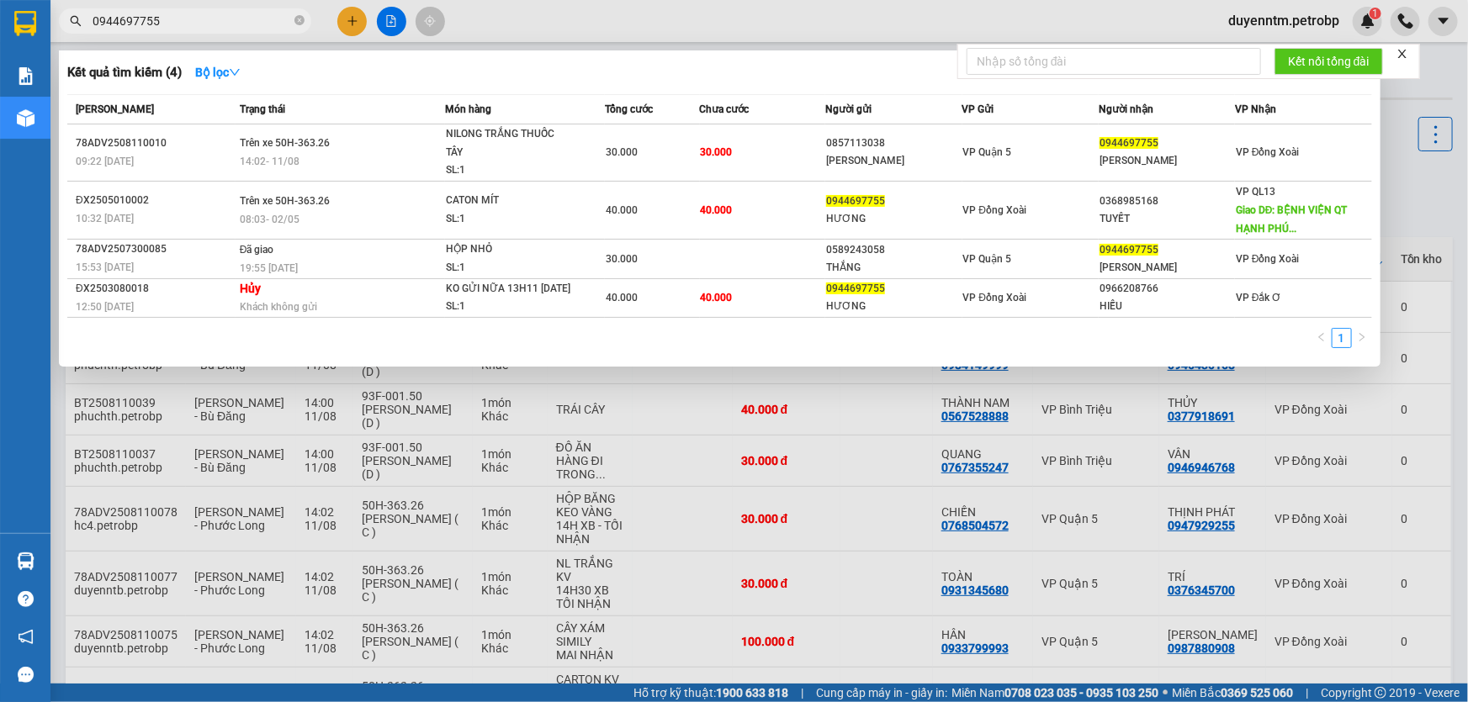
type input "0944697755"
click at [300, 19] on icon "close-circle" at bounding box center [299, 20] width 10 height 10
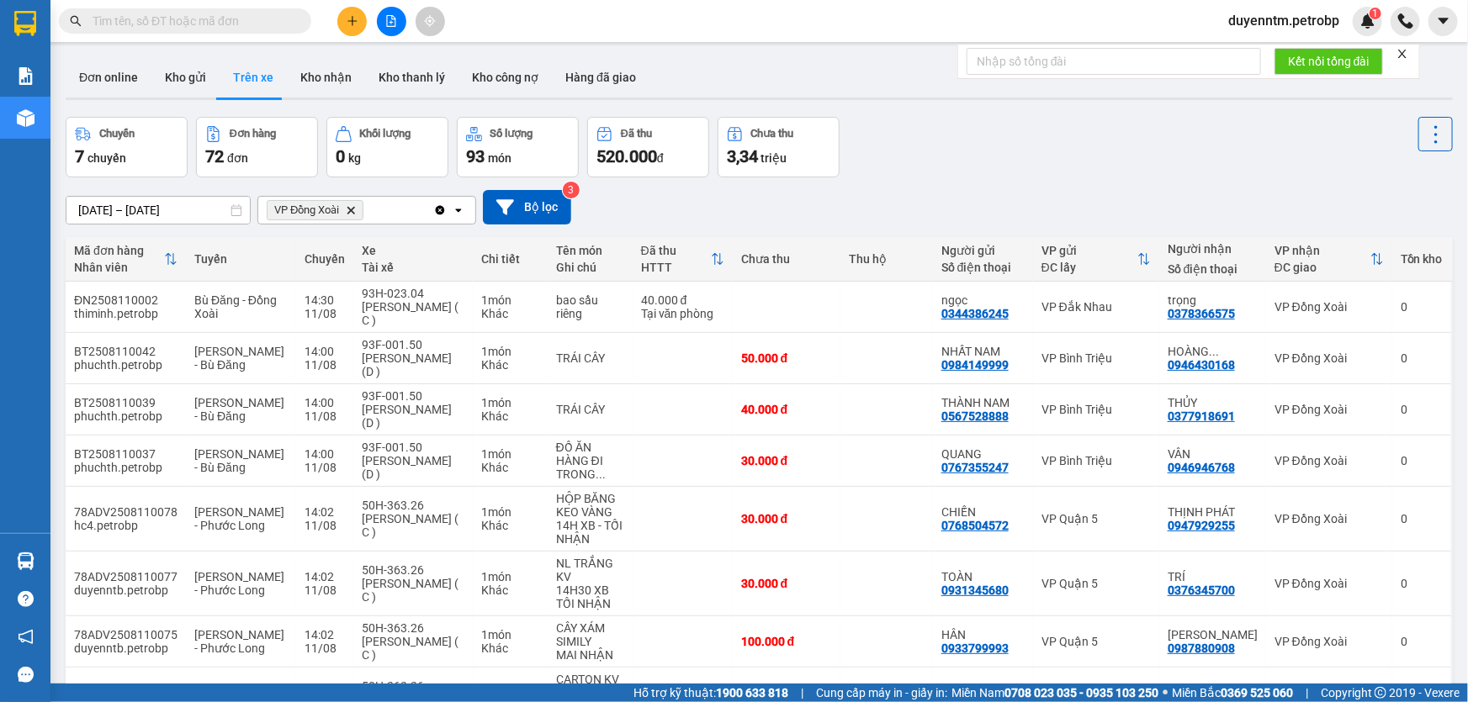
click at [231, 28] on input "text" at bounding box center [192, 21] width 198 height 19
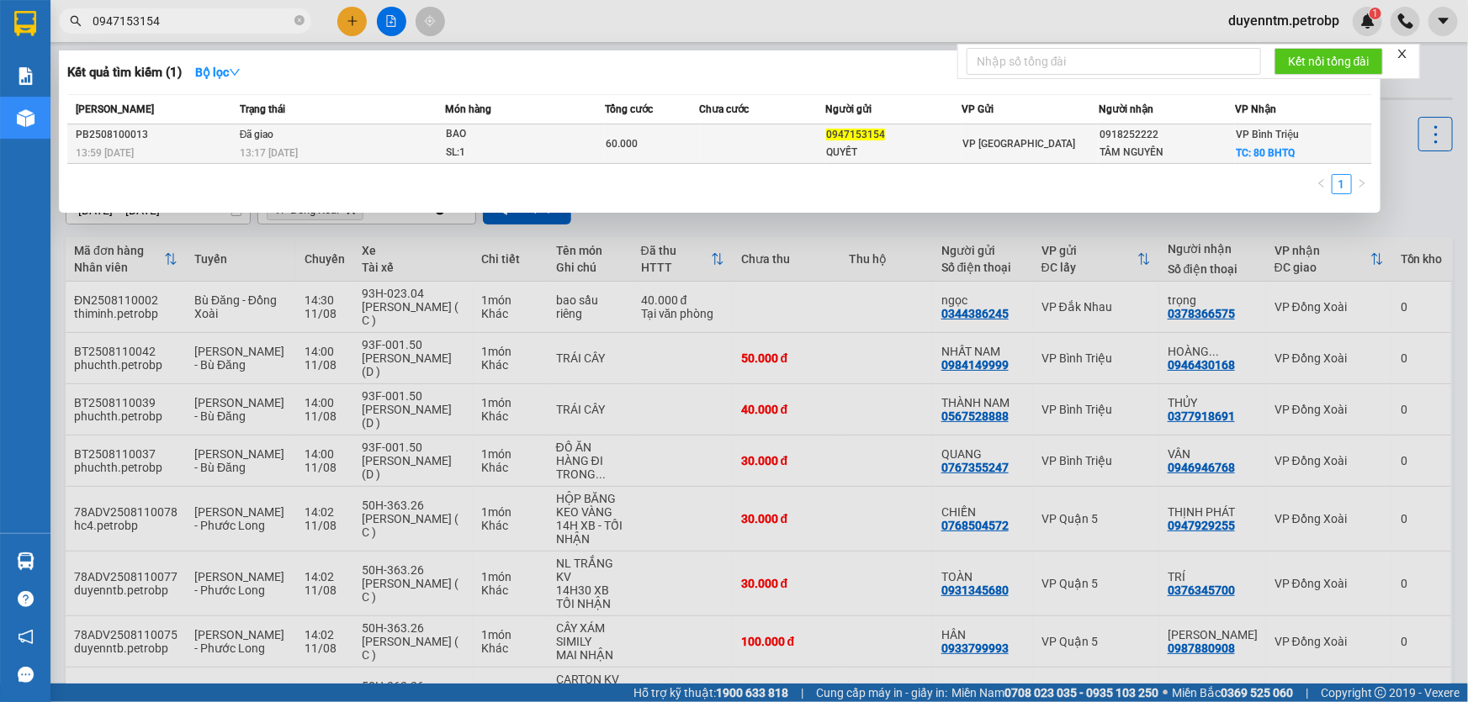
type input "0947153154"
click at [908, 146] on div "QUYẾT" at bounding box center [893, 153] width 135 height 18
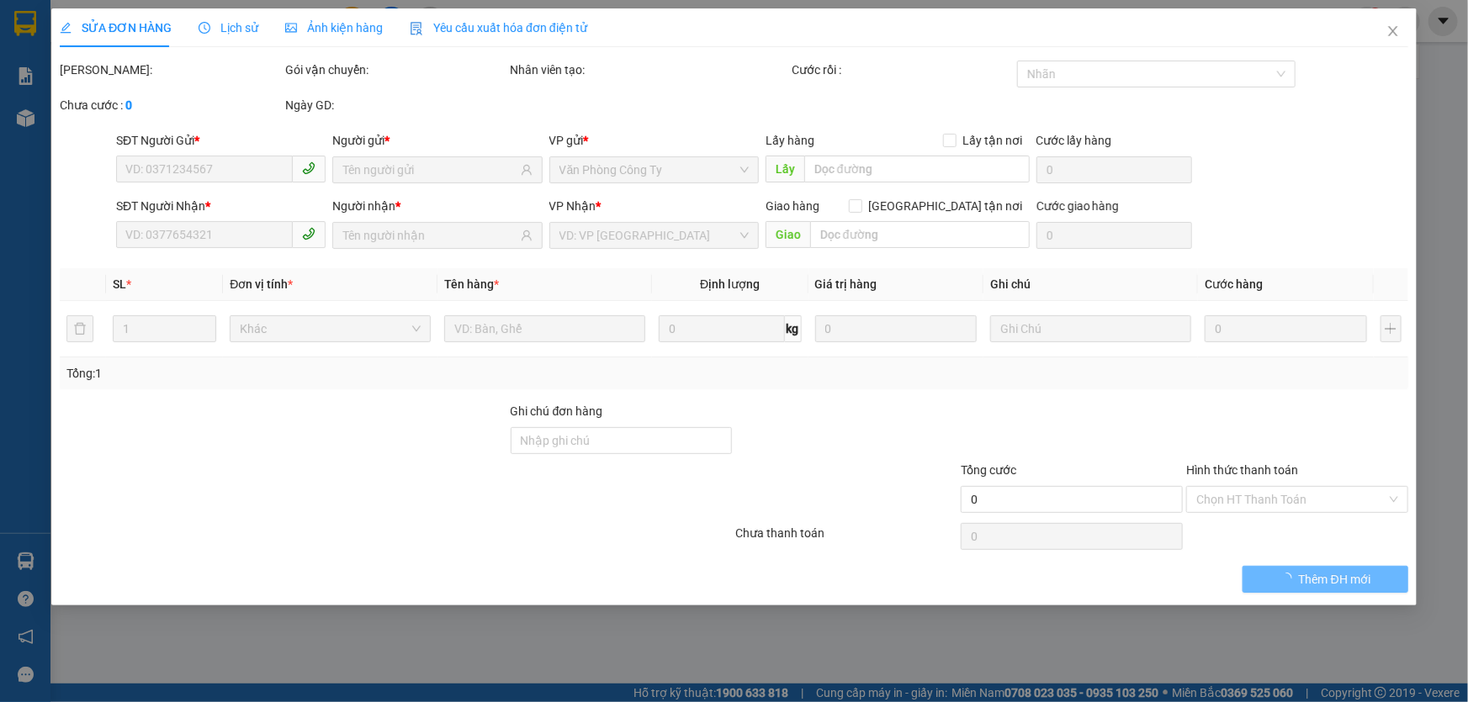
type input "0947153154"
type input "QUYẾT"
type input "0918252222"
type input "TÂM NGUYÊN"
checkbox input "true"
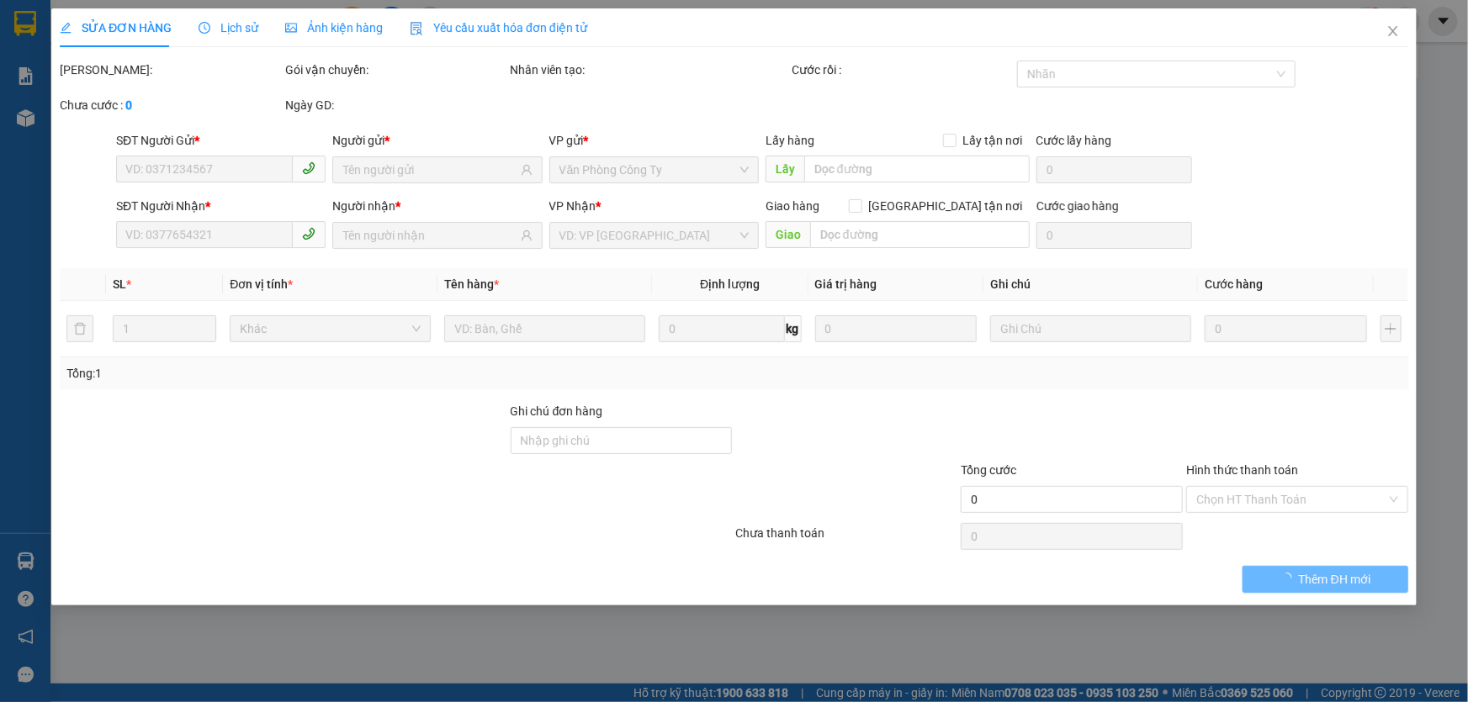
type input "80 BHTQ"
type input "20.000"
type input "60.000"
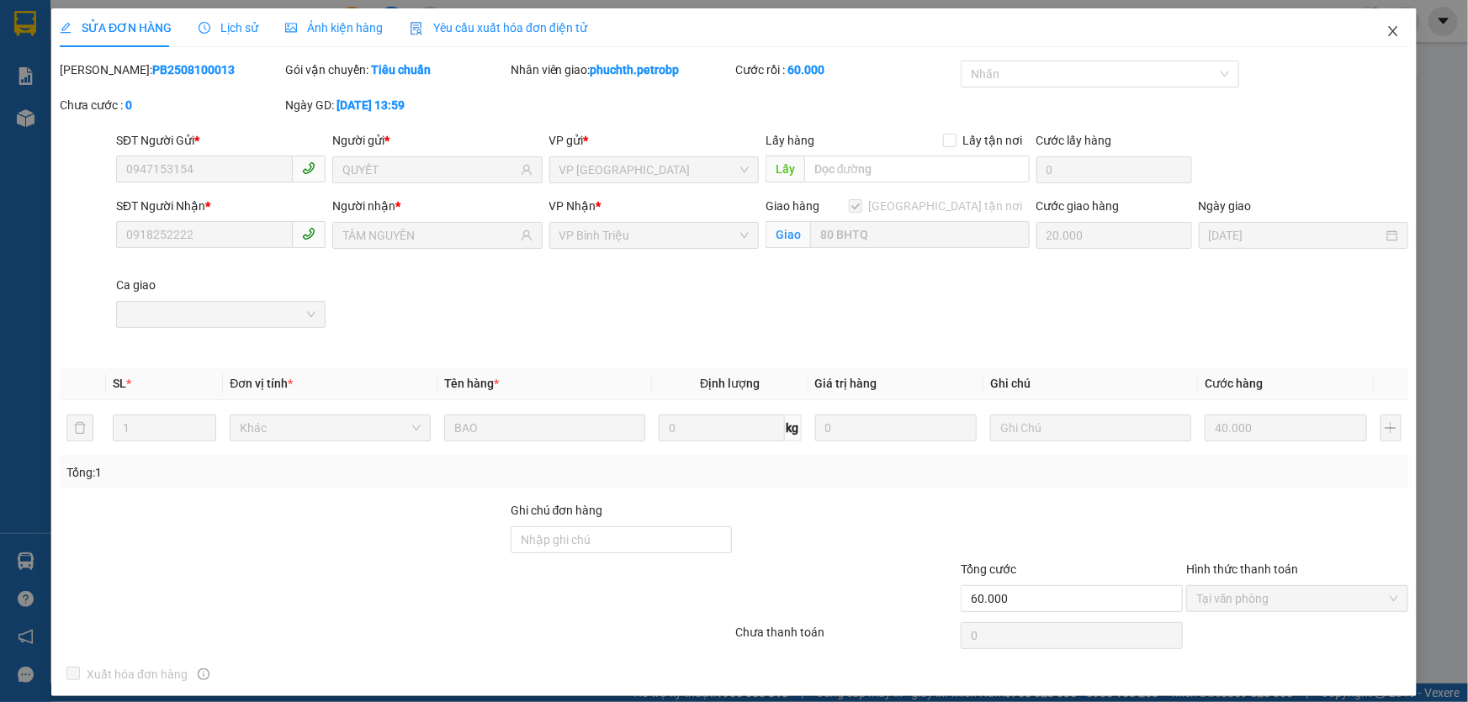
click at [1386, 29] on icon "close" at bounding box center [1392, 30] width 13 height 13
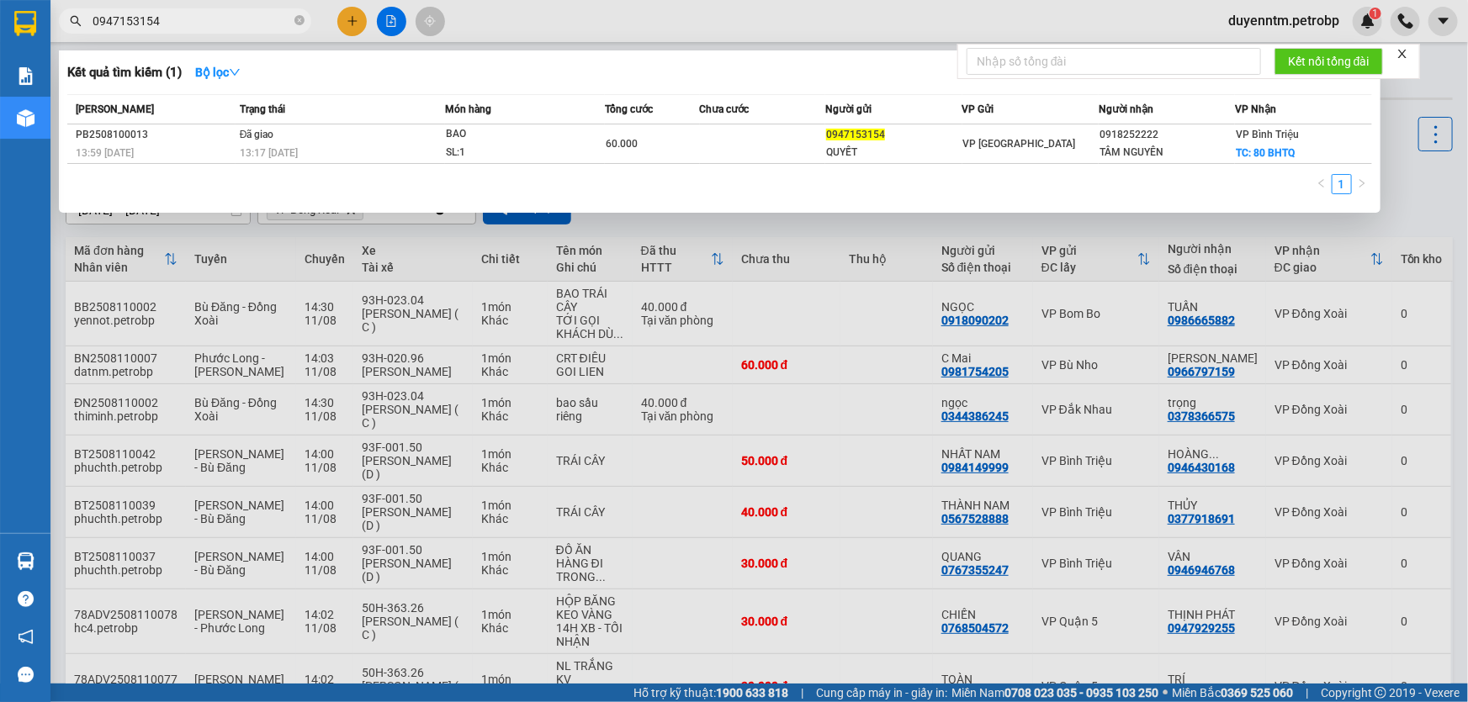
click at [216, 19] on input "0947153154" at bounding box center [192, 21] width 198 height 19
click at [297, 21] on icon "close-circle" at bounding box center [299, 20] width 10 height 10
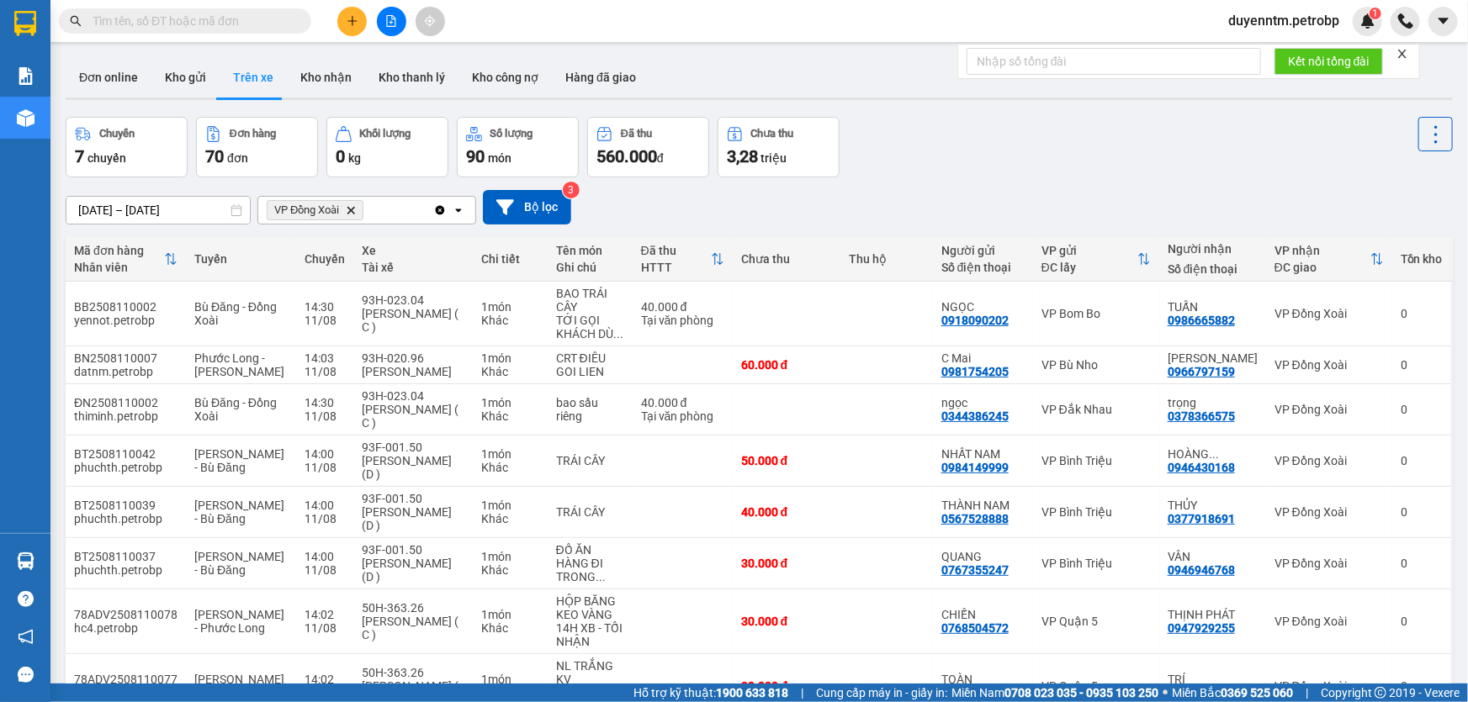
click at [267, 19] on input "text" at bounding box center [192, 21] width 198 height 19
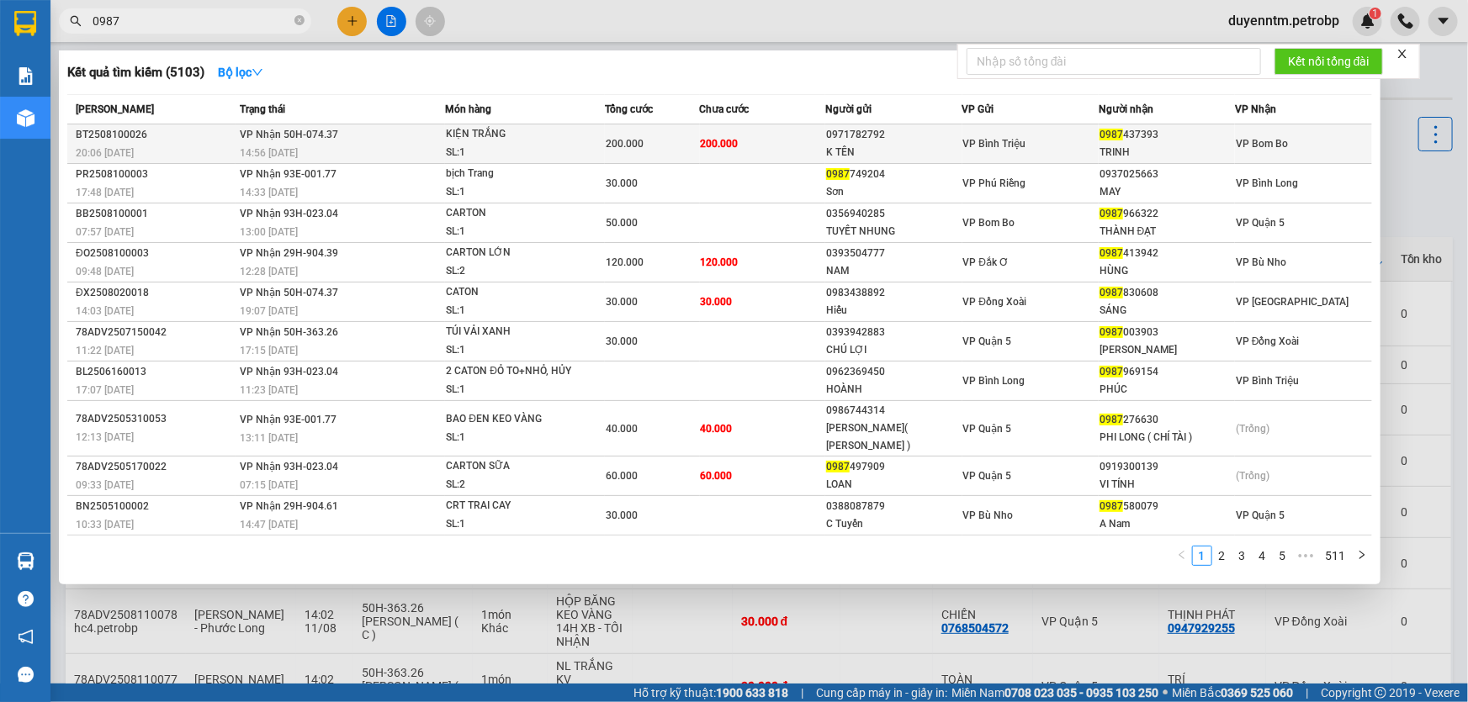
type input "0987"
click at [517, 135] on div "KIỆN TRẮNG" at bounding box center [509, 134] width 126 height 19
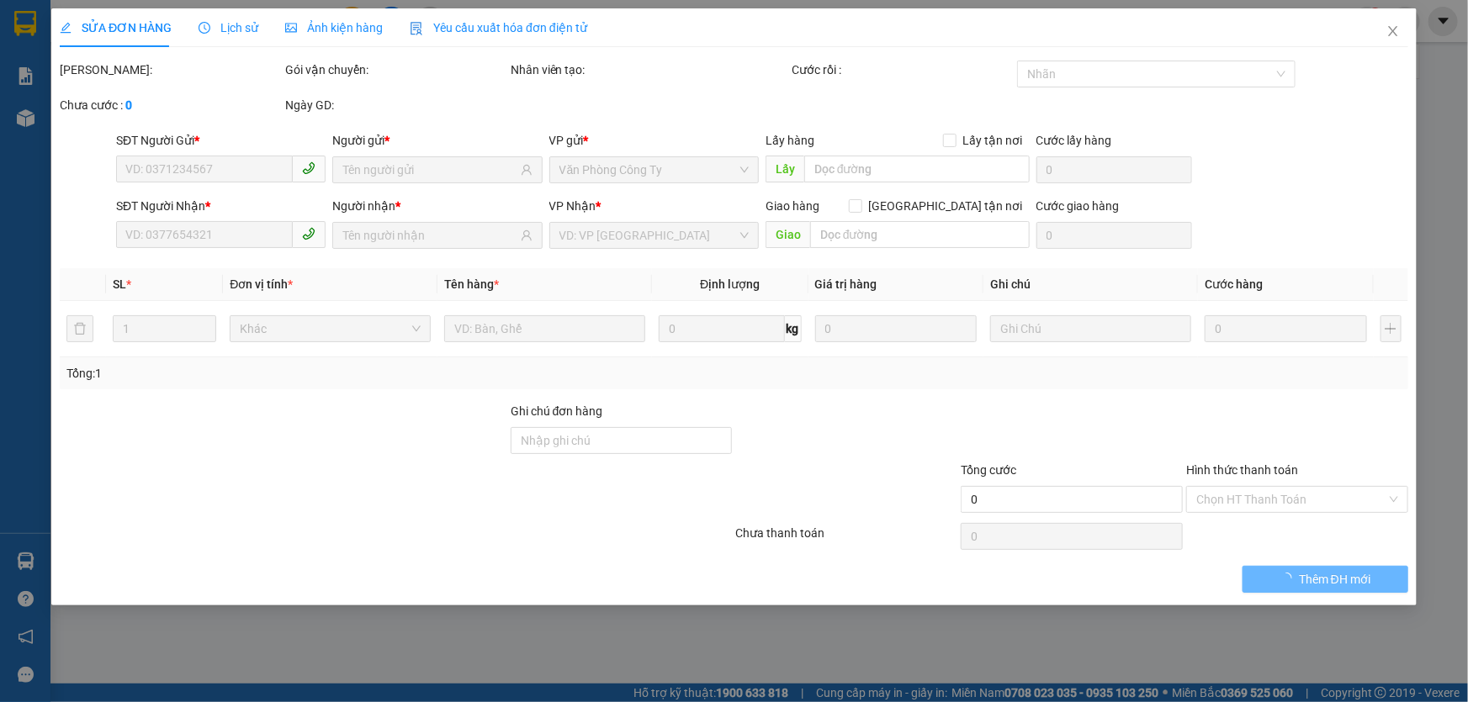
type input "0971782792"
type input "K TÊN"
type input "0987437393"
type input "TRINH"
type input "200.000"
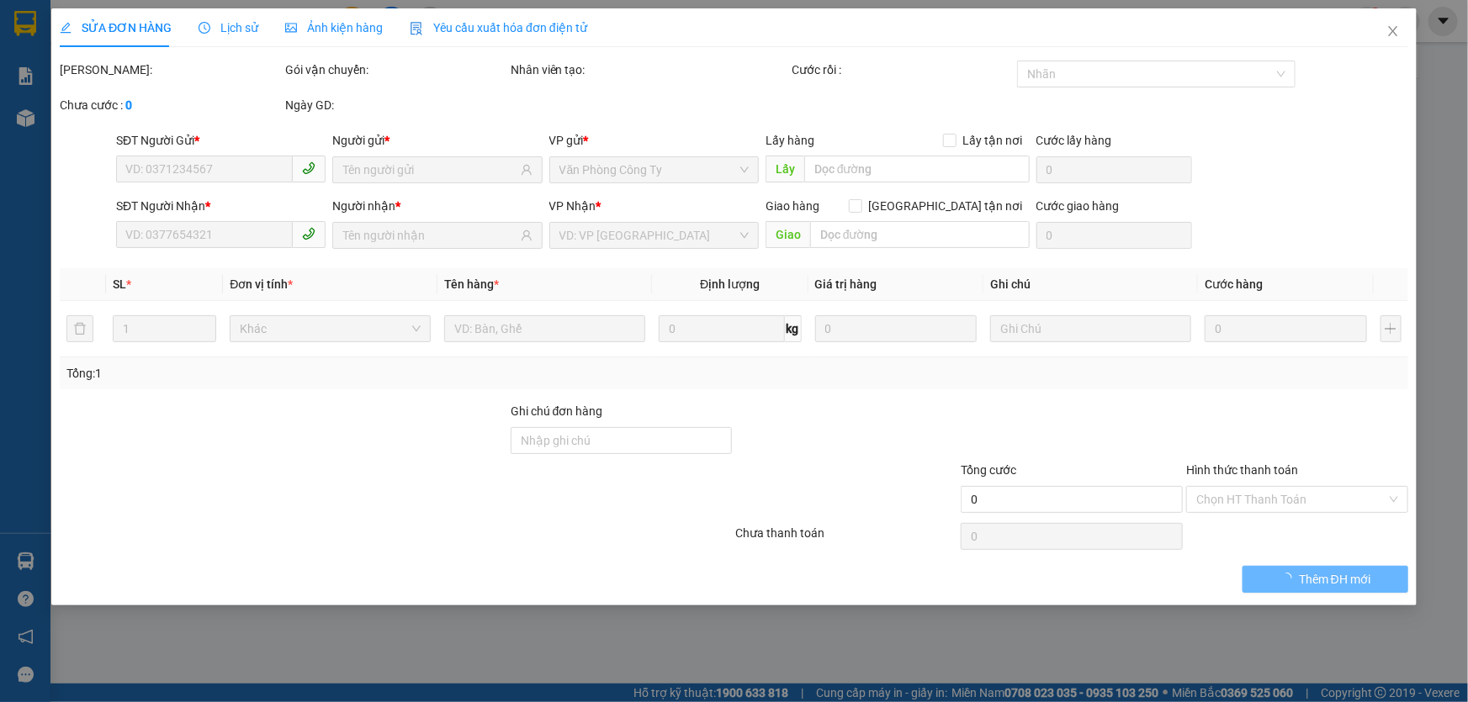
type input "200.000"
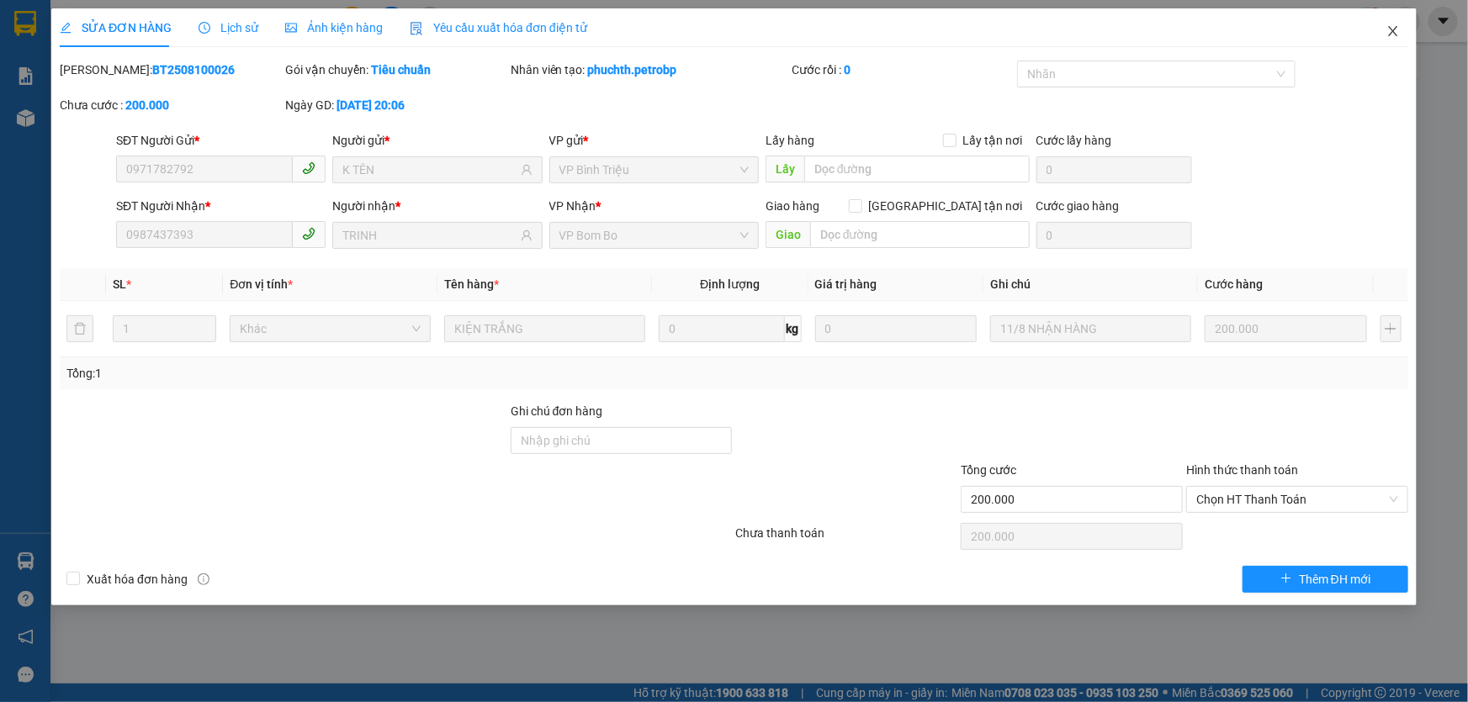
click at [1389, 34] on icon "close" at bounding box center [1392, 30] width 13 height 13
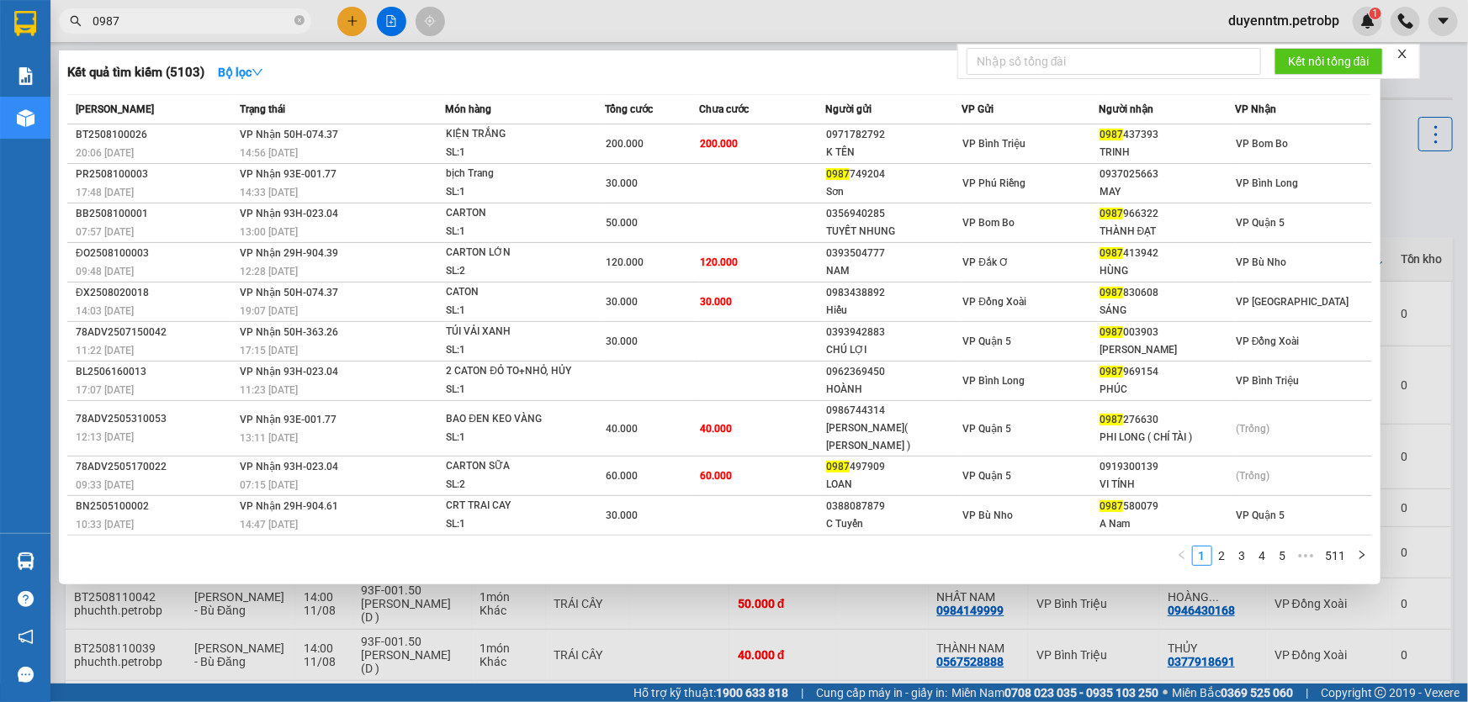
click at [192, 29] on input "0987" at bounding box center [192, 21] width 198 height 19
click at [210, 19] on input "0987" at bounding box center [192, 21] width 198 height 19
type input "0"
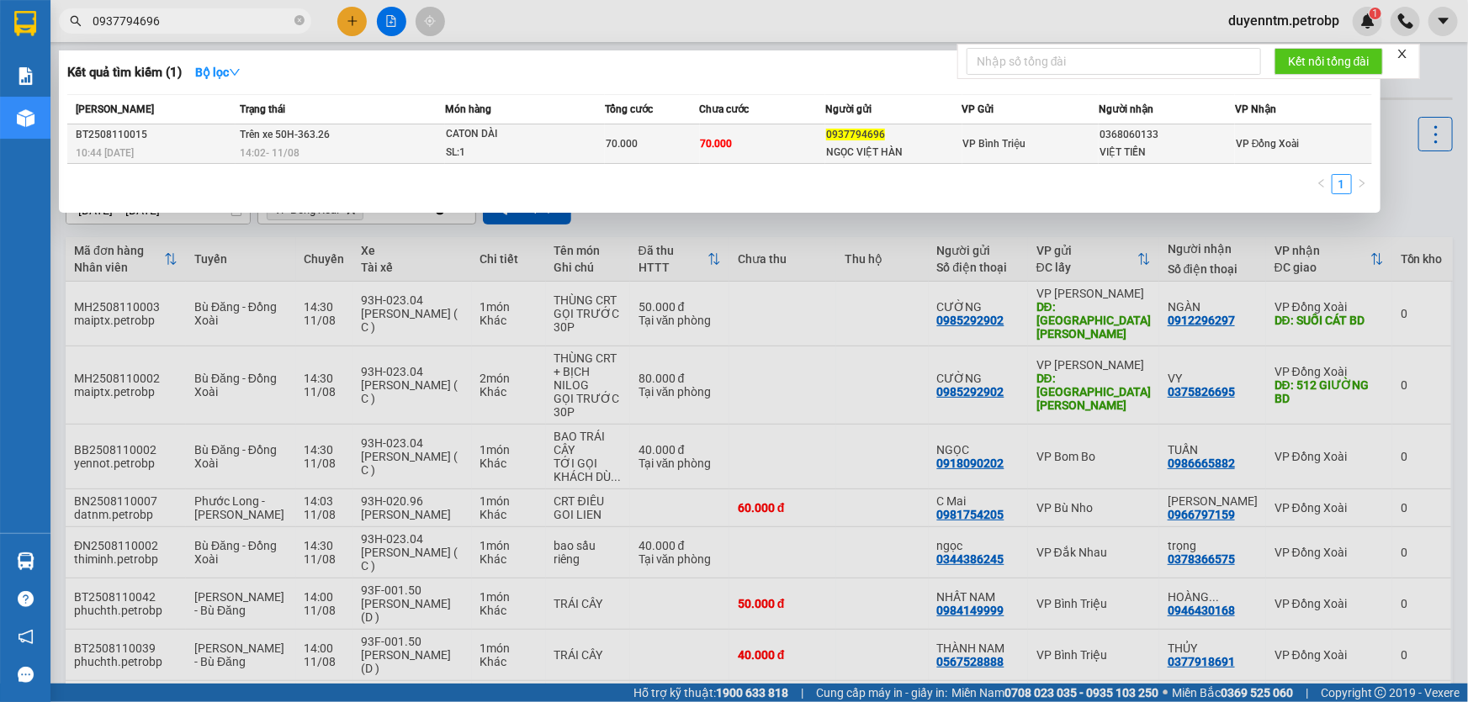
type input "0937794696"
click at [688, 143] on div "70.000" at bounding box center [652, 144] width 93 height 19
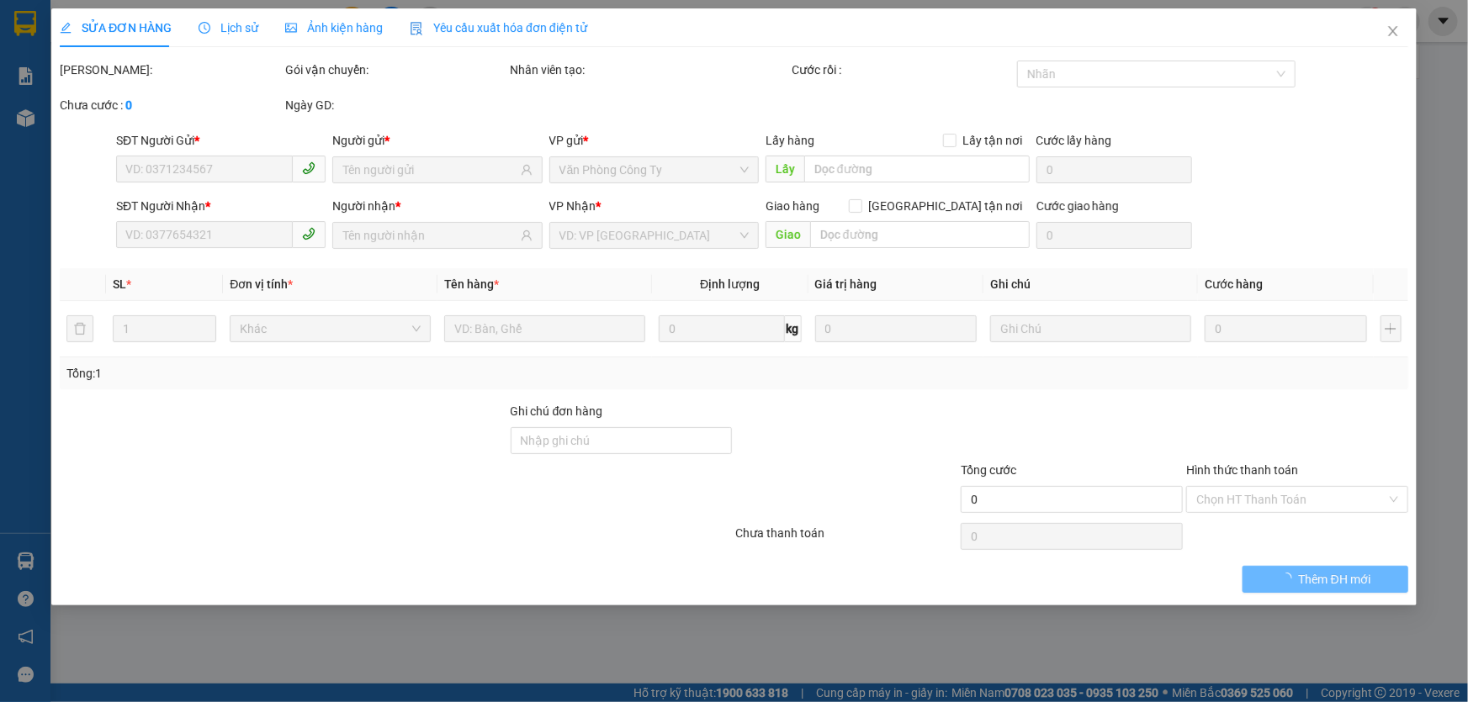
type input "0937794696"
type input "NGỌC VIỆT HÀN"
type input "0368060133"
type input "VIỆT TIẾN"
type input "70.000"
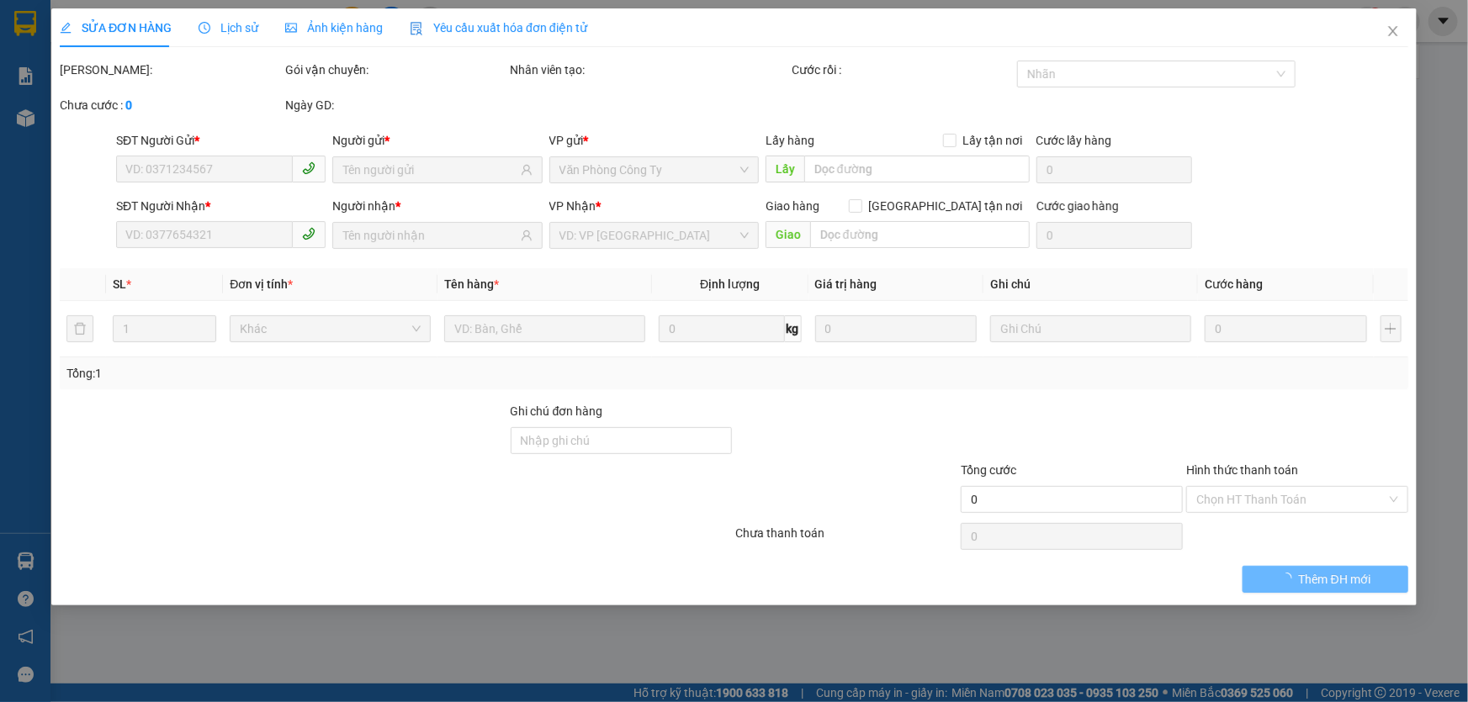
type input "70.000"
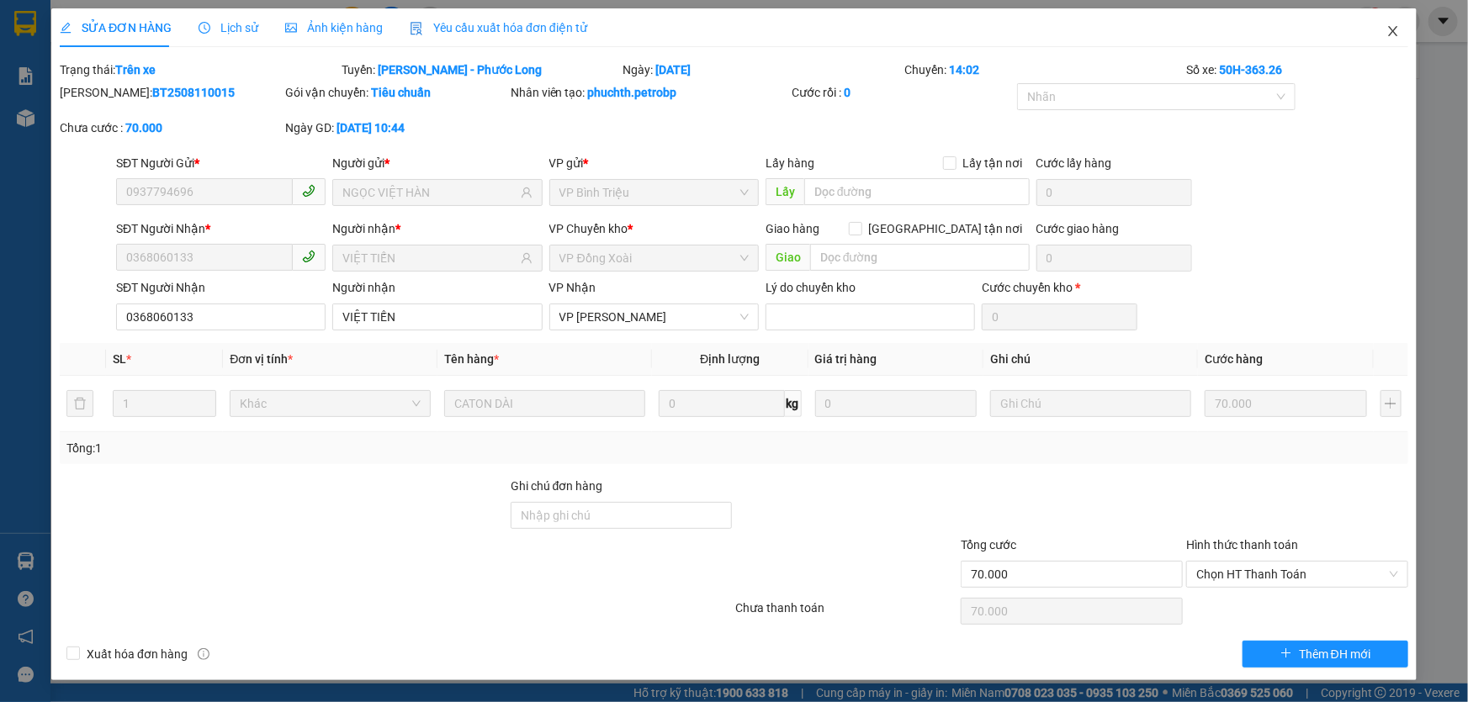
click at [1396, 34] on icon "close" at bounding box center [1392, 30] width 13 height 13
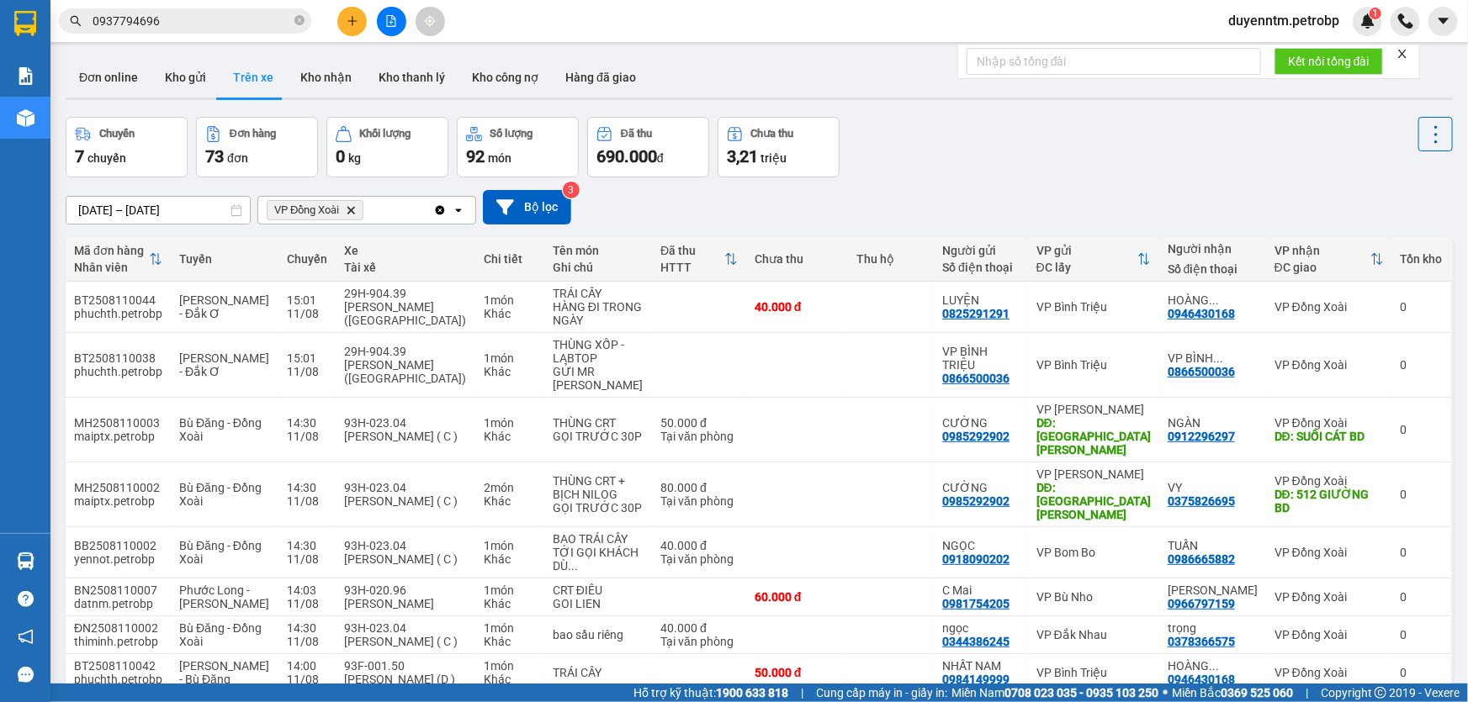
click at [166, 29] on input "0937794696" at bounding box center [192, 21] width 198 height 19
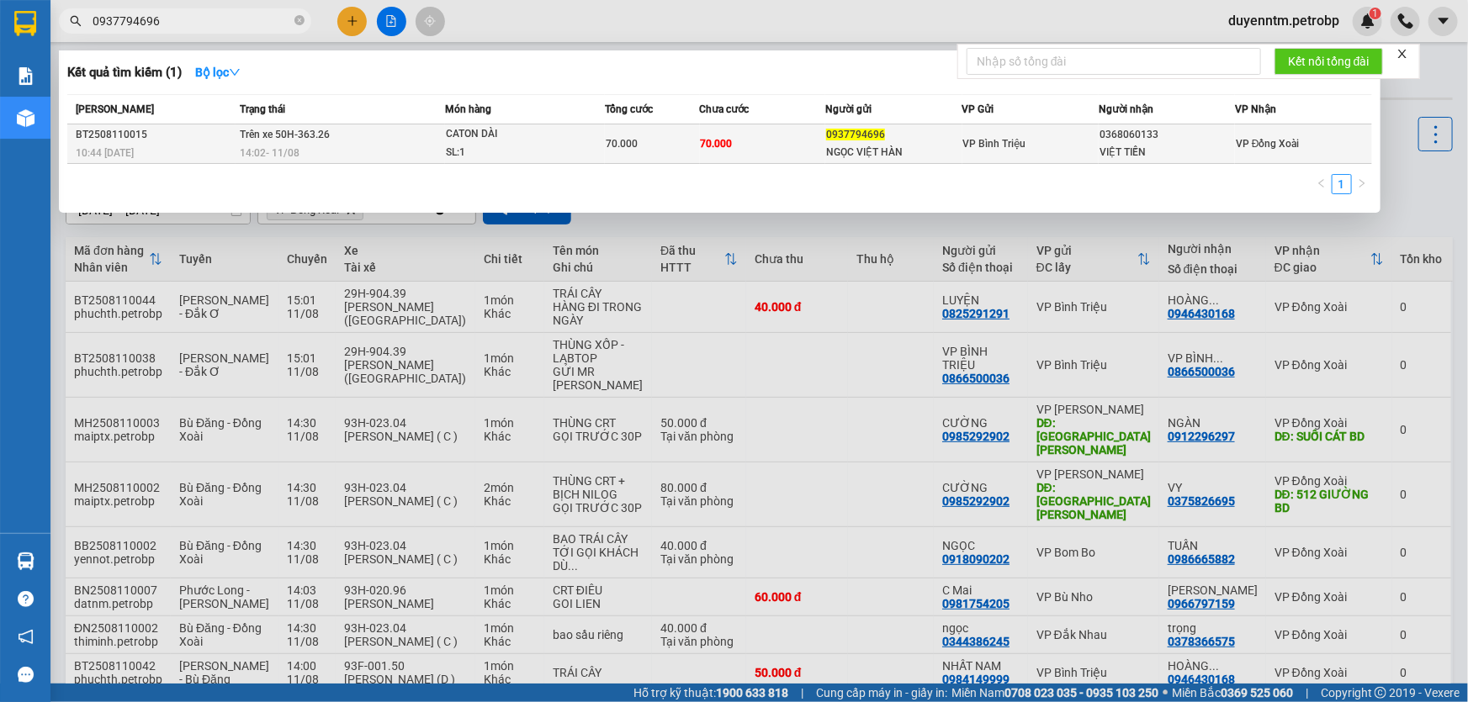
click at [756, 140] on td "70.000" at bounding box center [763, 144] width 126 height 40
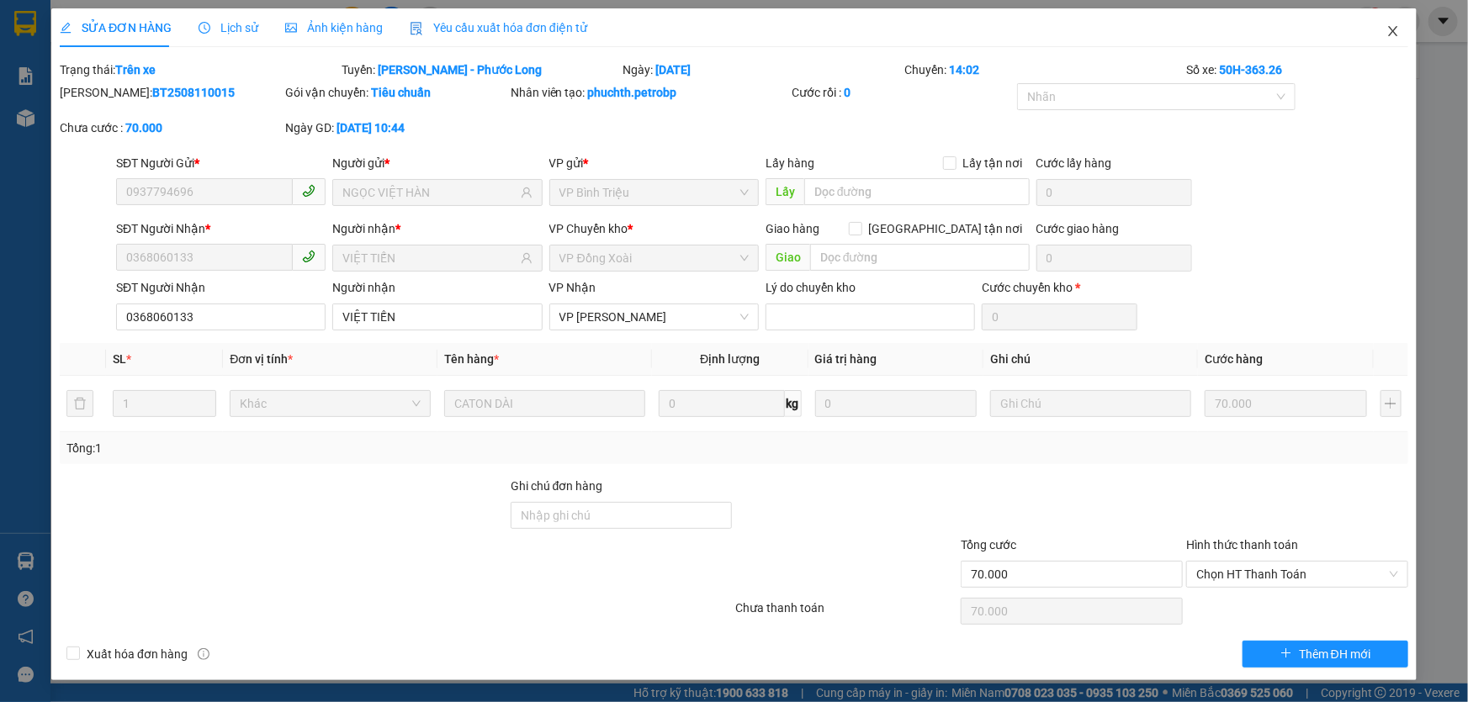
click at [1394, 35] on icon "close" at bounding box center [1392, 30] width 13 height 13
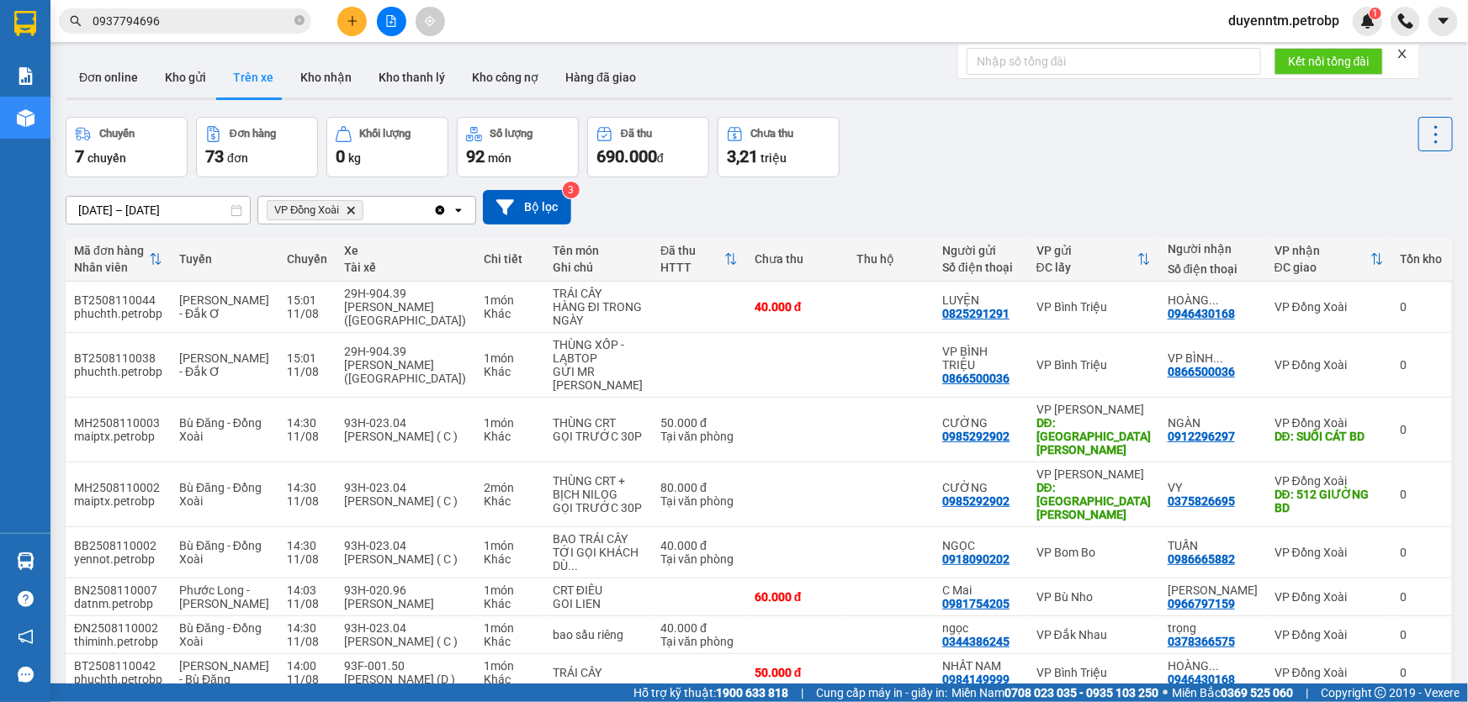
click at [348, 212] on icon "Delete" at bounding box center [351, 210] width 10 height 10
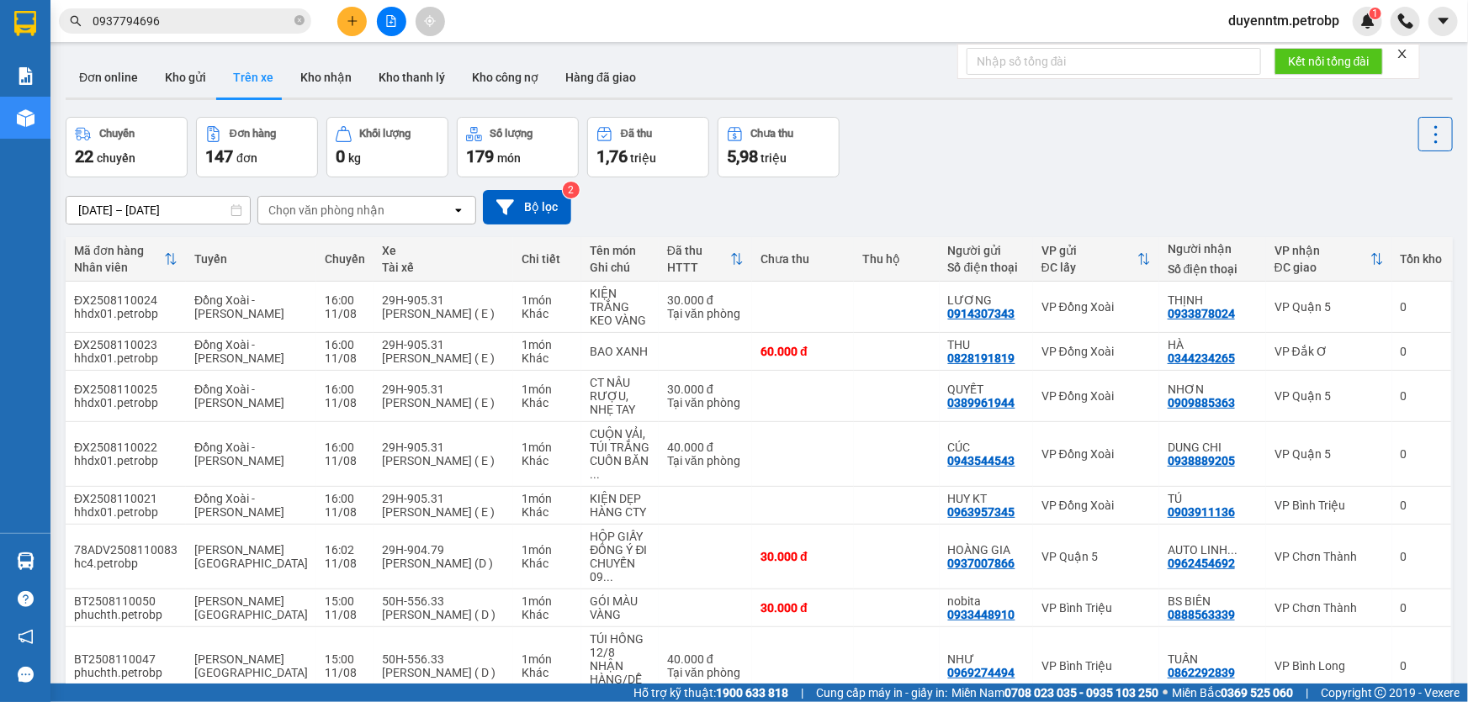
click at [349, 210] on div "Chọn văn phòng nhận" at bounding box center [326, 210] width 116 height 17
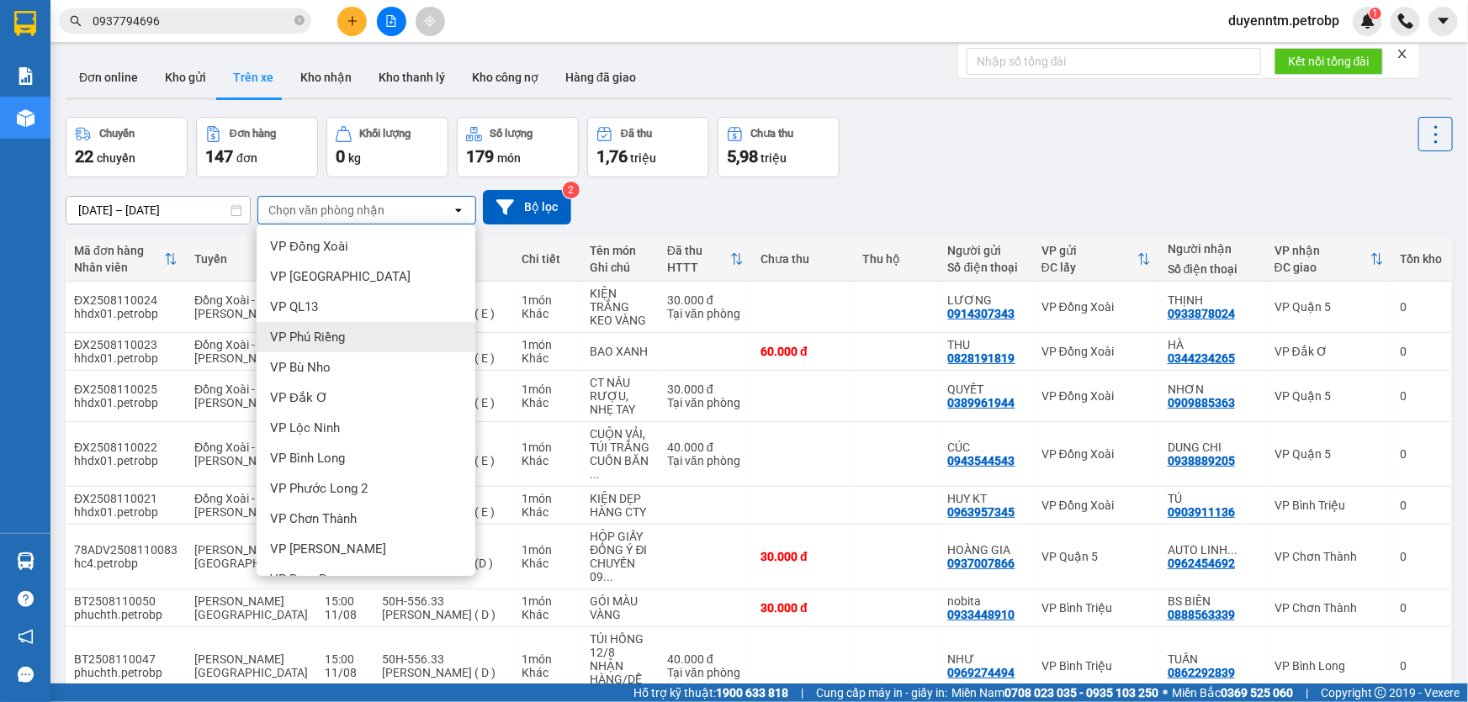
scroll to position [357, 0]
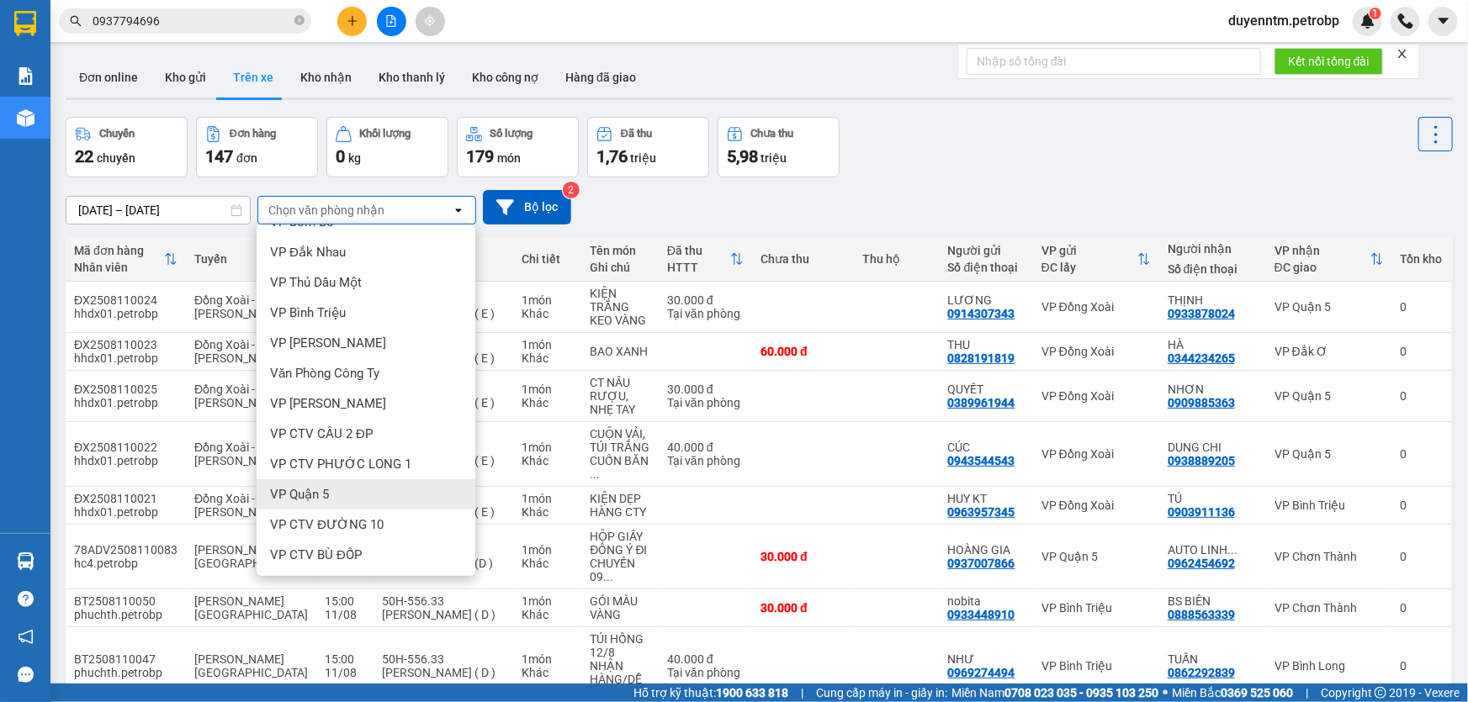
click at [328, 489] on span "VP Quận 5" at bounding box center [299, 494] width 59 height 17
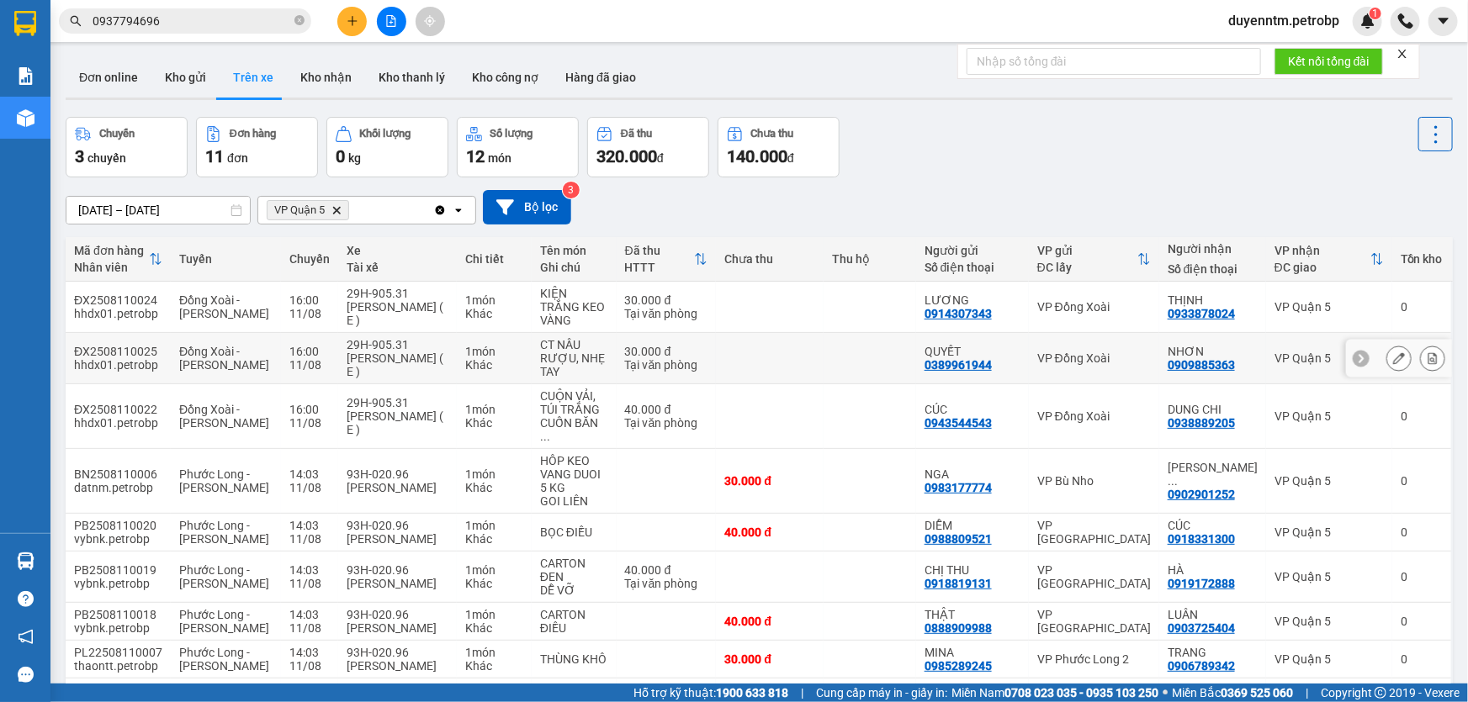
scroll to position [110, 0]
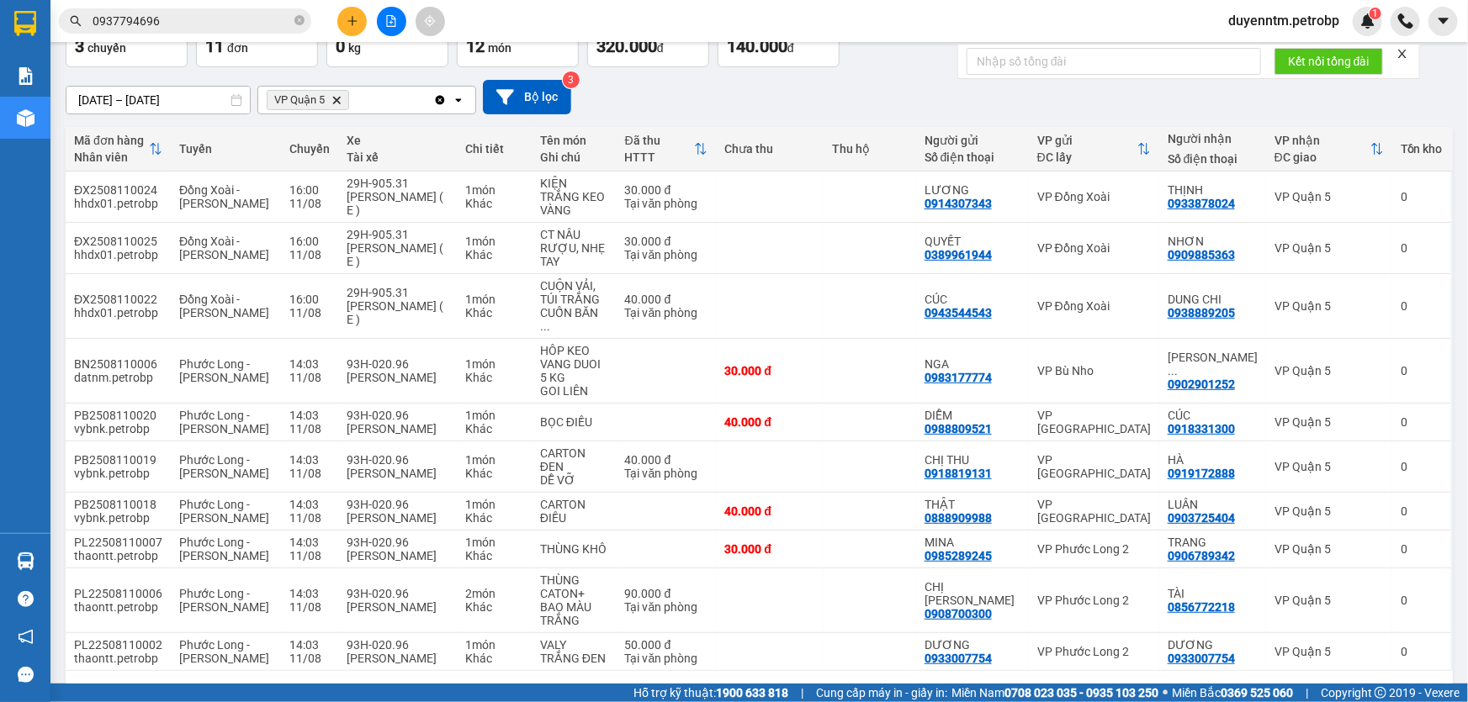
click at [1257, 685] on button "2" at bounding box center [1269, 697] width 25 height 25
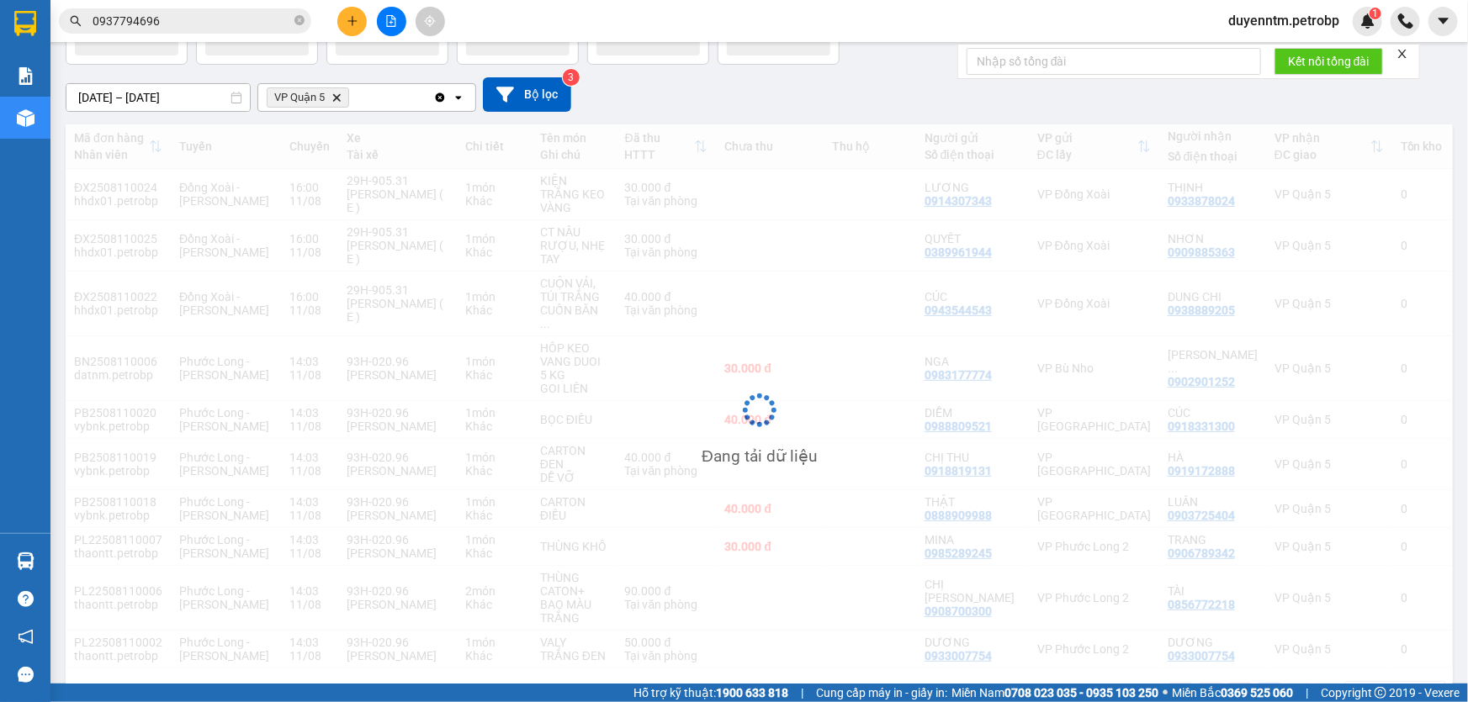
scroll to position [77, 0]
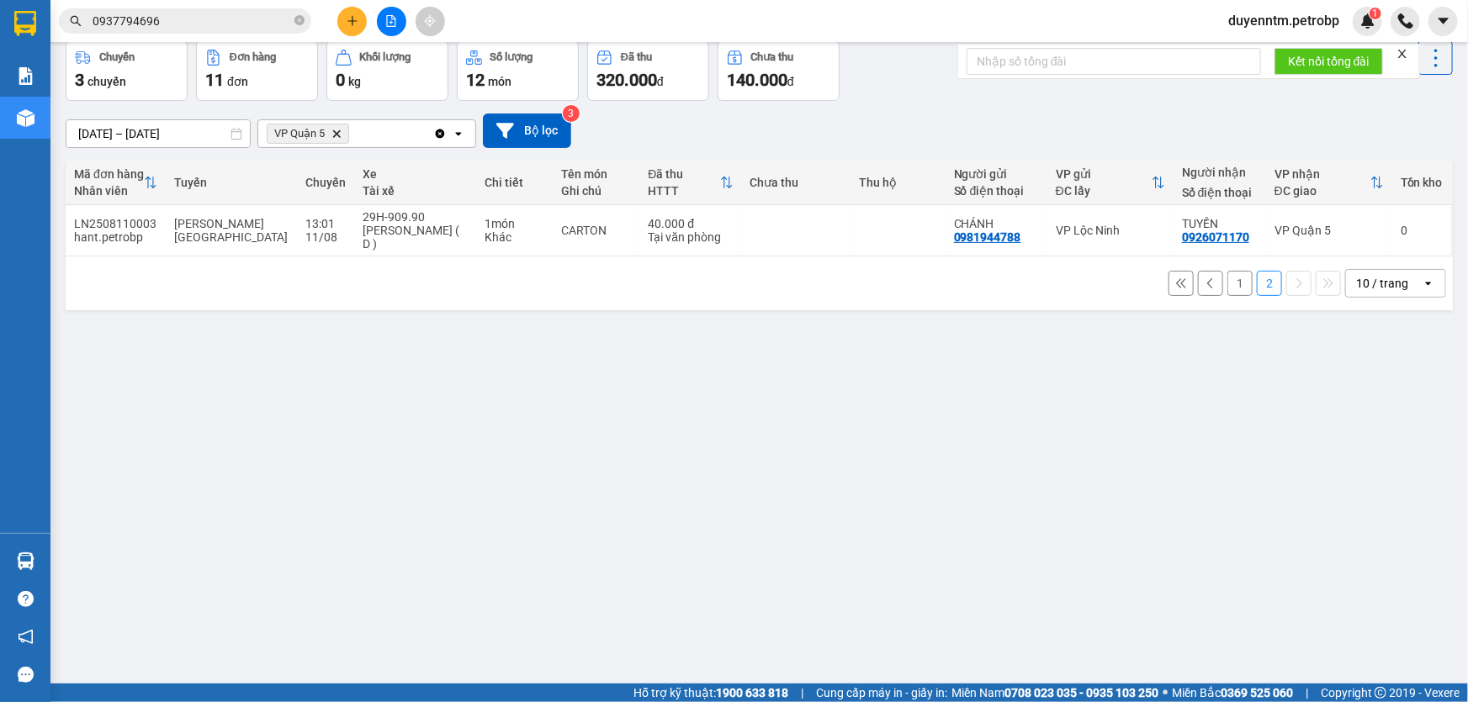
click at [292, 432] on div "ver 1.8.137 Đơn online Kho gửi Trên xe Kho nhận Kho thanh lý Kho công nợ Hàng đ…" at bounding box center [759, 325] width 1400 height 702
